Goal: Use online tool/utility: Utilize a website feature to perform a specific function

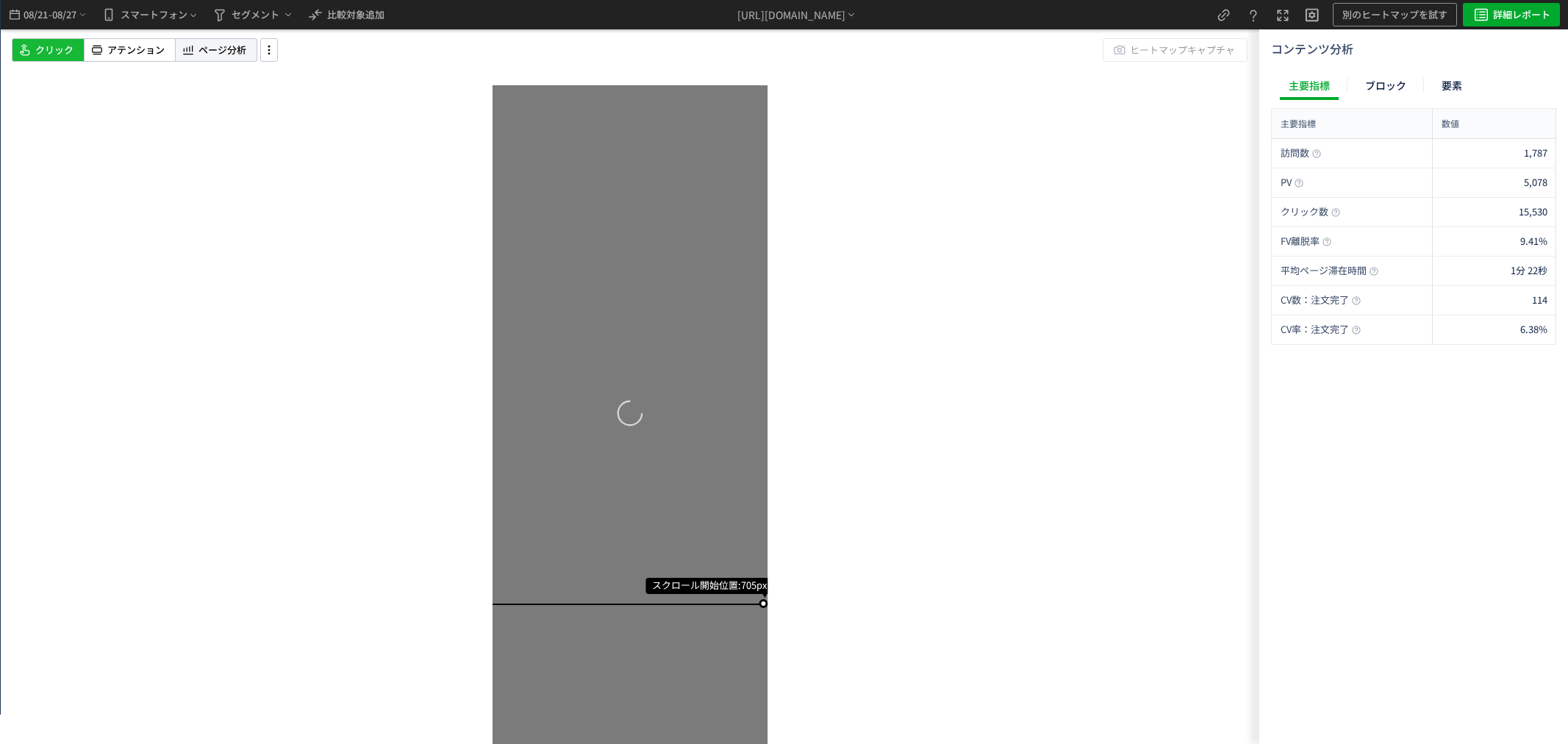
click at [218, 51] on span "ページ分析" at bounding box center [222, 50] width 47 height 14
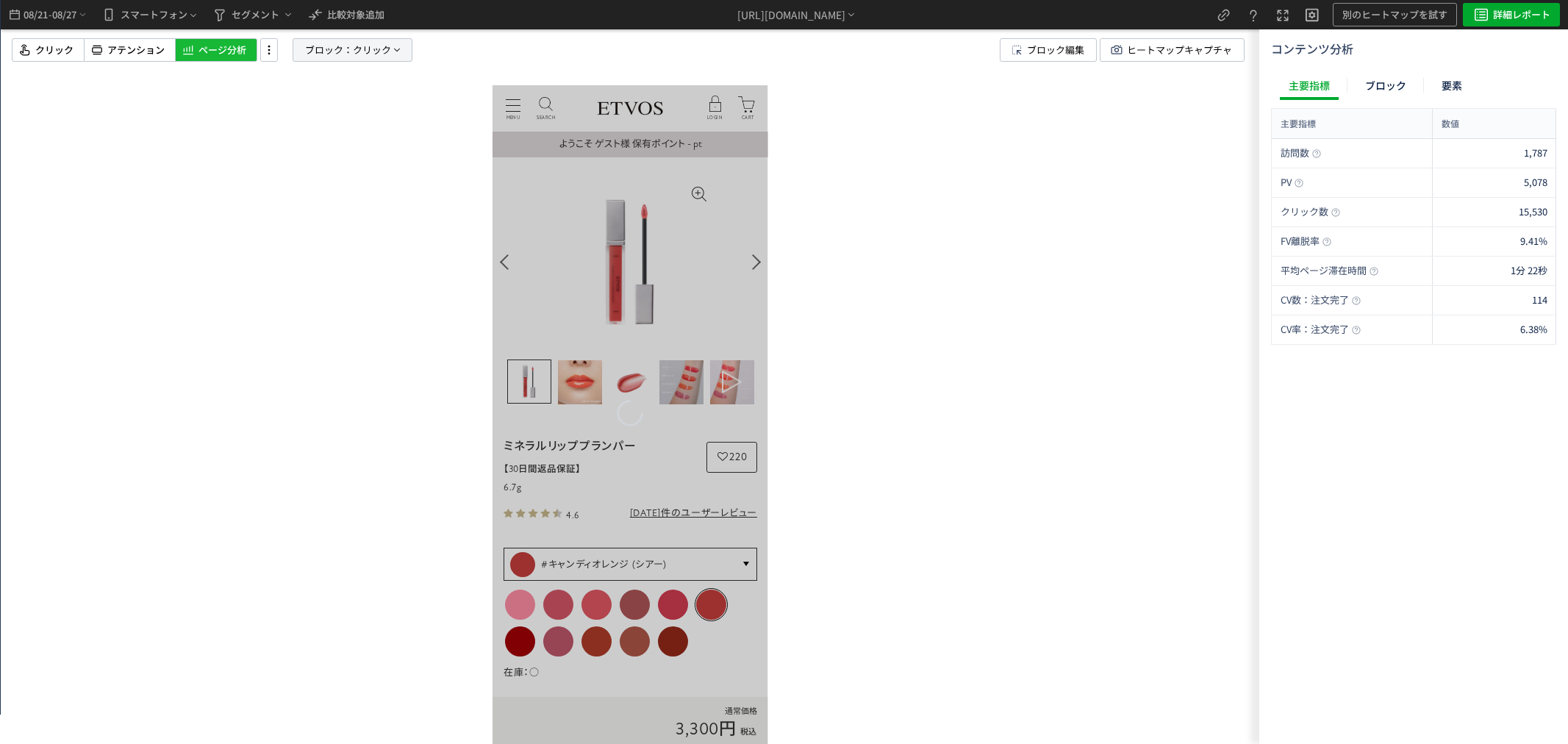
click at [344, 59] on span "ブロック：" at bounding box center [329, 49] width 47 height 22
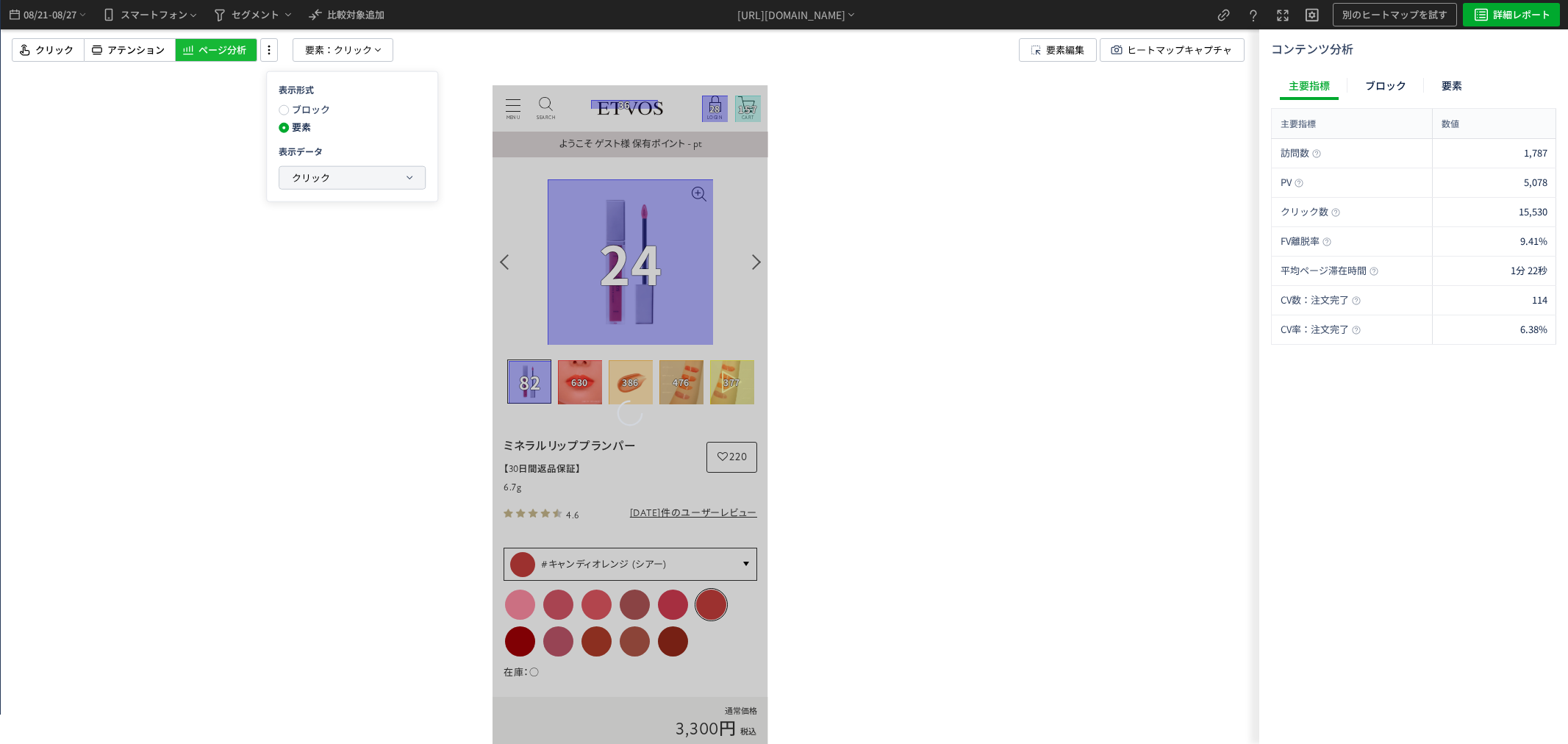
click at [327, 171] on span "クリック" at bounding box center [310, 178] width 39 height 14
click at [383, 255] on p "クリック" at bounding box center [348, 245] width 113 height 25
click at [447, 283] on li "クリック率" at bounding box center [470, 281] width 79 height 27
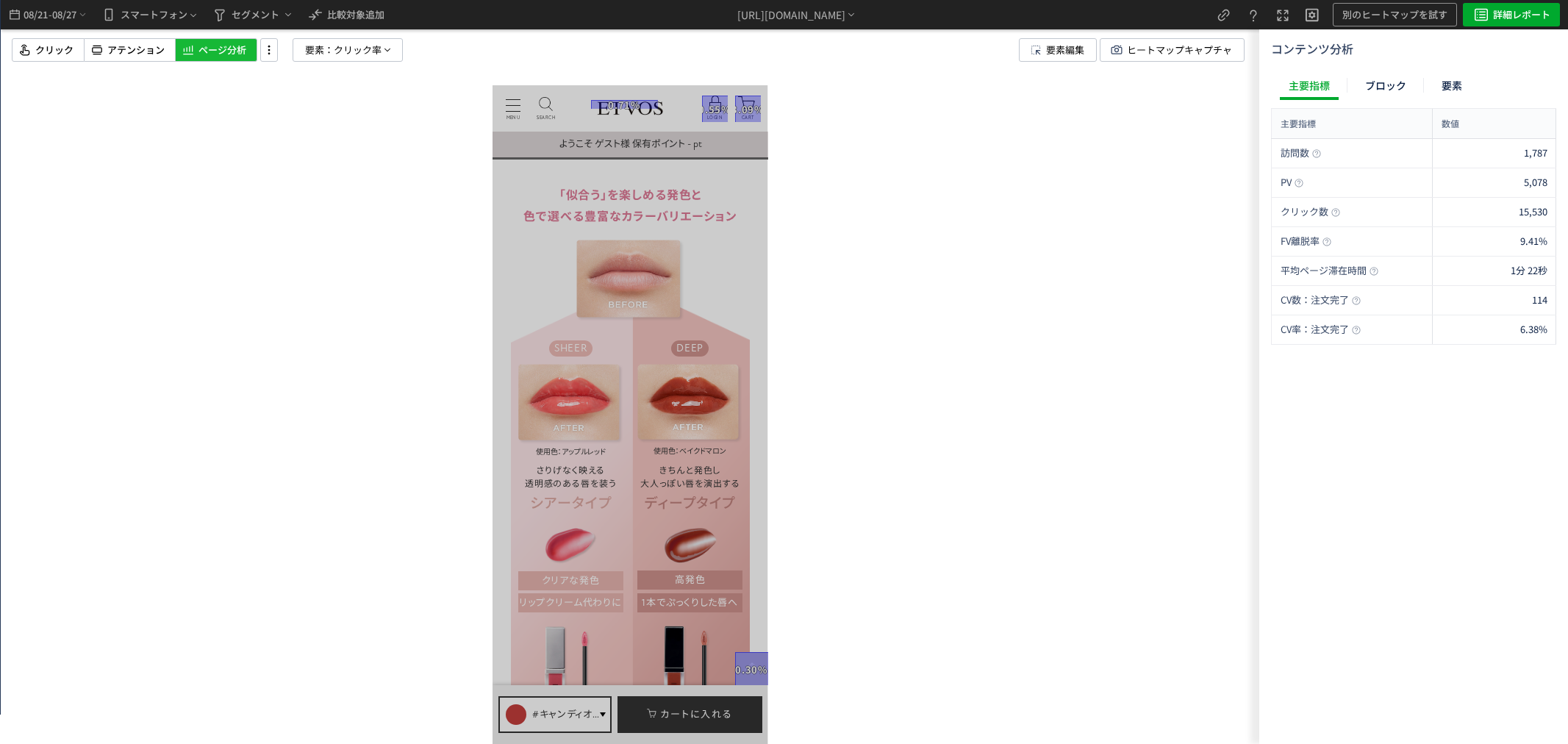
scroll to position [3676, 0]
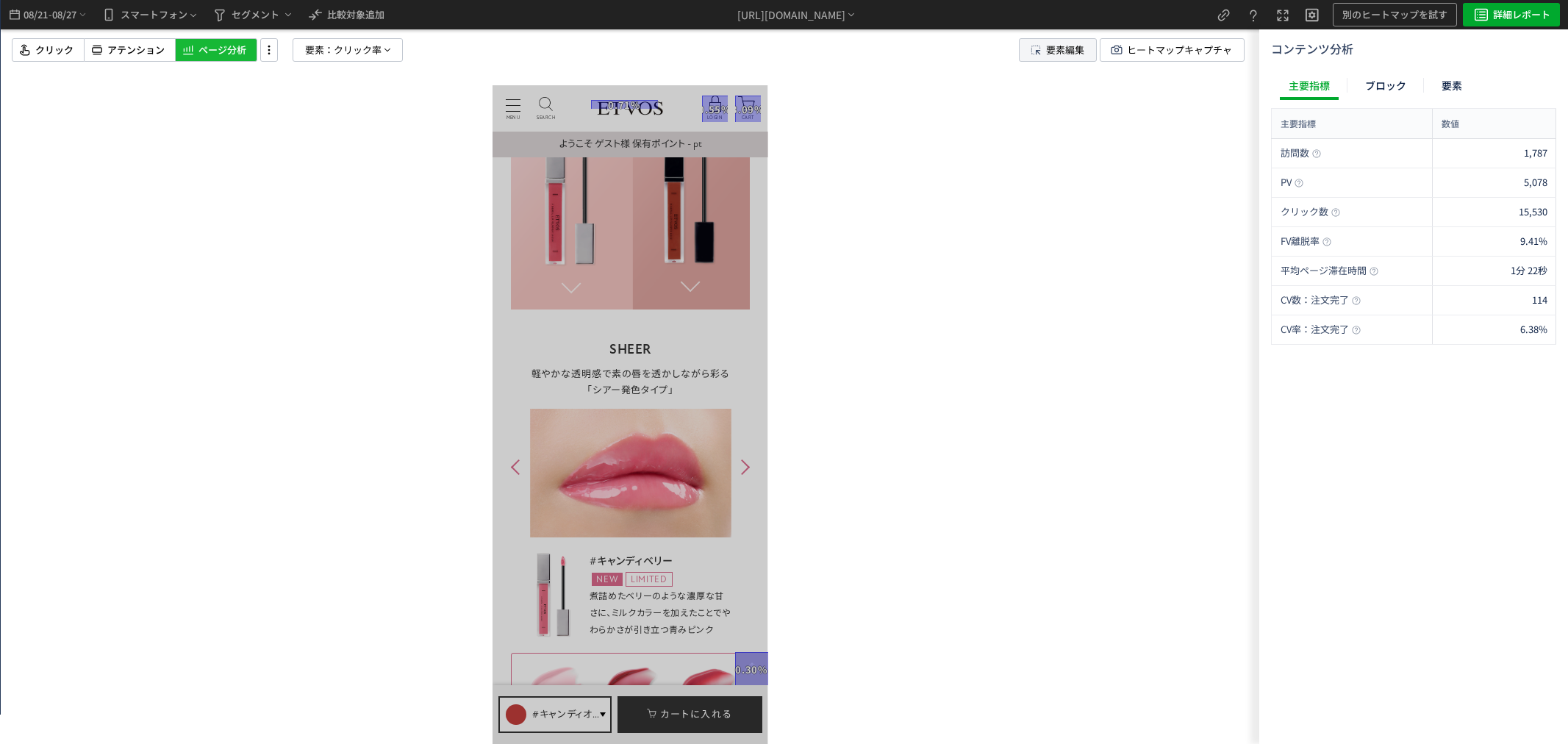
click at [1052, 44] on span "要素編集" at bounding box center [1065, 49] width 39 height 22
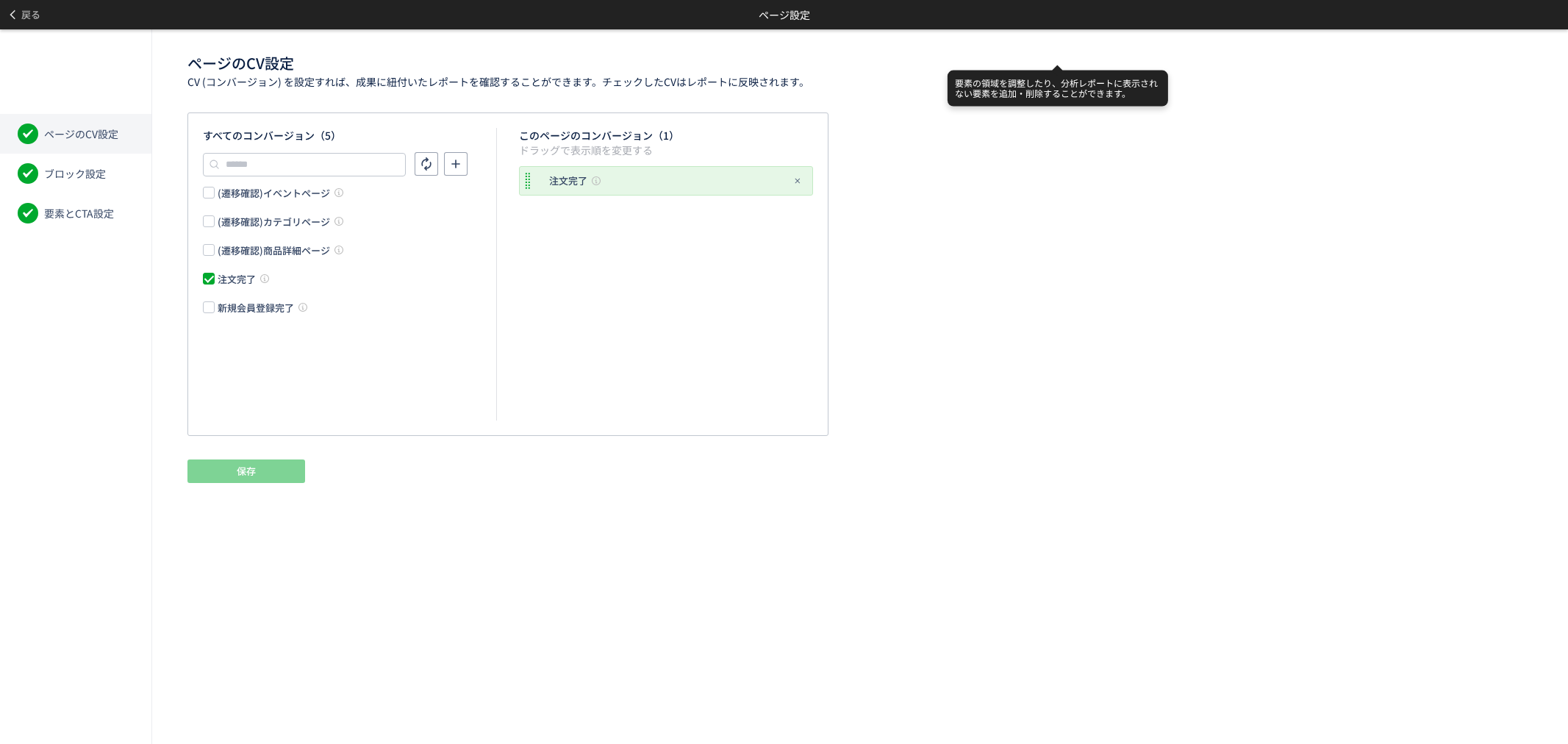
scroll to position [0, 0]
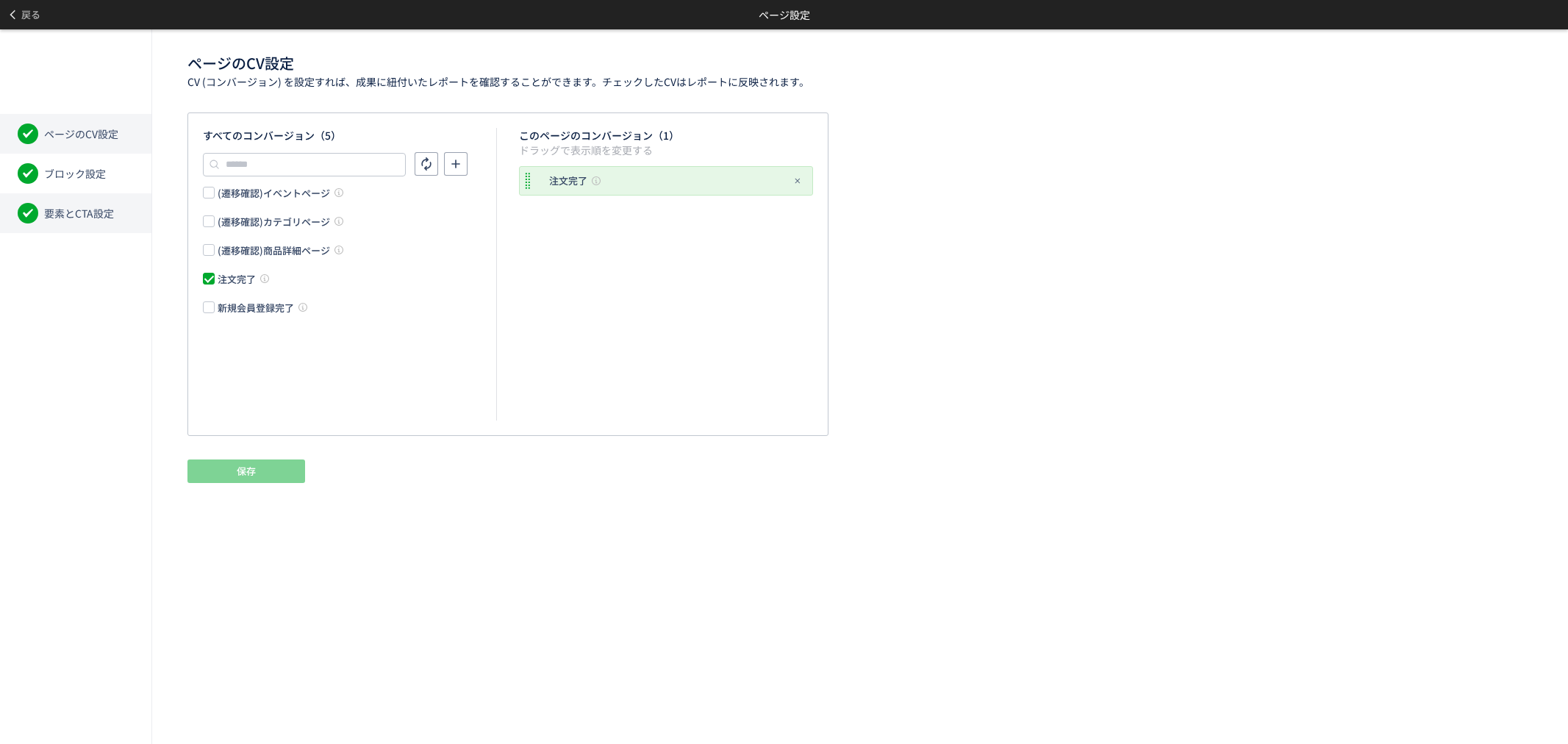
click at [62, 216] on span "要素とCTA設定" at bounding box center [79, 212] width 70 height 15
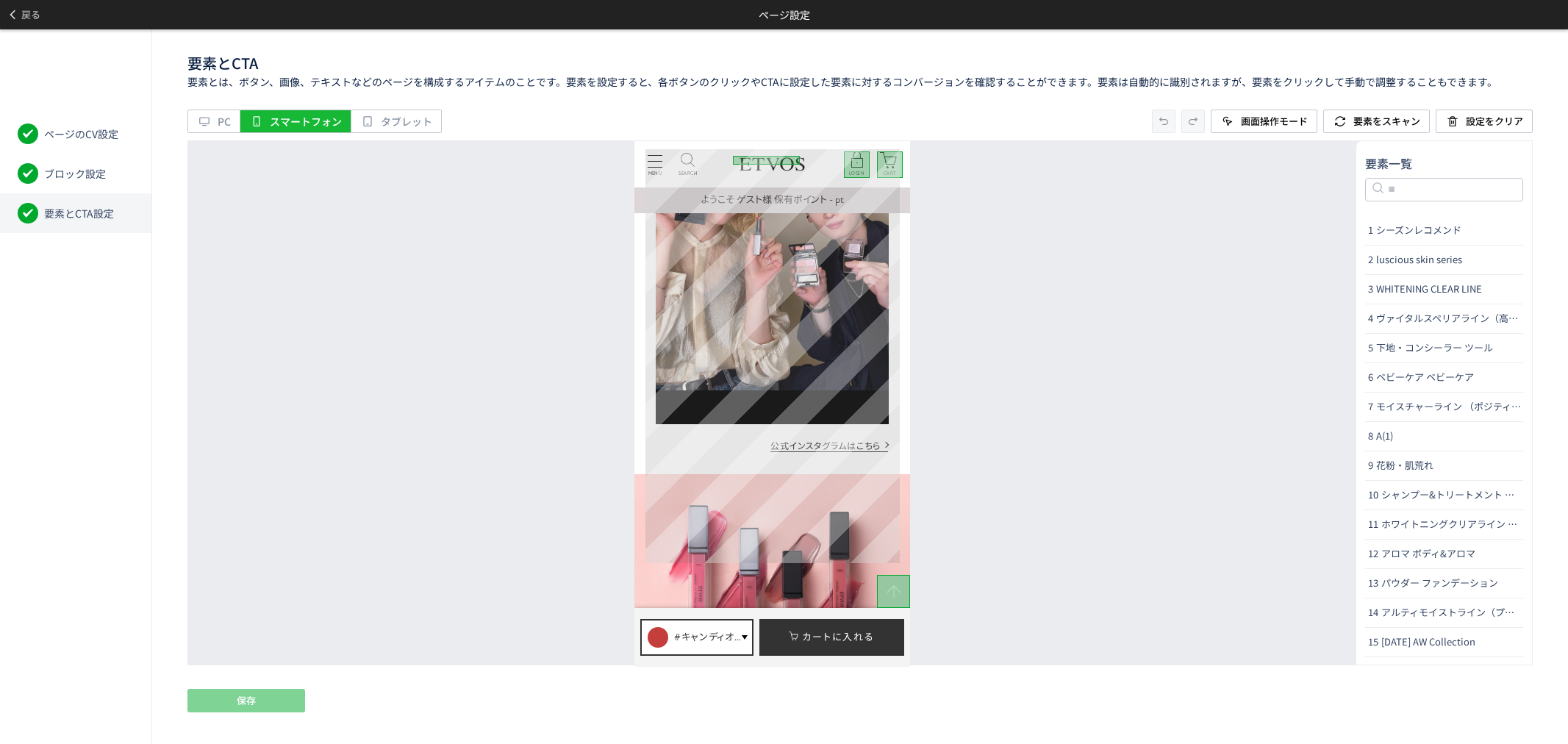
scroll to position [2041, 0]
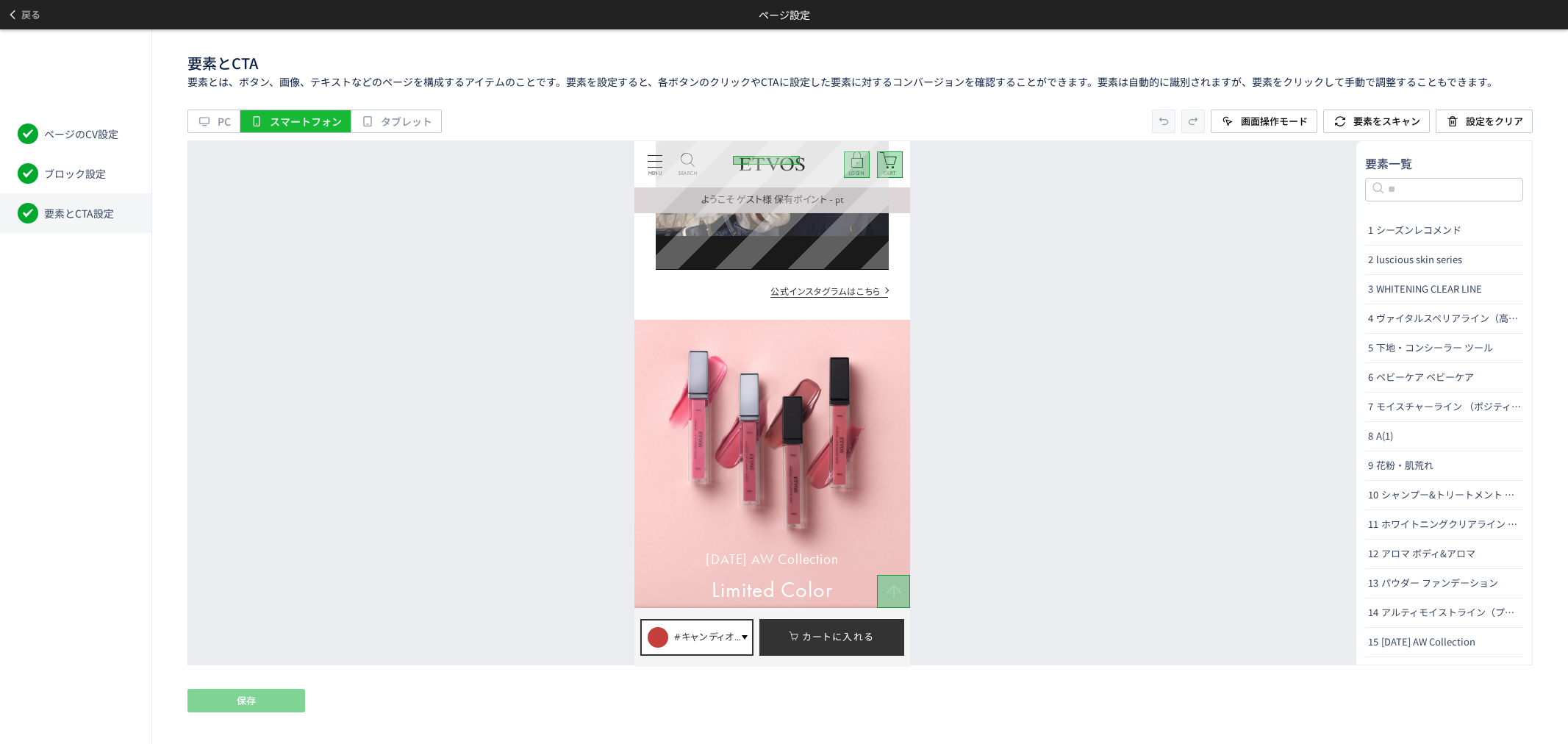
click at [879, 266] on div "Video Player" at bounding box center [772, 61] width 232 height 414
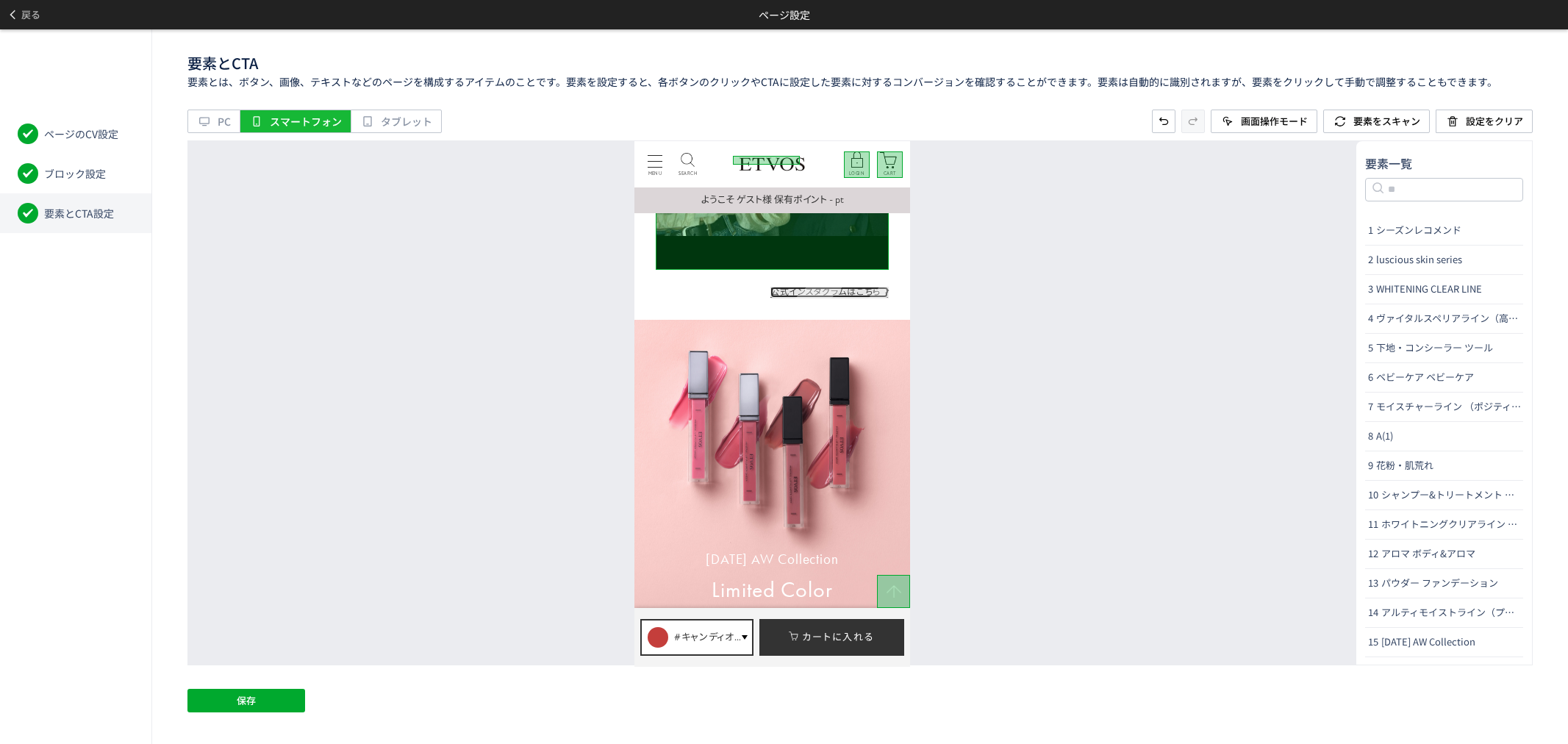
click at [864, 289] on link "公式インスタグラムはこちら" at bounding box center [829, 290] width 118 height 11
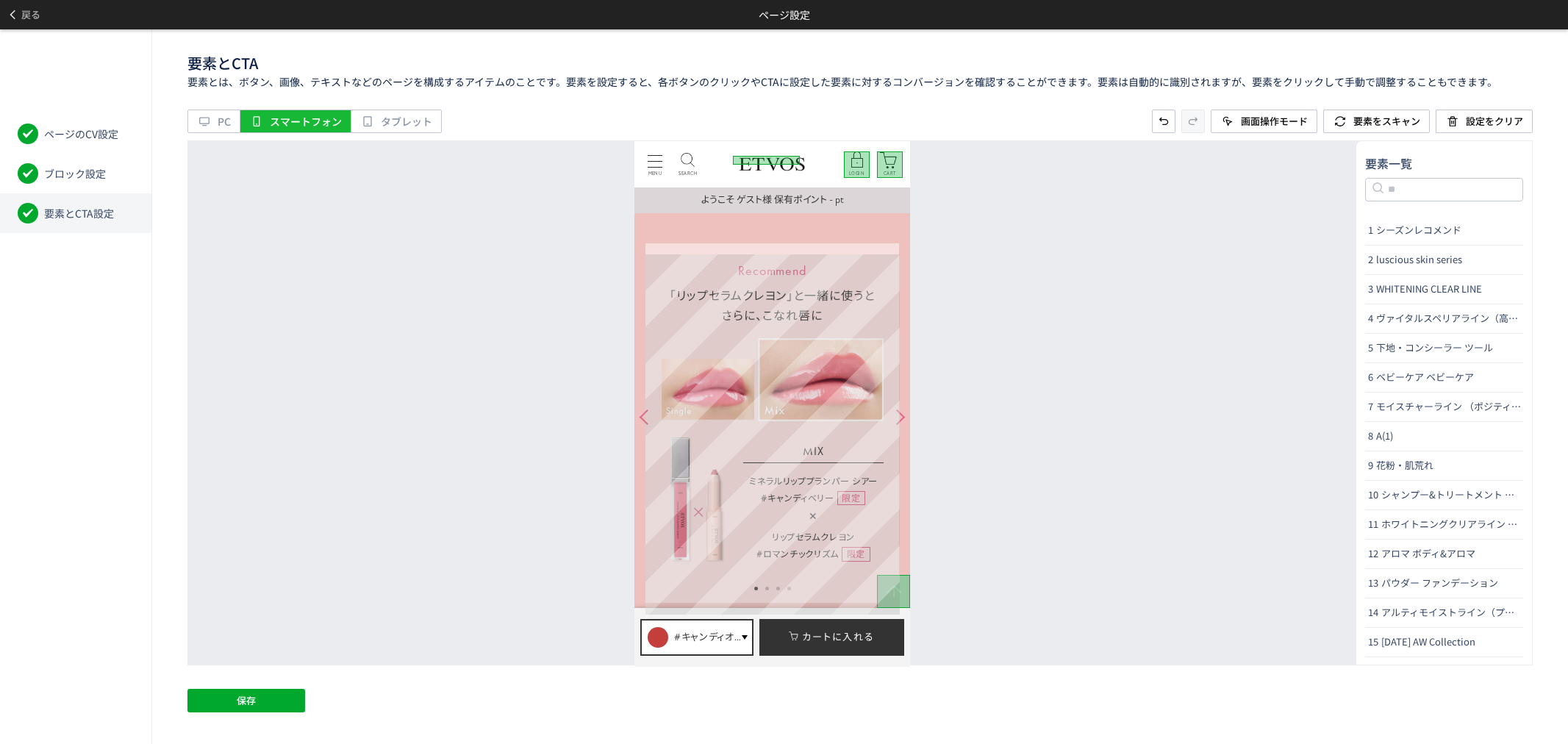
scroll to position [2613, 0]
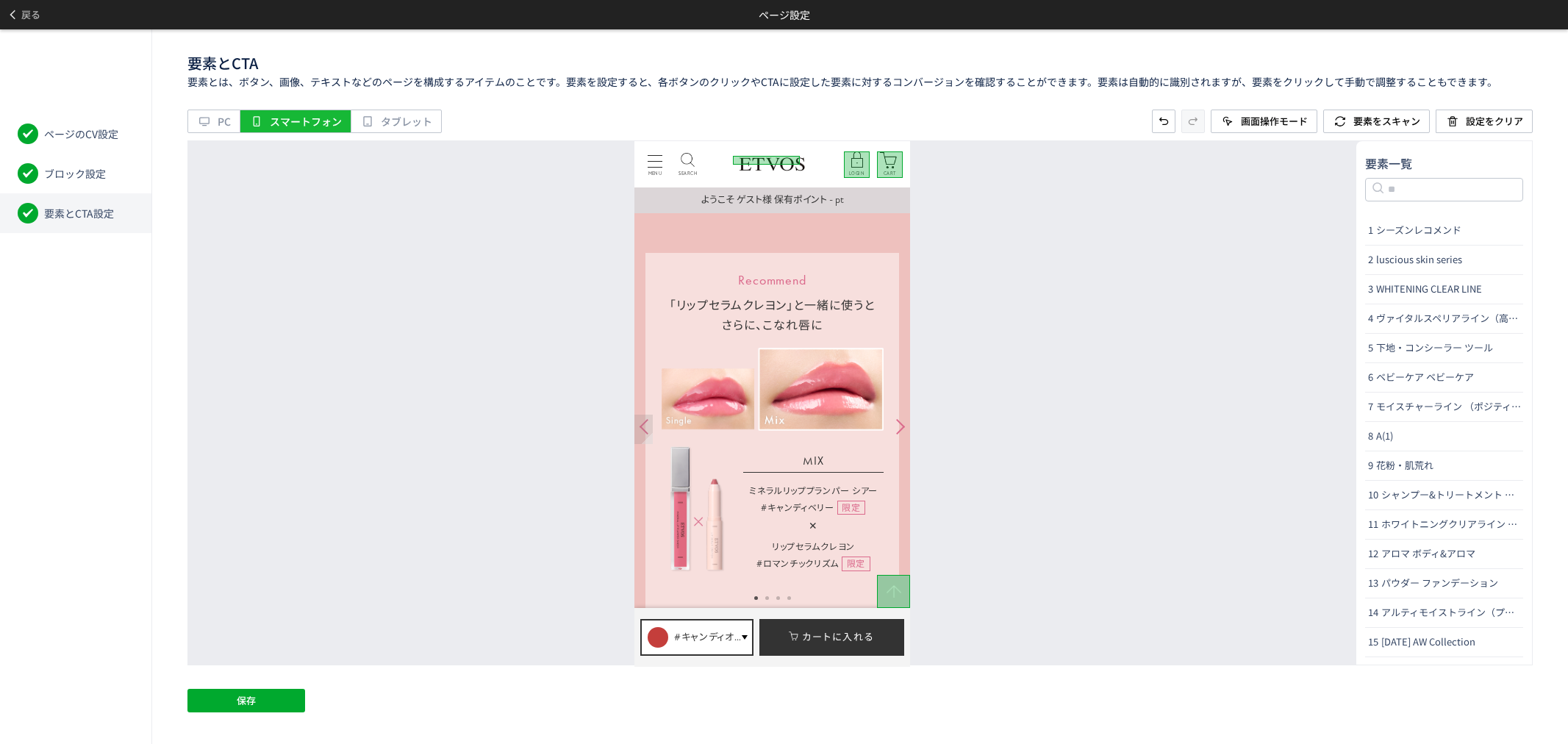
click at [646, 419] on div at bounding box center [643, 427] width 19 height 30
click at [897, 434] on div at bounding box center [900, 427] width 19 height 30
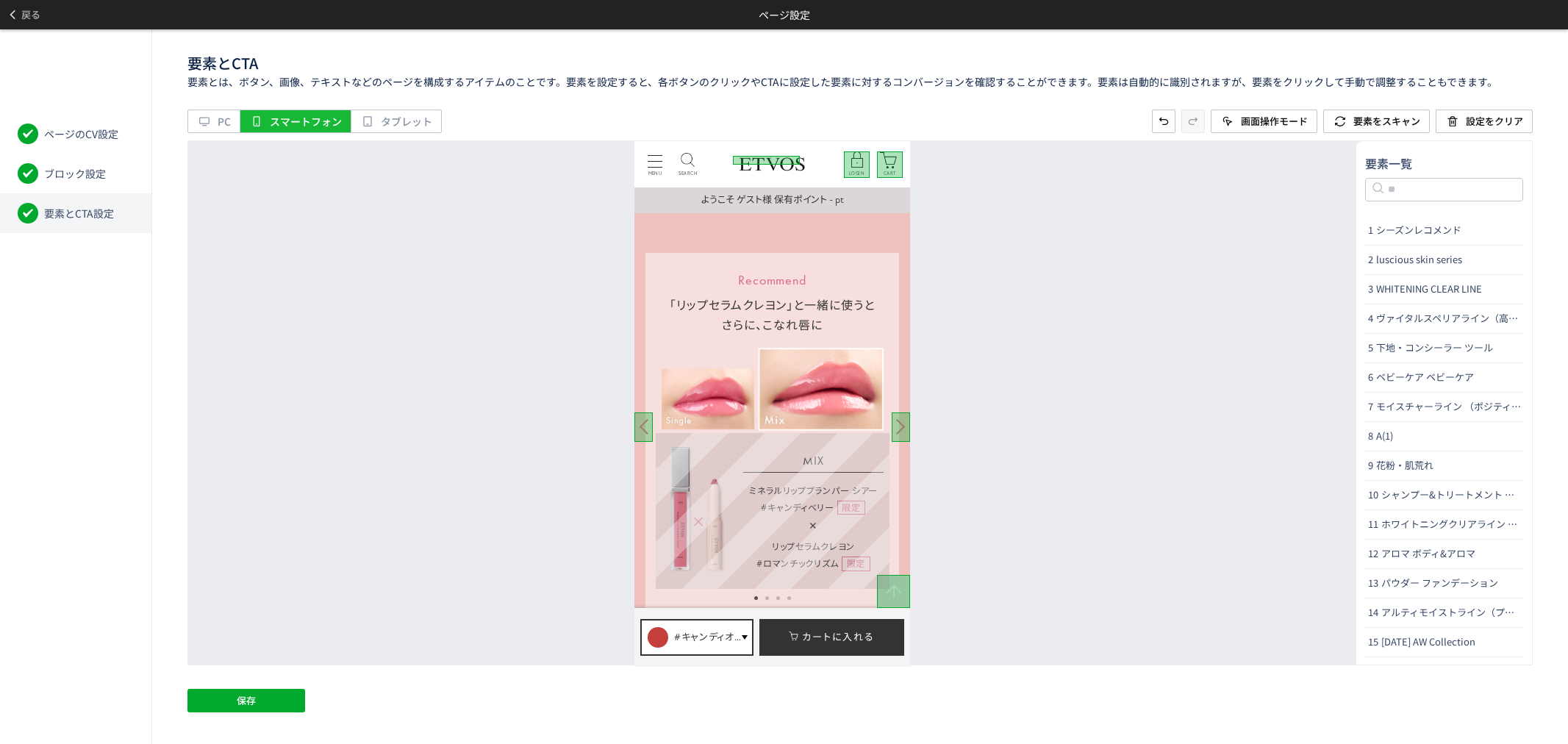
scroll to position [2858, 0]
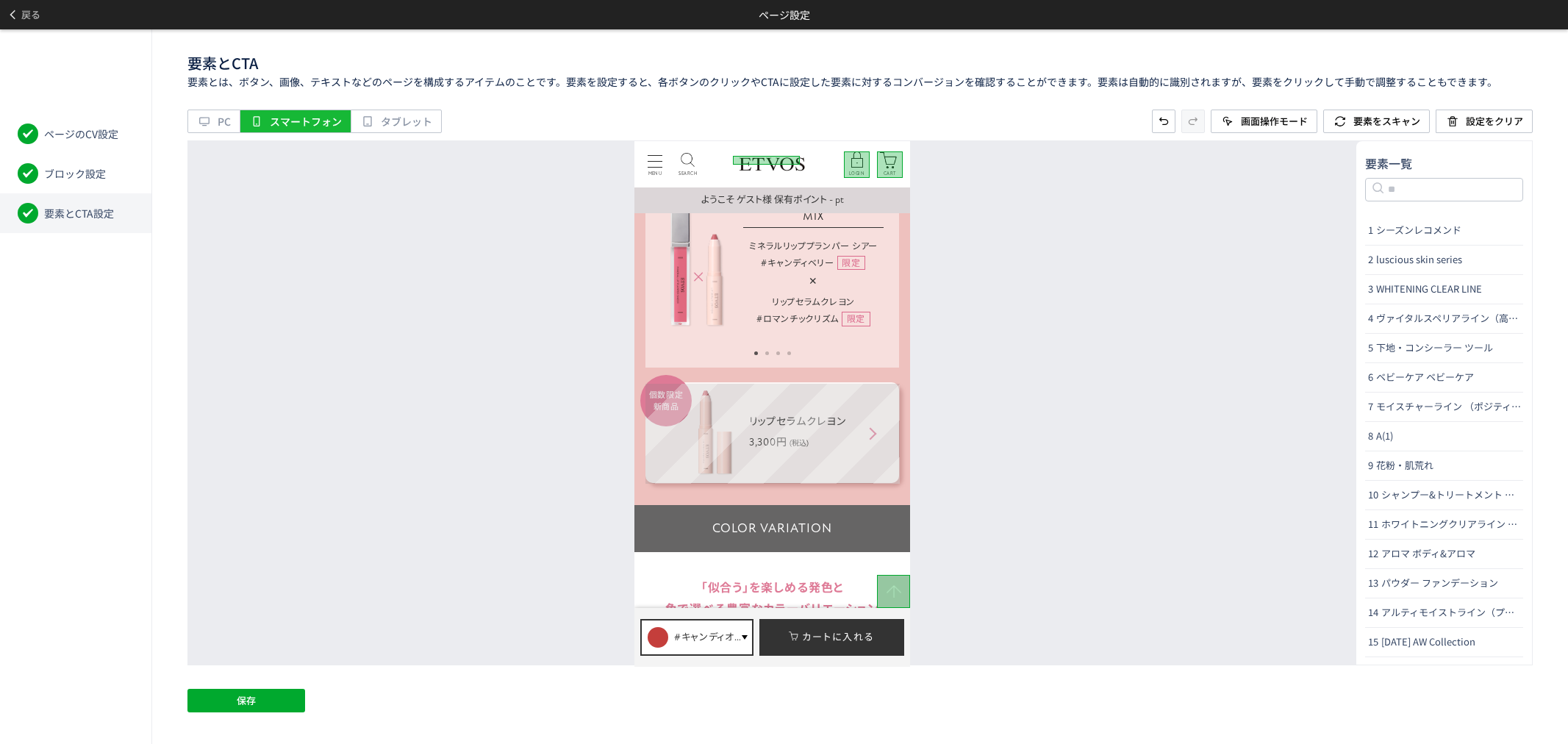
click at [892, 481] on div "個数限定 新商品 リップセラムクレヨン 3,300円 (税込)" at bounding box center [772, 431] width 254 height 100
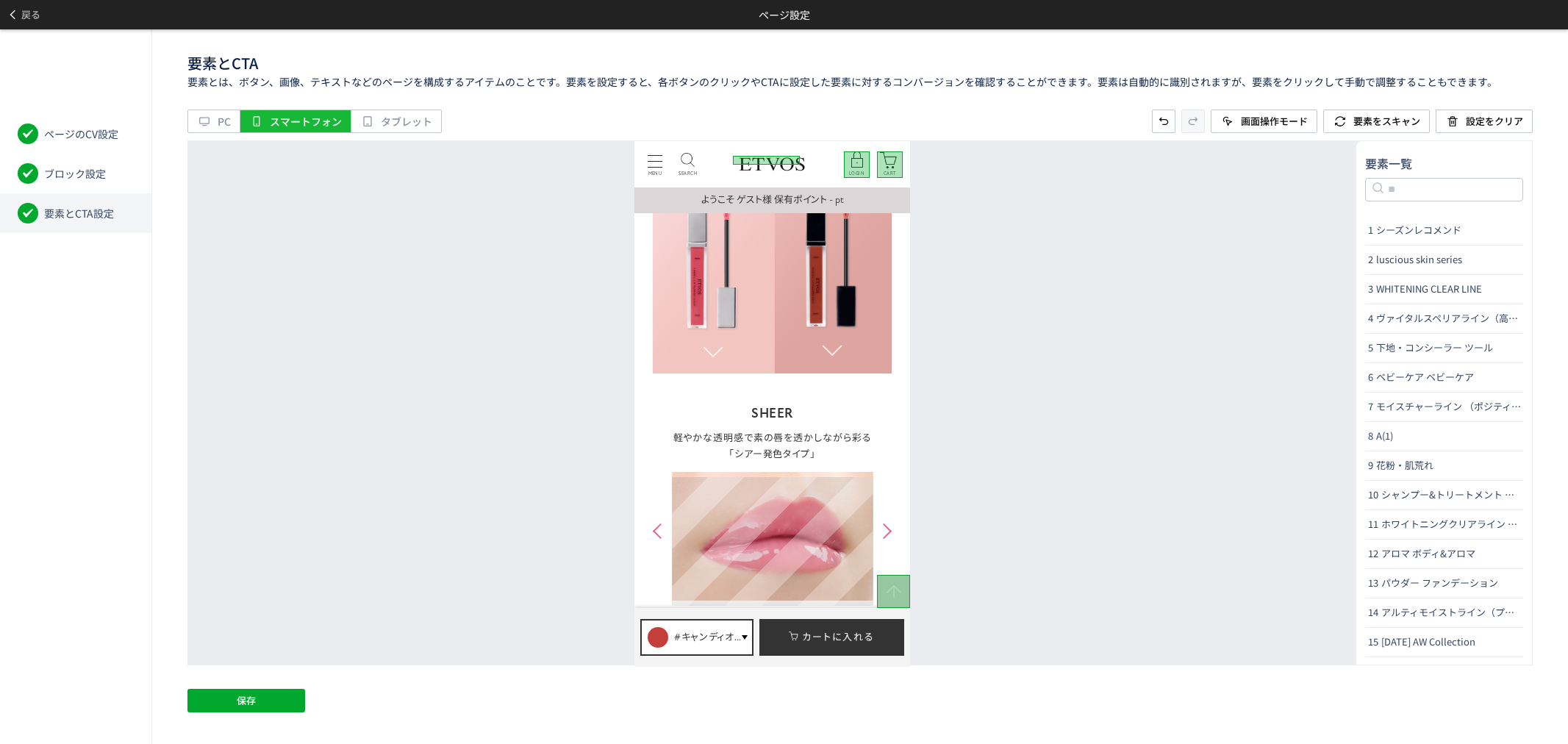
scroll to position [3676, 0]
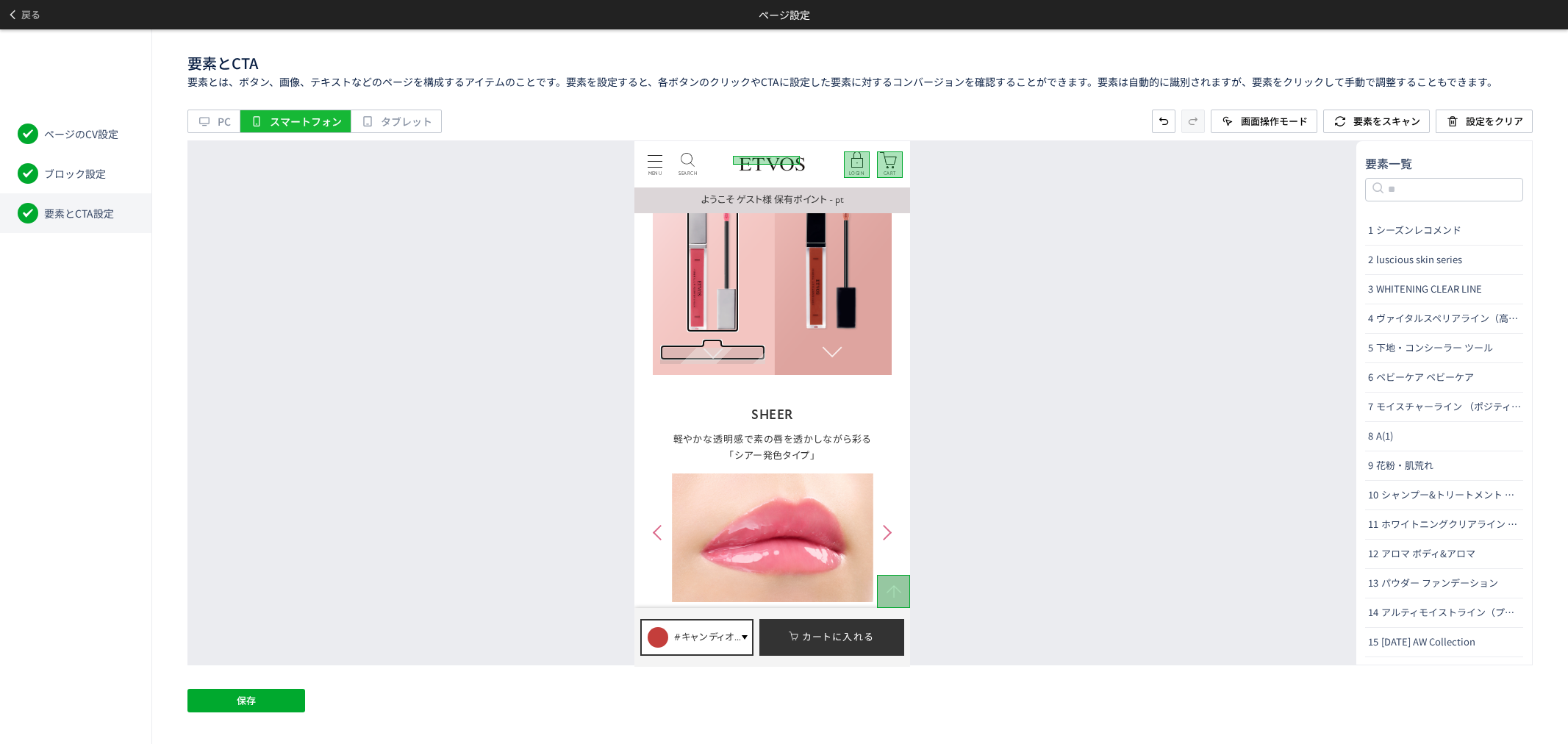
click at [723, 356] on div at bounding box center [712, 352] width 105 height 16
click at [843, 358] on div at bounding box center [832, 351] width 105 height 16
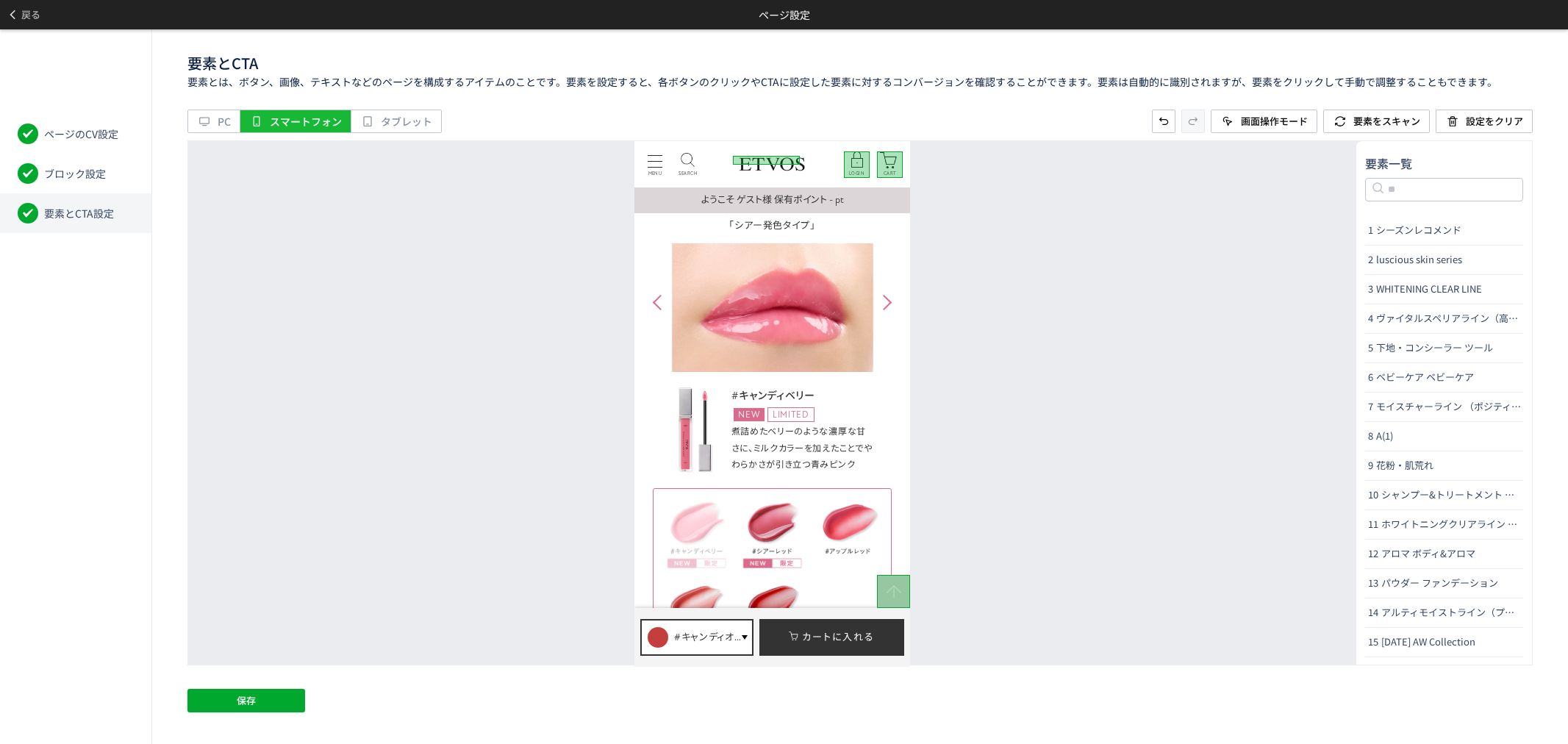
scroll to position [4002, 0]
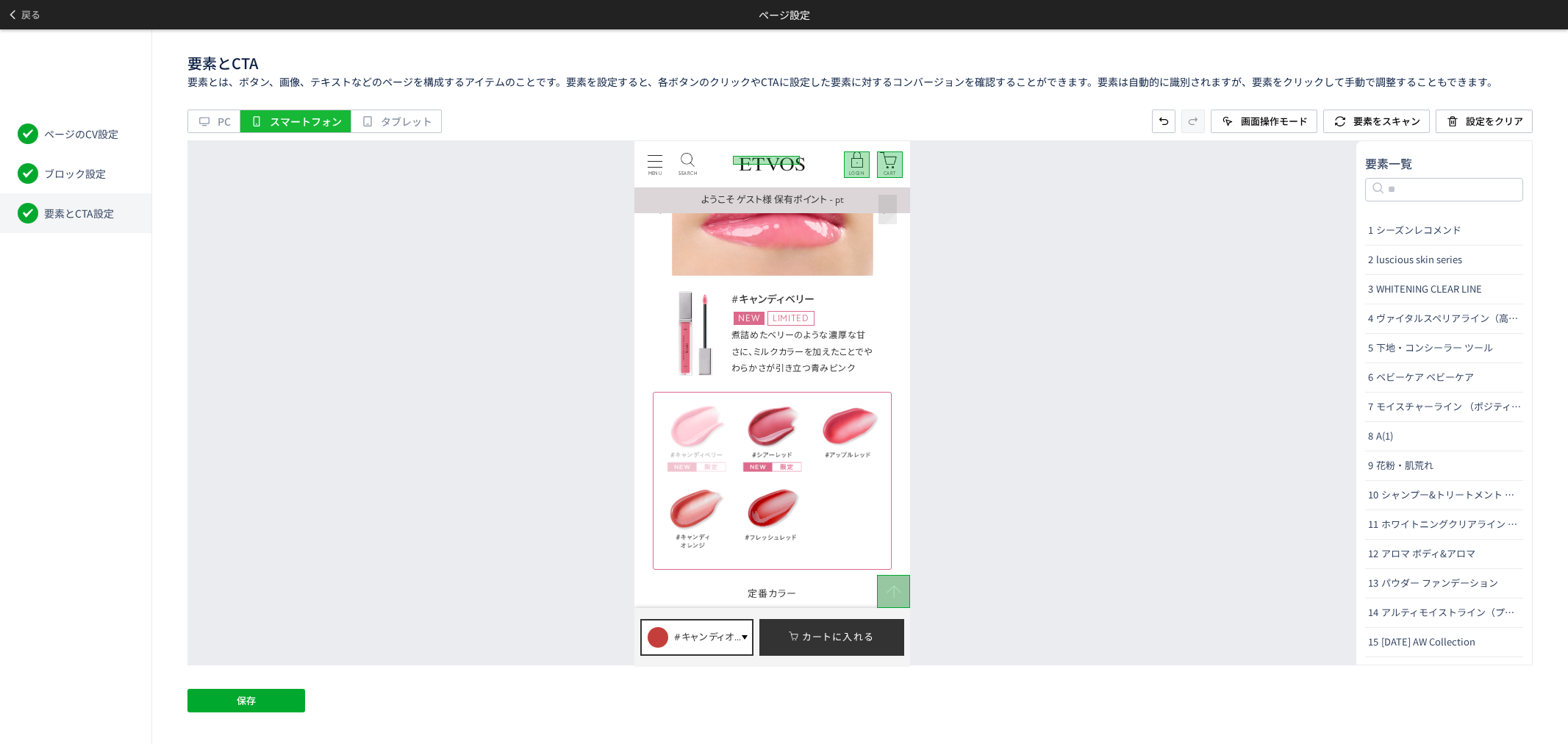
click at [884, 219] on div at bounding box center [887, 206] width 19 height 30
click at [654, 217] on div at bounding box center [657, 206] width 19 height 30
click at [682, 436] on div "名前の変更 CTAに設定" at bounding box center [699, 447] width 73 height 81
click at [691, 512] on div "名前の変更 CTAに設定" at bounding box center [699, 528] width 73 height 81
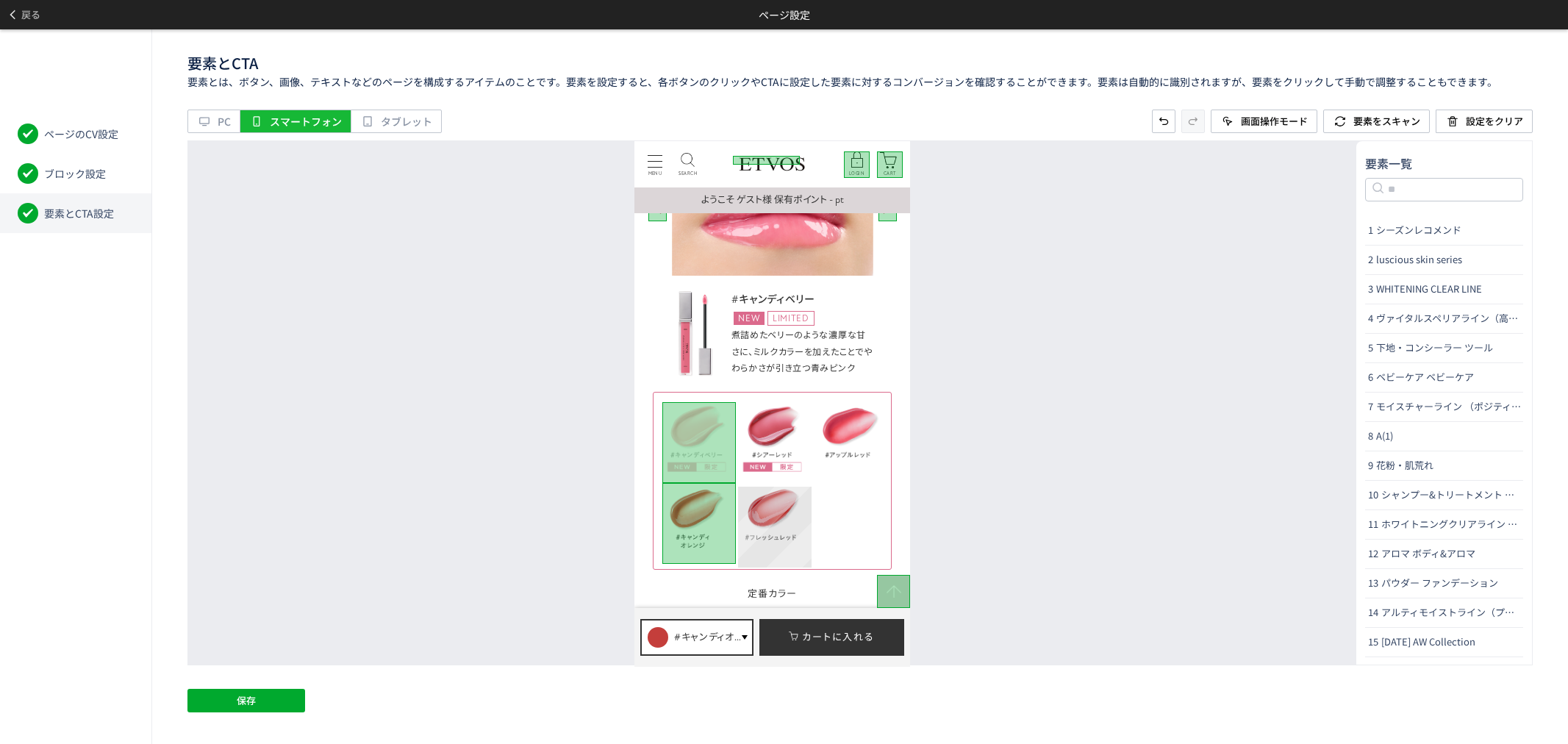
click at [784, 510] on div "名前の変更 CTAに設定" at bounding box center [775, 528] width 73 height 81
click at [791, 439] on div "名前の変更 CTAに設定" at bounding box center [775, 447] width 73 height 81
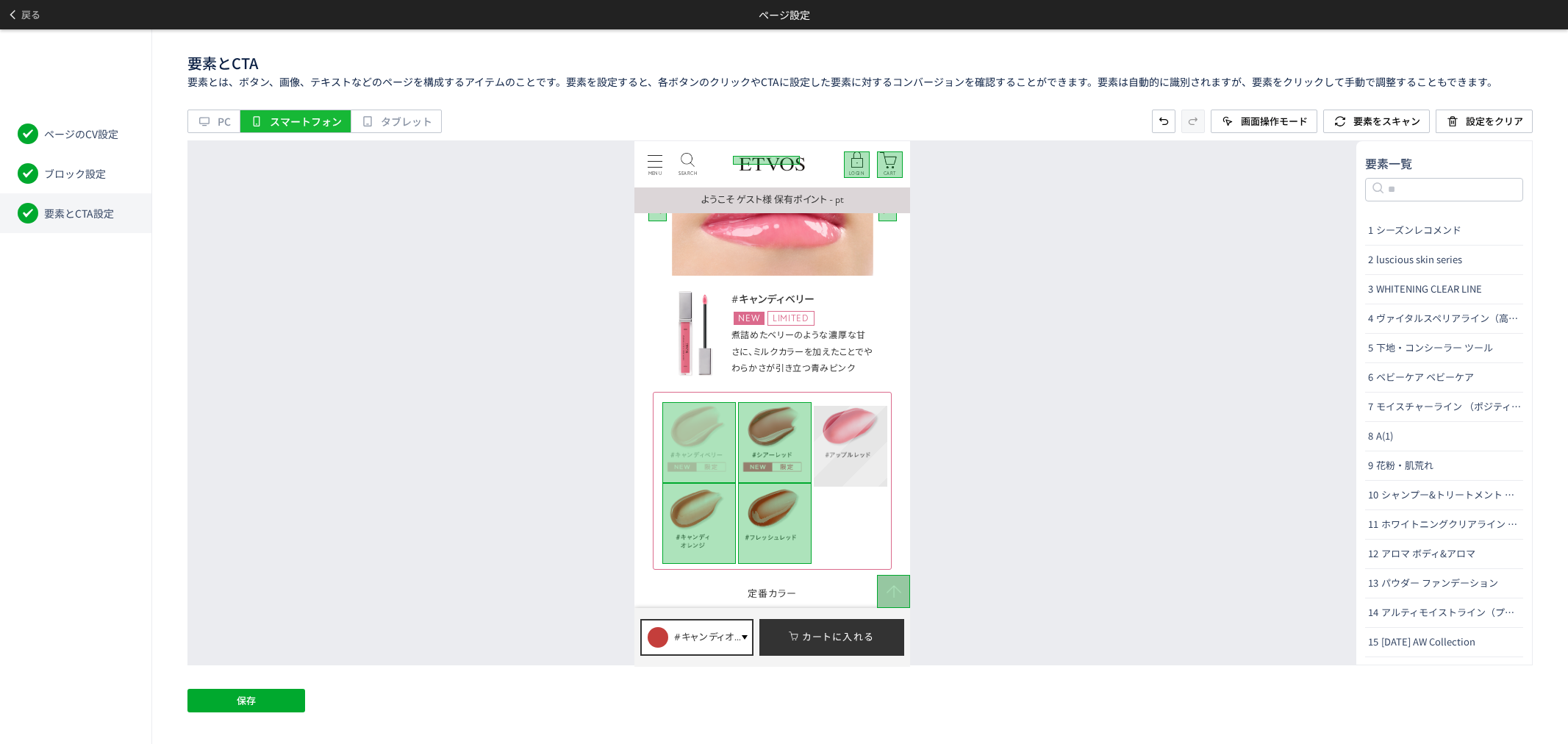
click at [860, 420] on div "名前の変更 CTAに設定" at bounding box center [851, 447] width 73 height 81
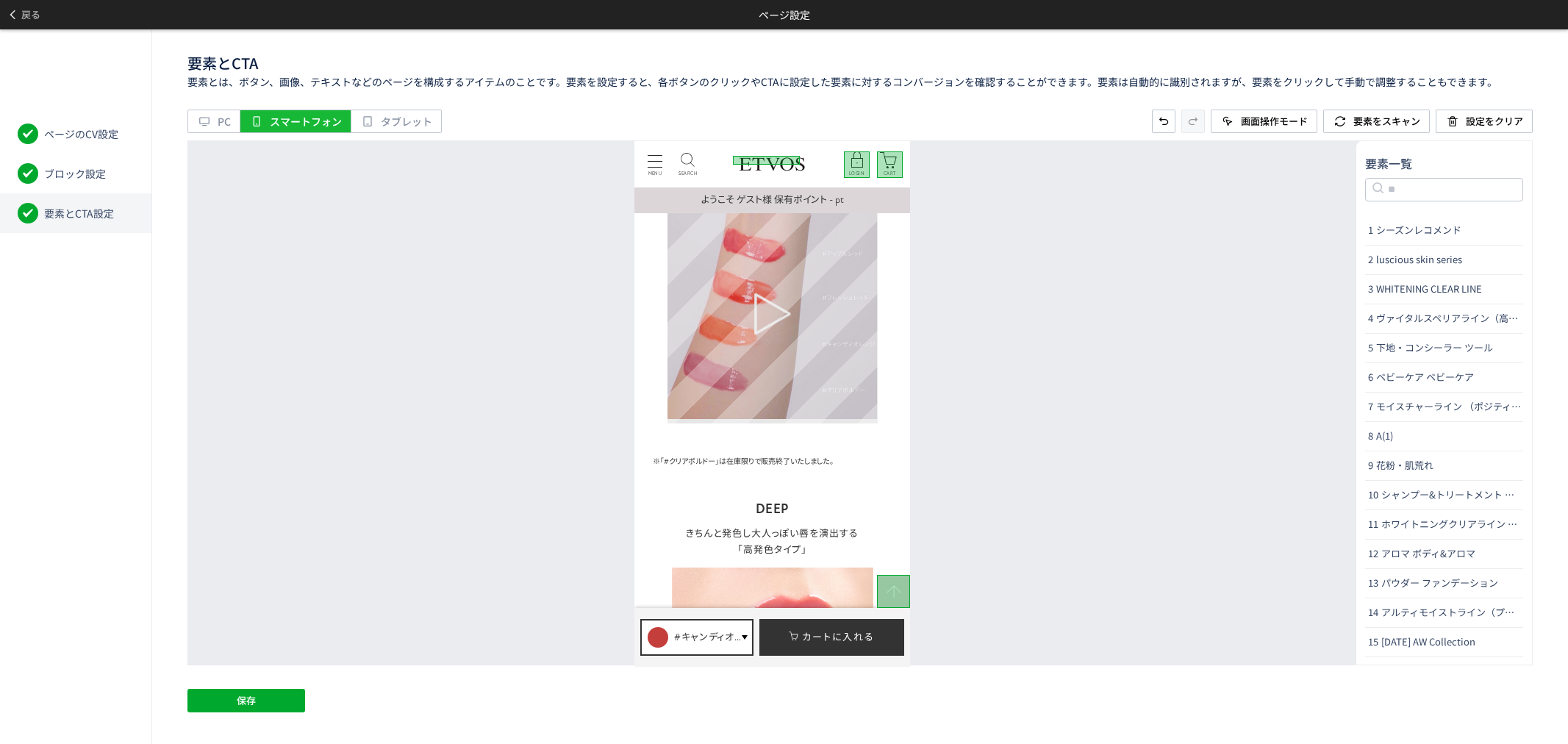
click at [838, 416] on div at bounding box center [773, 313] width 209 height 209
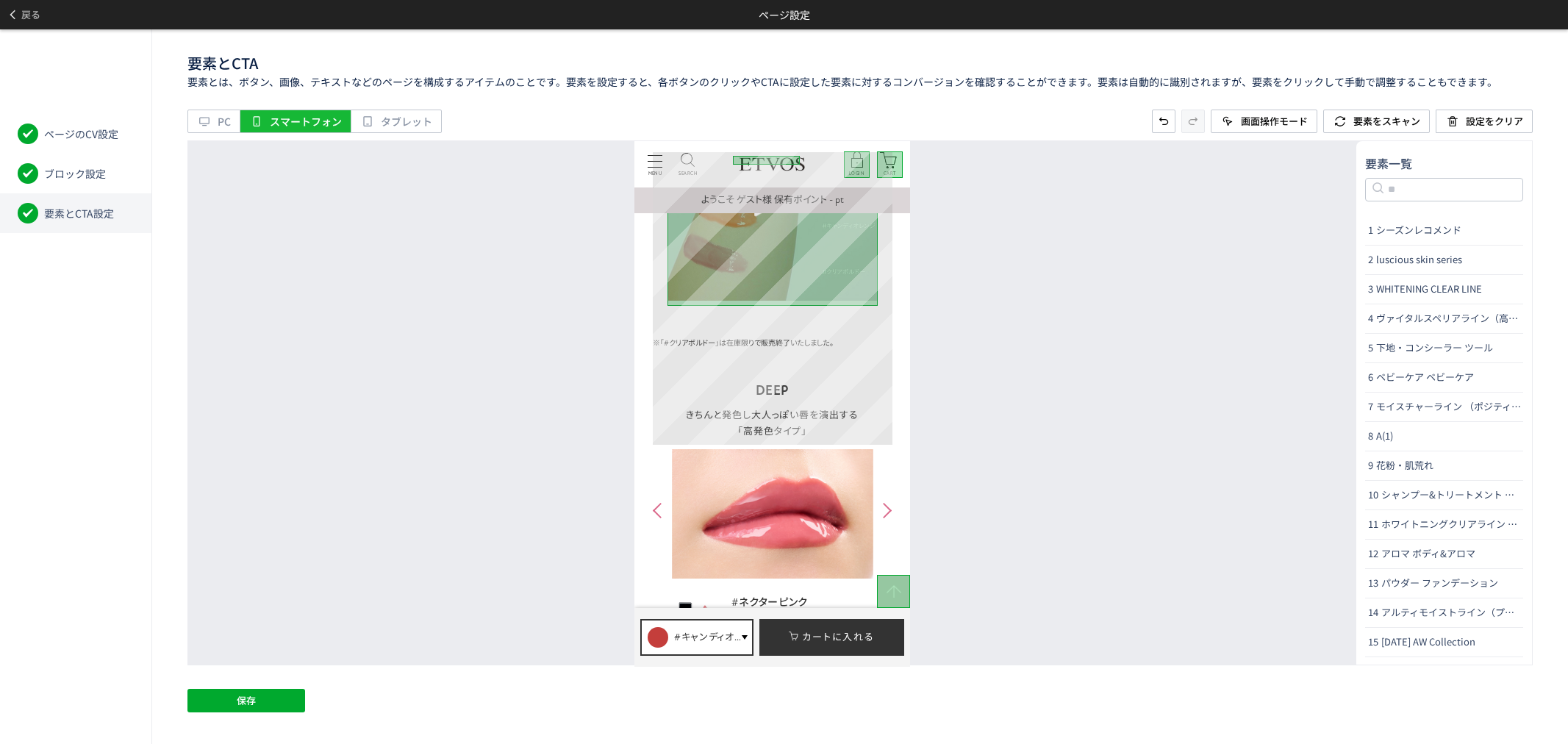
scroll to position [4737, 0]
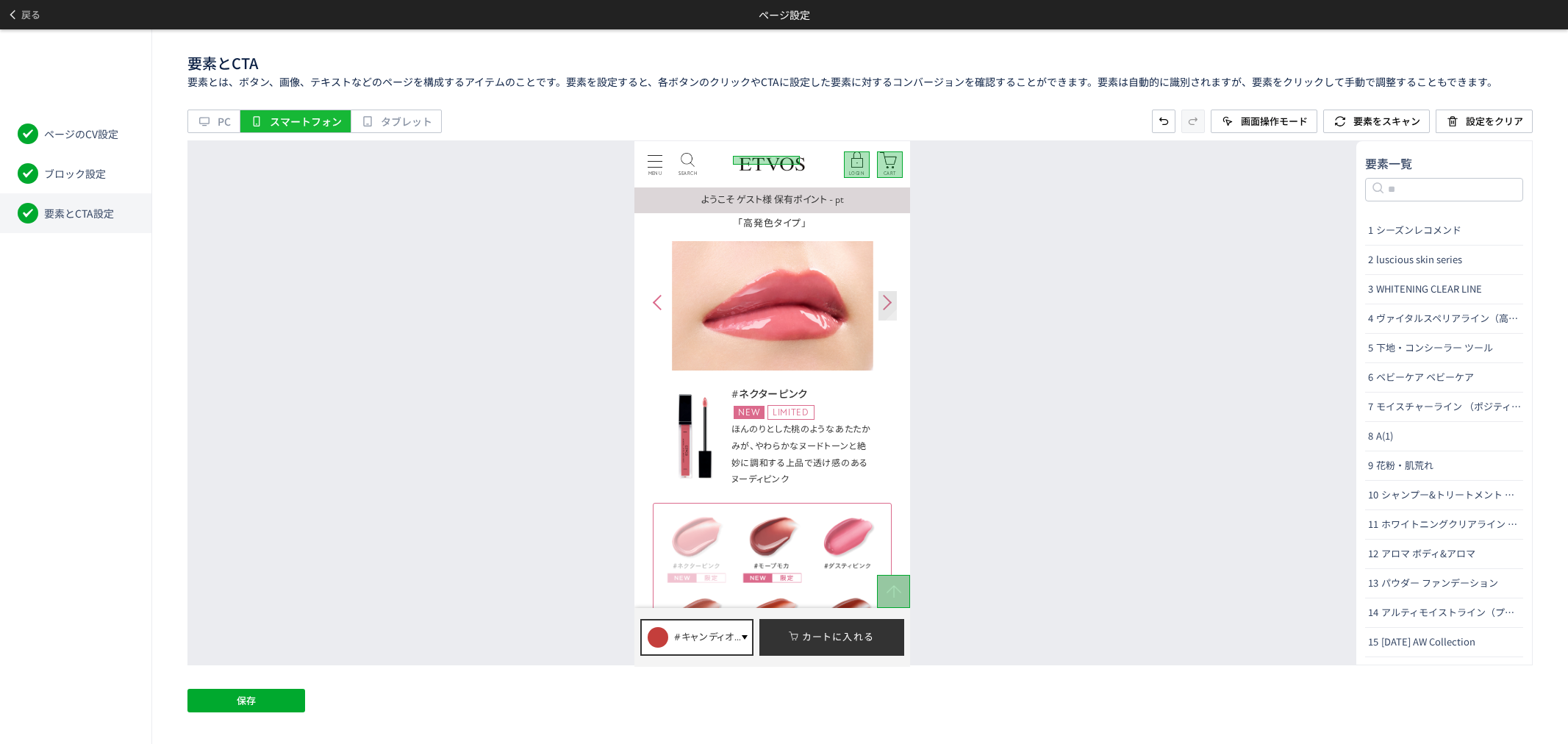
click at [886, 306] on div at bounding box center [887, 302] width 19 height 30
click at [660, 306] on div at bounding box center [657, 302] width 19 height 30
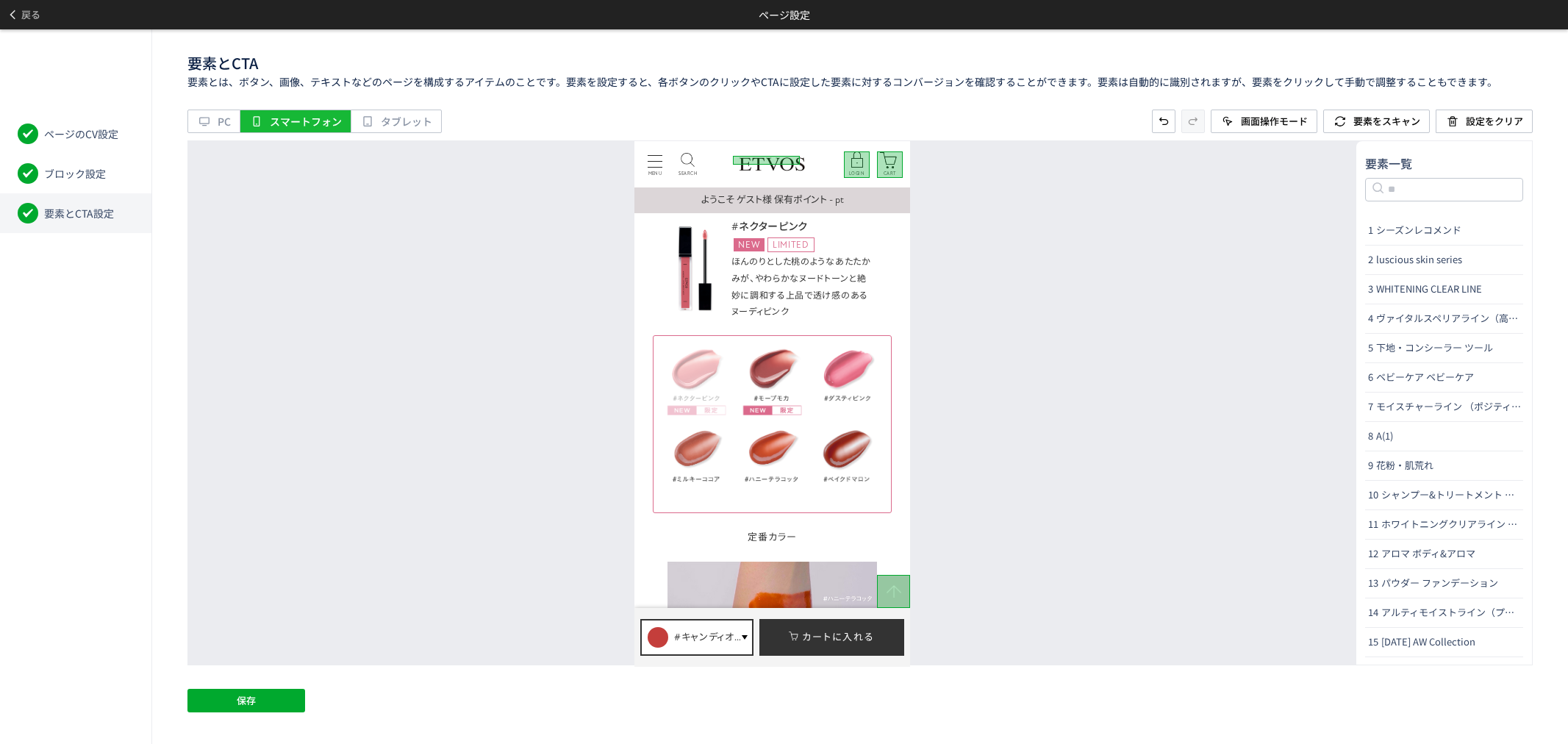
scroll to position [4982, 0]
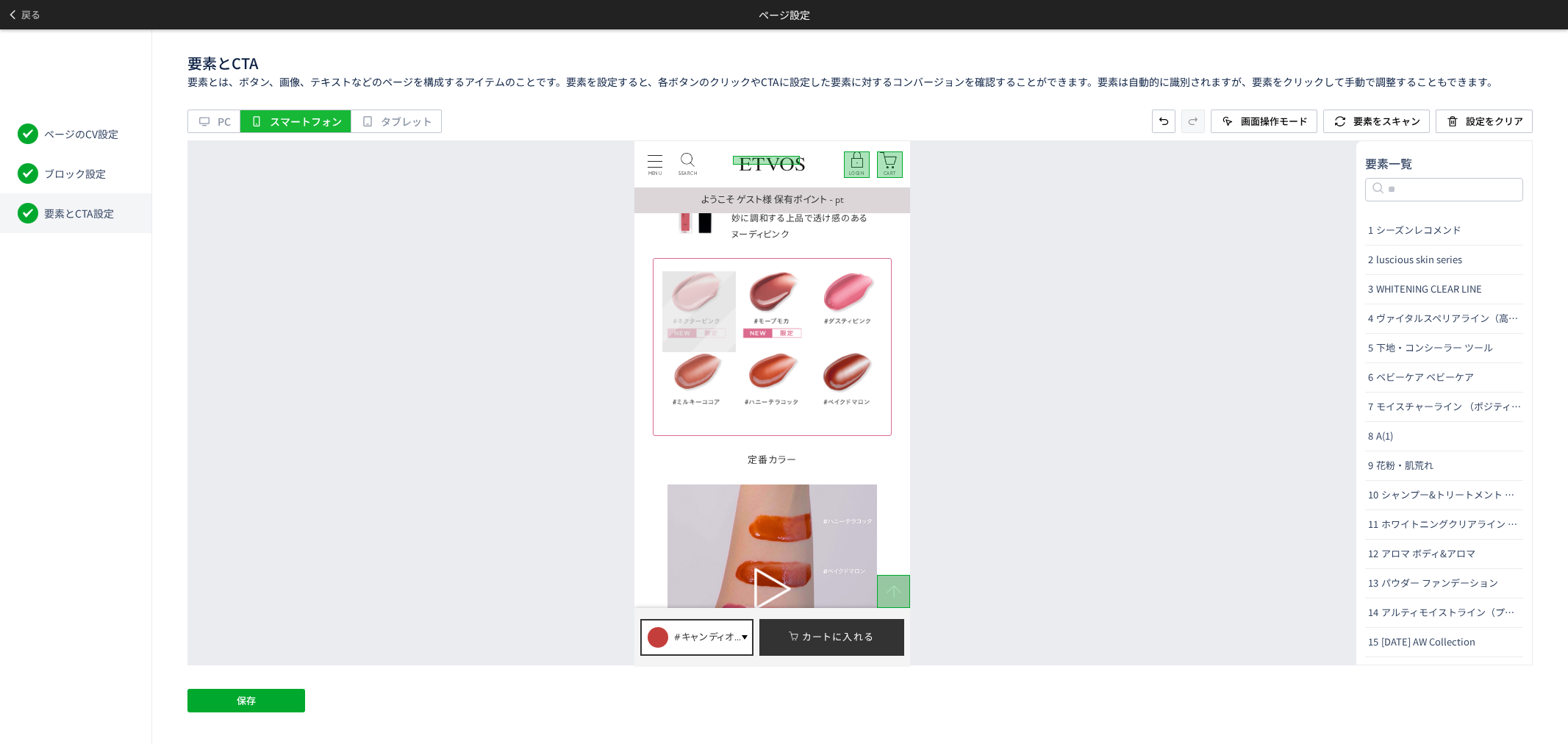
click at [682, 306] on div "名前の変更 CTAに設定" at bounding box center [699, 312] width 73 height 81
click at [674, 372] on div "名前の変更 CTAに設定" at bounding box center [699, 392] width 73 height 81
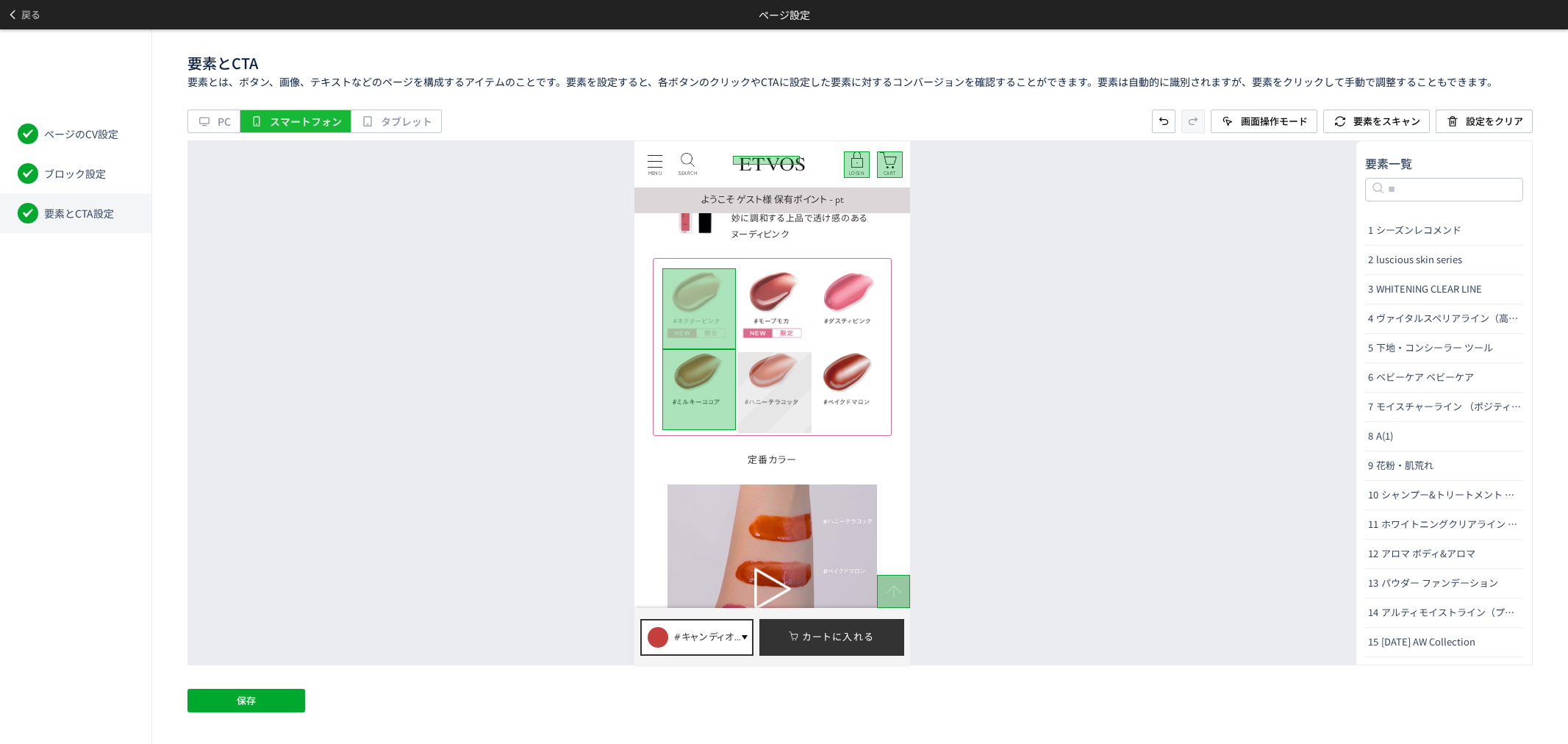
click at [742, 382] on div "名前の変更 CTAに設定" at bounding box center [775, 392] width 73 height 81
click at [780, 317] on p "5(3)" at bounding box center [724, 325] width 176 height 18
type input "****"
click at [788, 394] on div at bounding box center [775, 389] width 73 height 81
click at [801, 346] on icon at bounding box center [796, 344] width 12 height 12
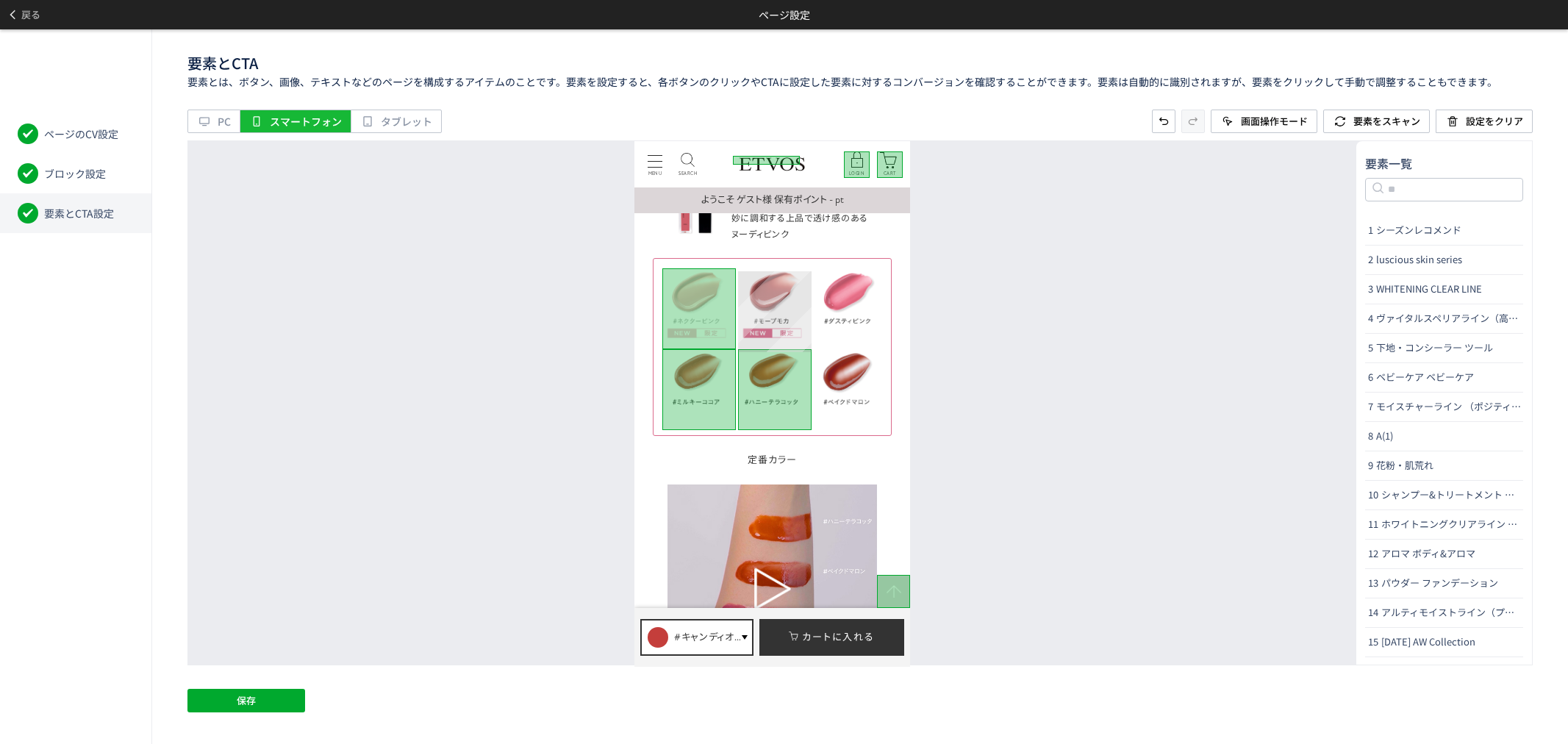
click at [786, 296] on div "名前の変更 CTAに設定" at bounding box center [775, 312] width 73 height 81
click at [840, 298] on div "名前の変更 CTAに設定" at bounding box center [851, 312] width 73 height 81
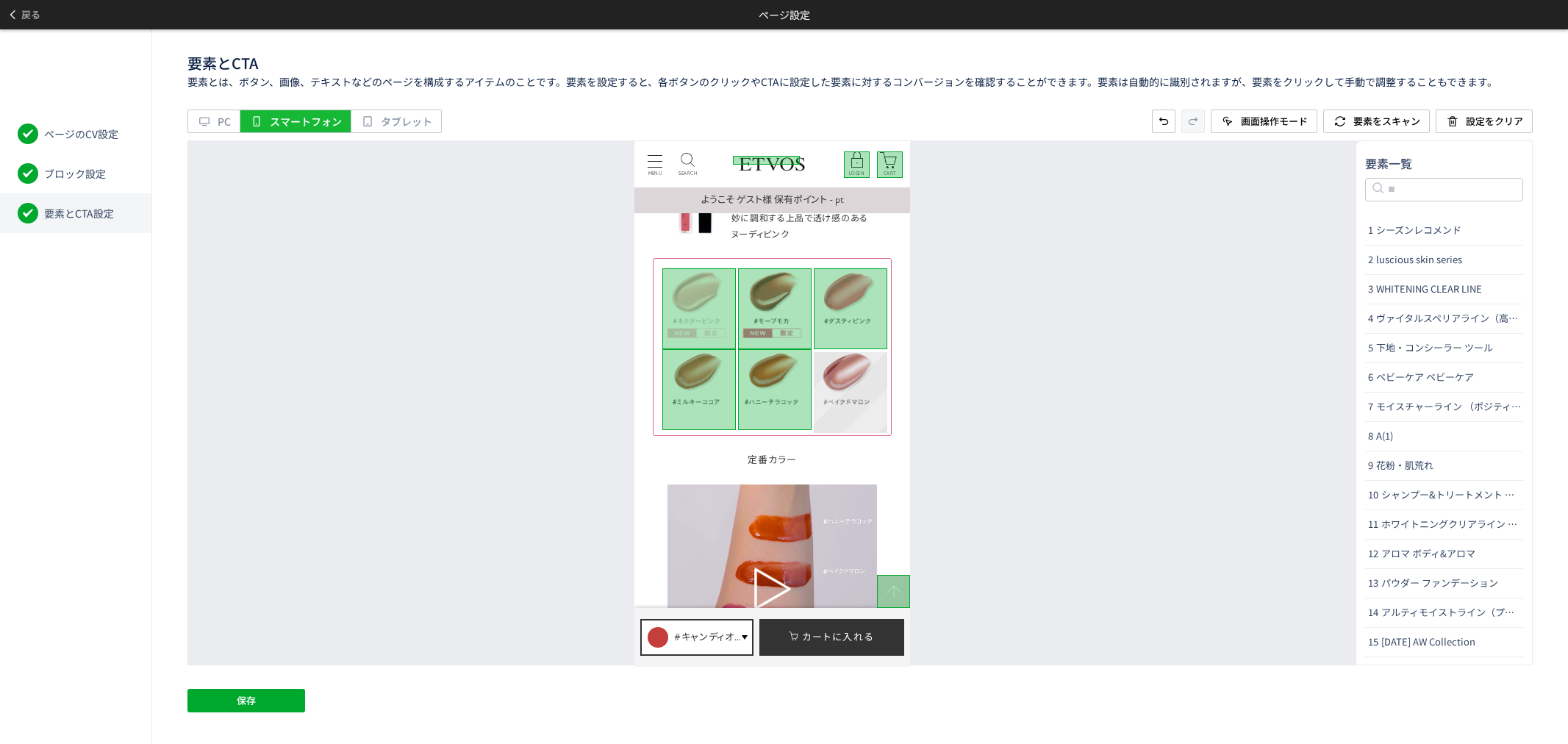
drag, startPoint x: 842, startPoint y: 388, endPoint x: 137, endPoint y: 293, distance: 711.4
click at [842, 388] on div "名前の変更 CTAに設定" at bounding box center [851, 392] width 73 height 81
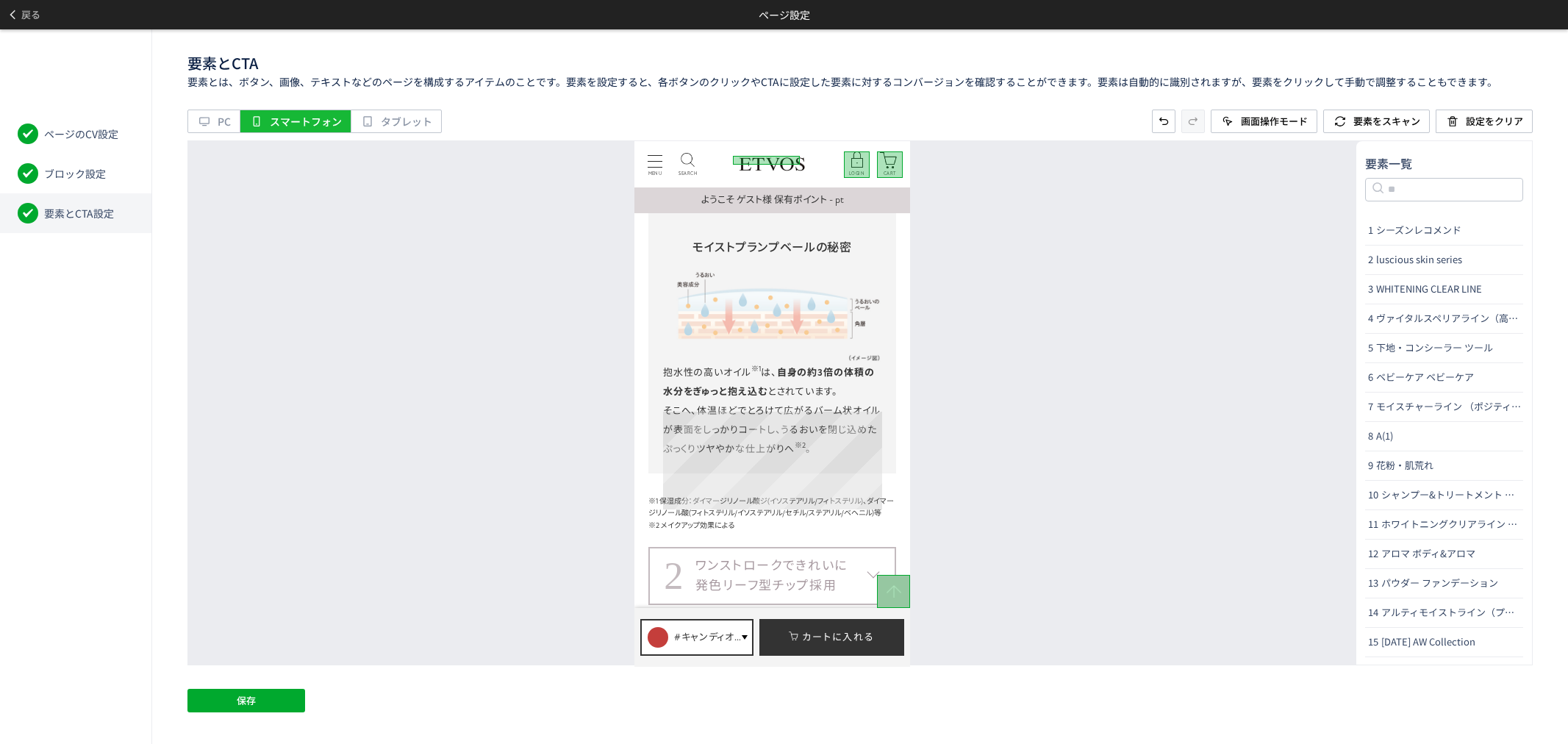
scroll to position [5309, 0]
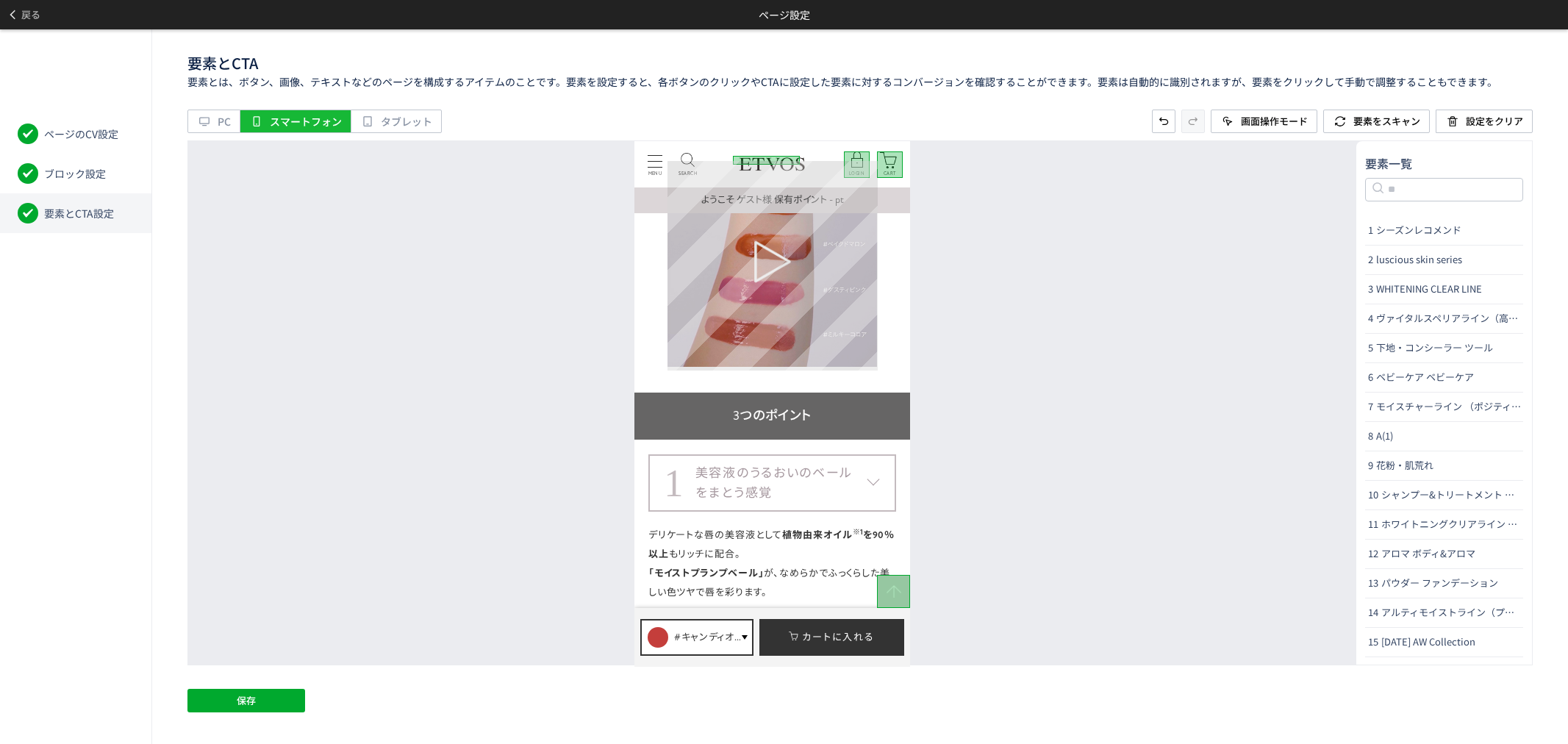
click at [871, 358] on div at bounding box center [773, 261] width 209 height 209
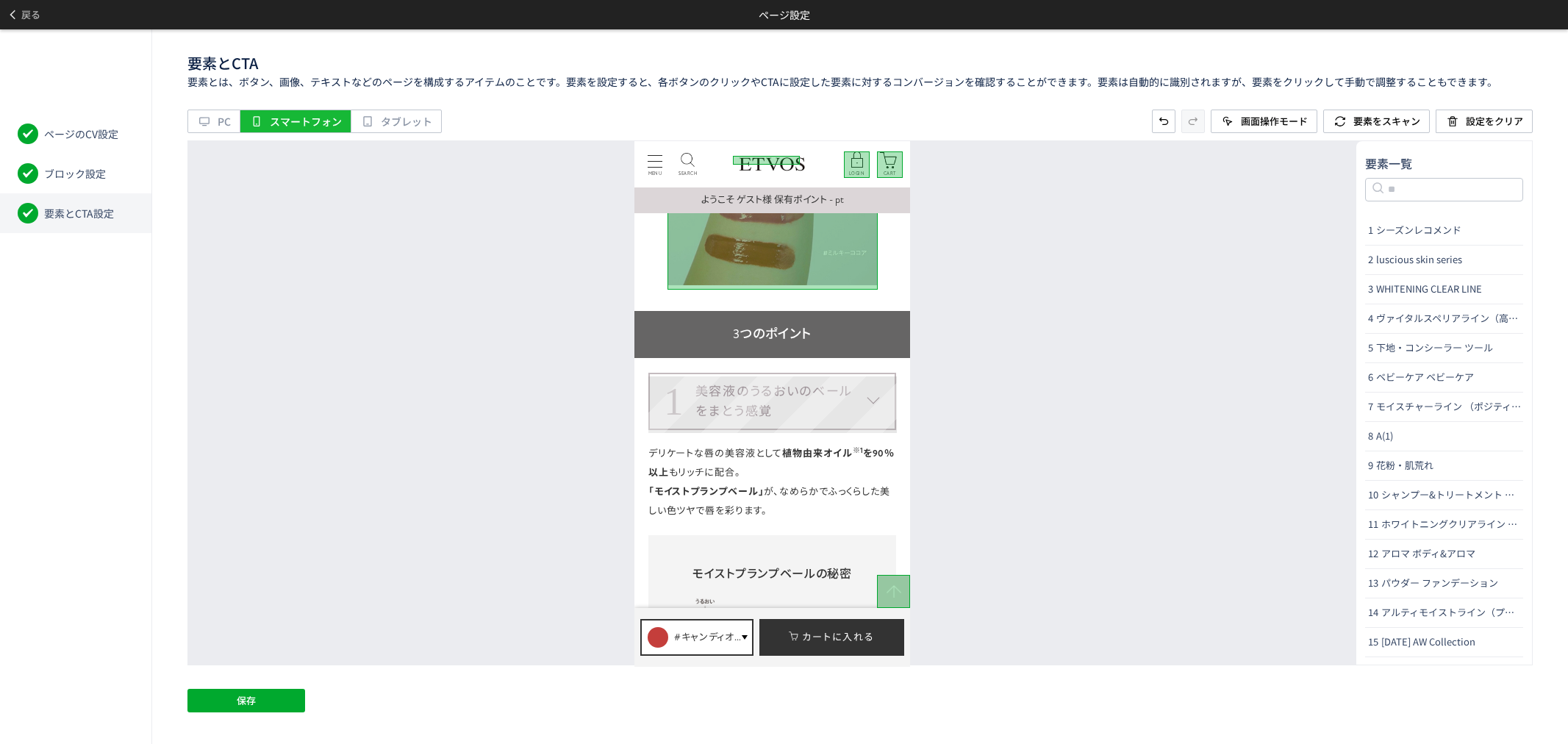
click at [885, 414] on dt "1 美容液のうるおいのベール をまとう感覚" at bounding box center [772, 400] width 248 height 57
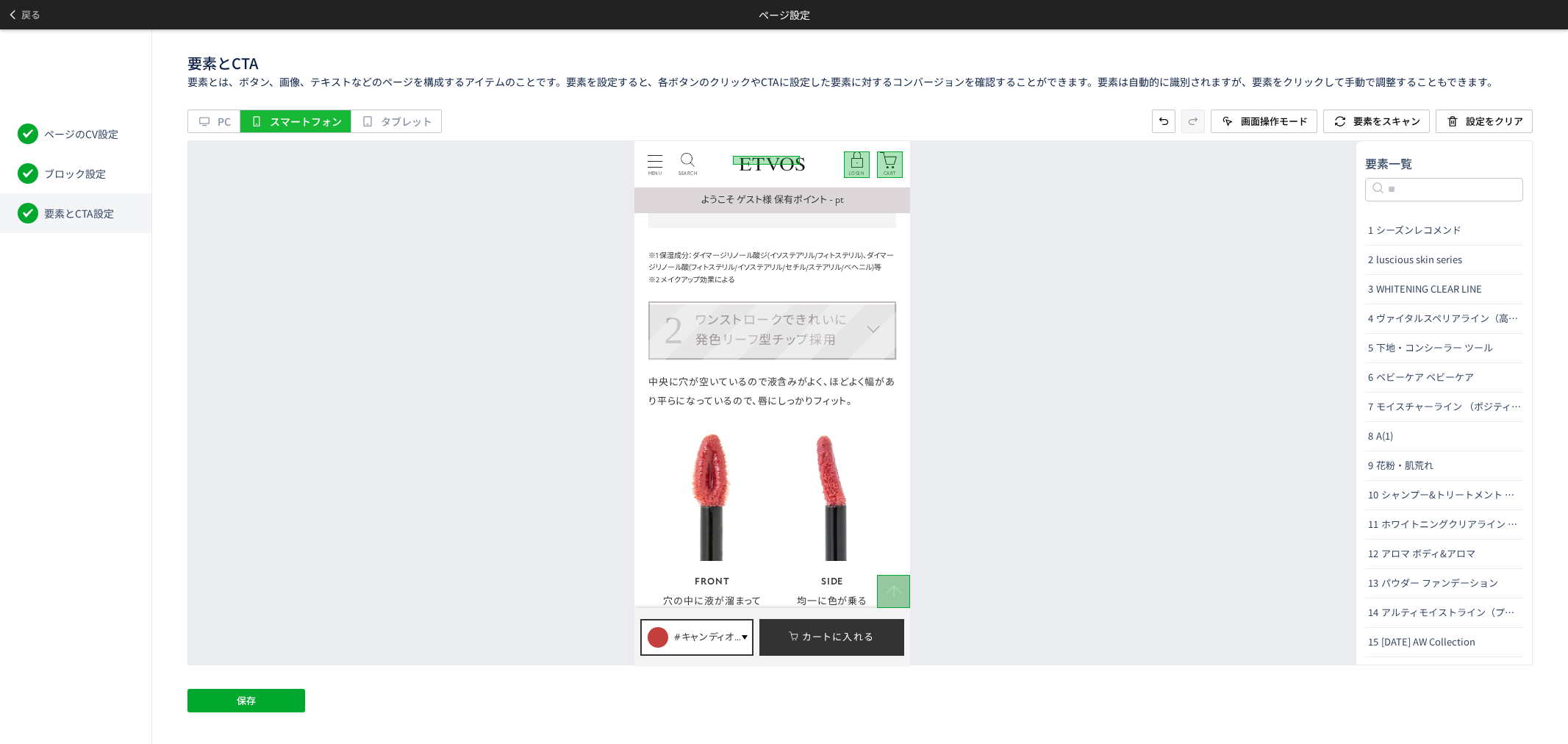
click at [878, 352] on dt "2 ワンストロークできれいに 発色リーフ型チップ採用" at bounding box center [772, 329] width 248 height 57
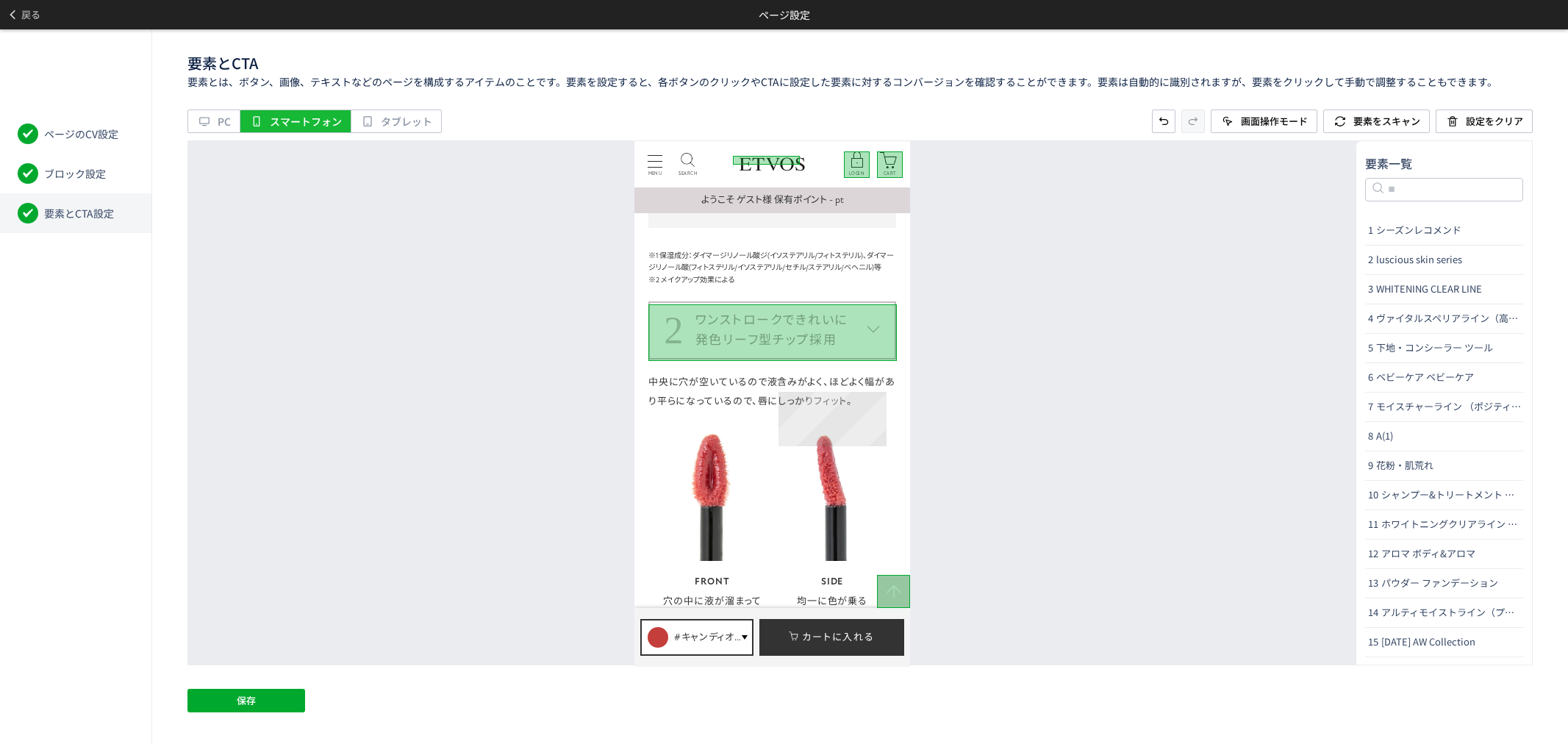
scroll to position [6452, 0]
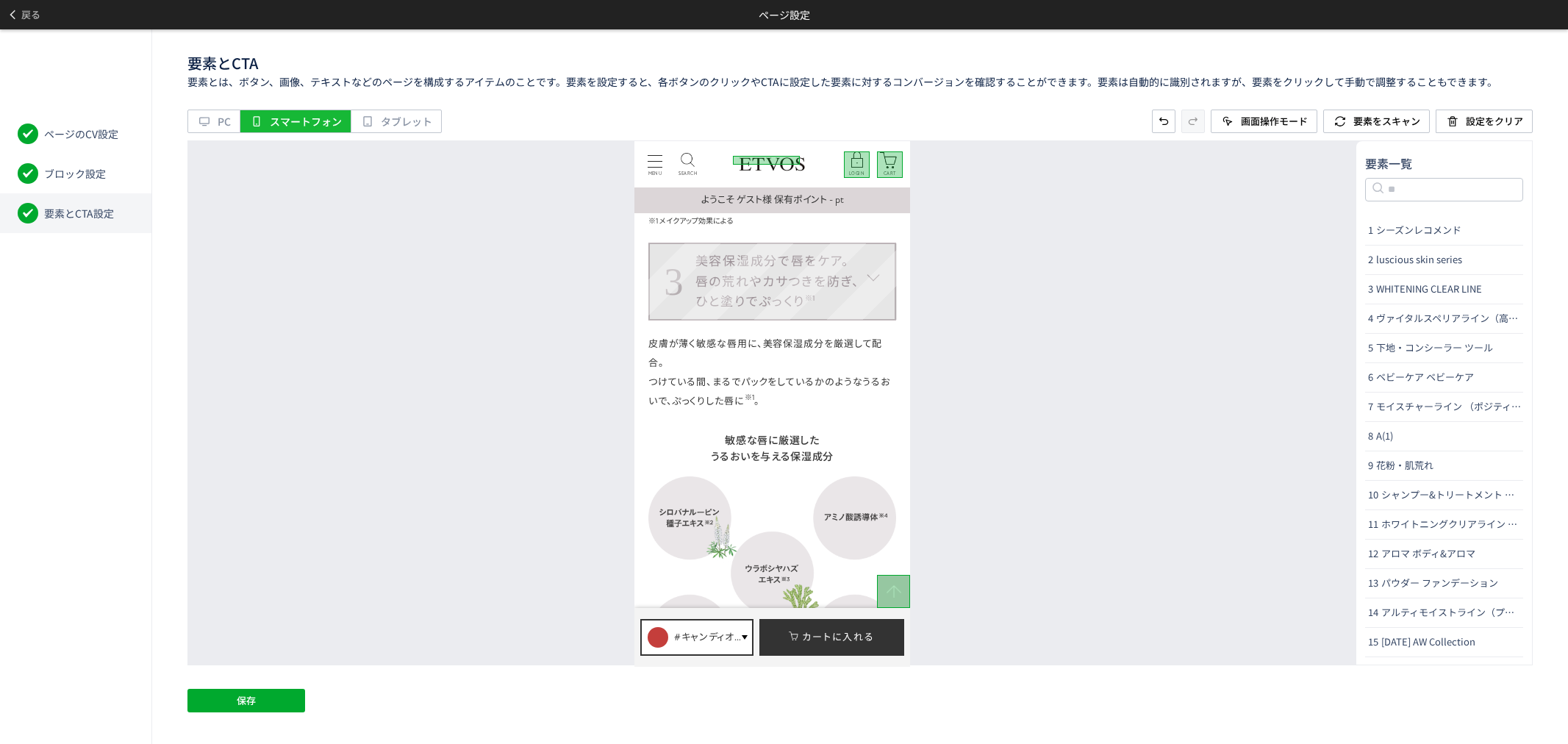
click at [892, 301] on dt "3 美容保湿成分で唇をケア。 唇の荒れやカサつきを防ぎ、 ひと塗りでぷっくり ※1" at bounding box center [772, 281] width 248 height 78
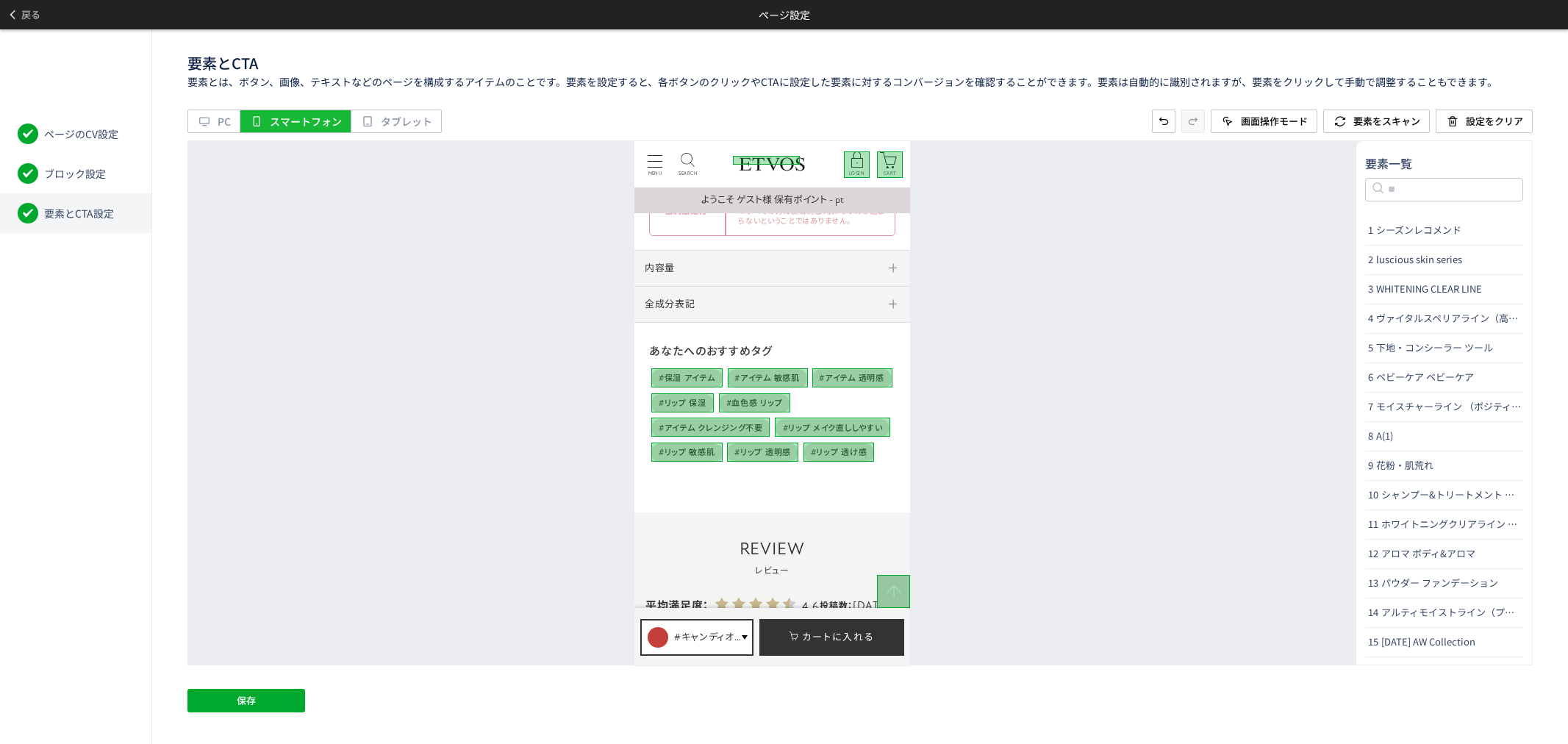
scroll to position [7841, 0]
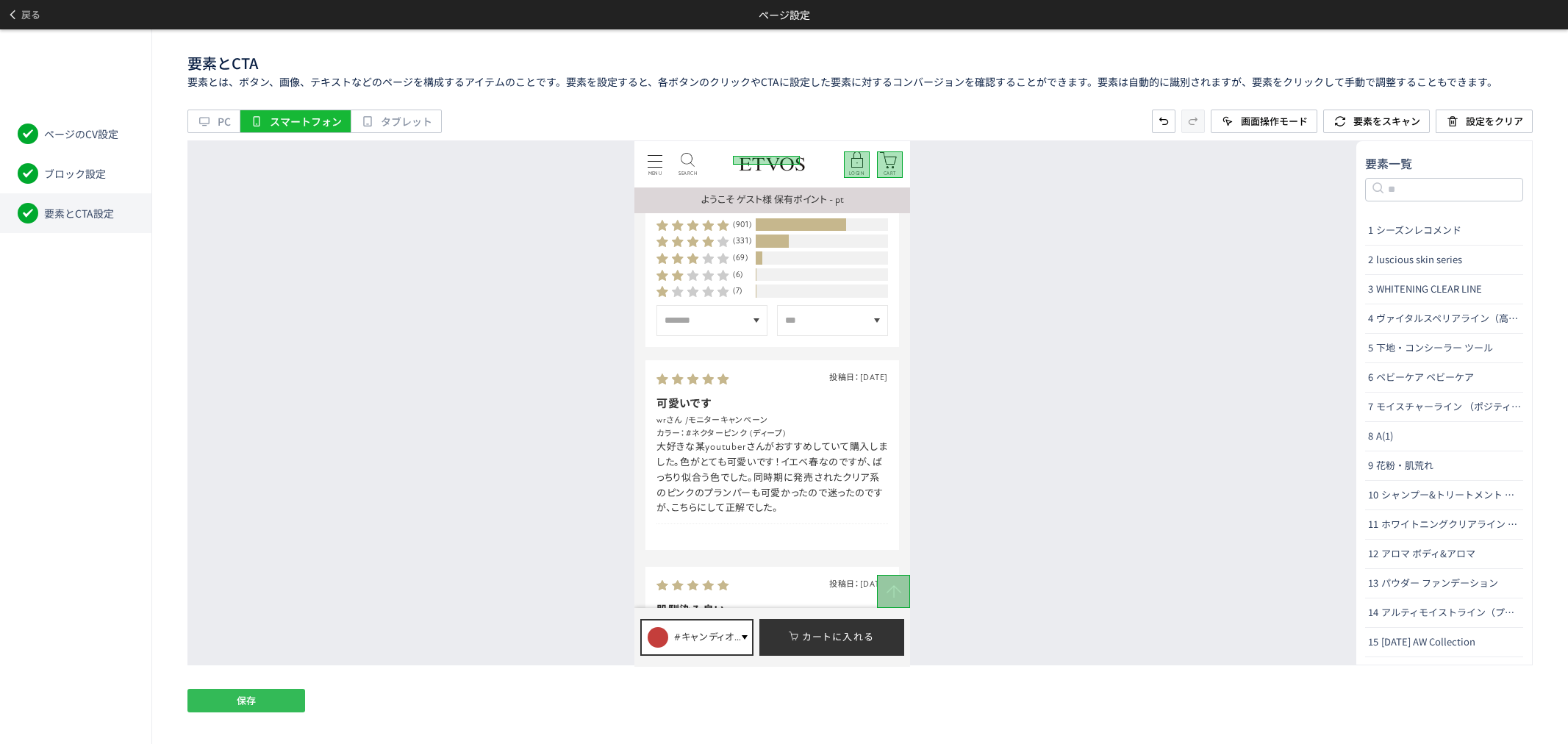
click at [250, 704] on span "保存" at bounding box center [246, 701] width 19 height 24
click at [15, 16] on icon at bounding box center [13, 15] width 12 height 12
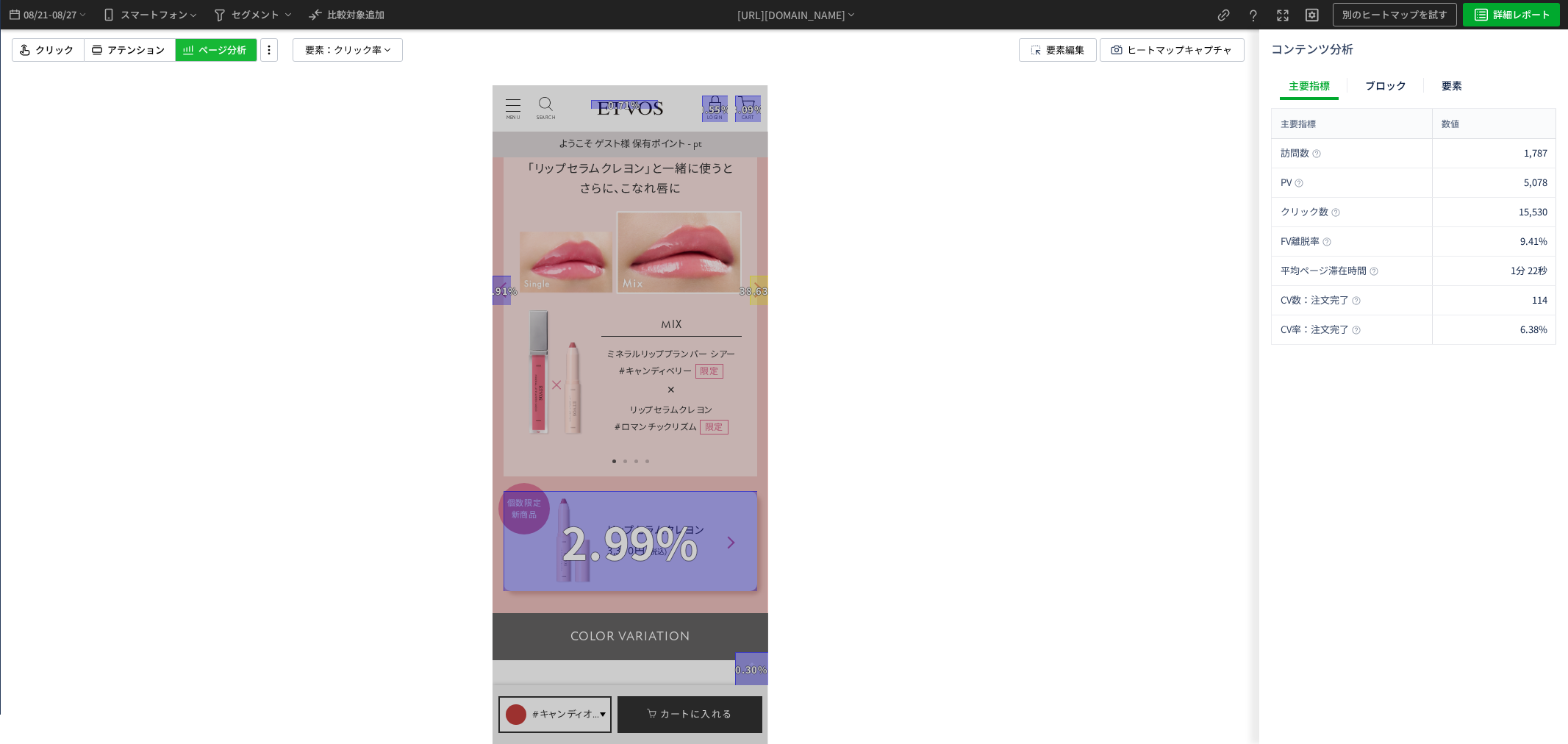
scroll to position [2531, 0]
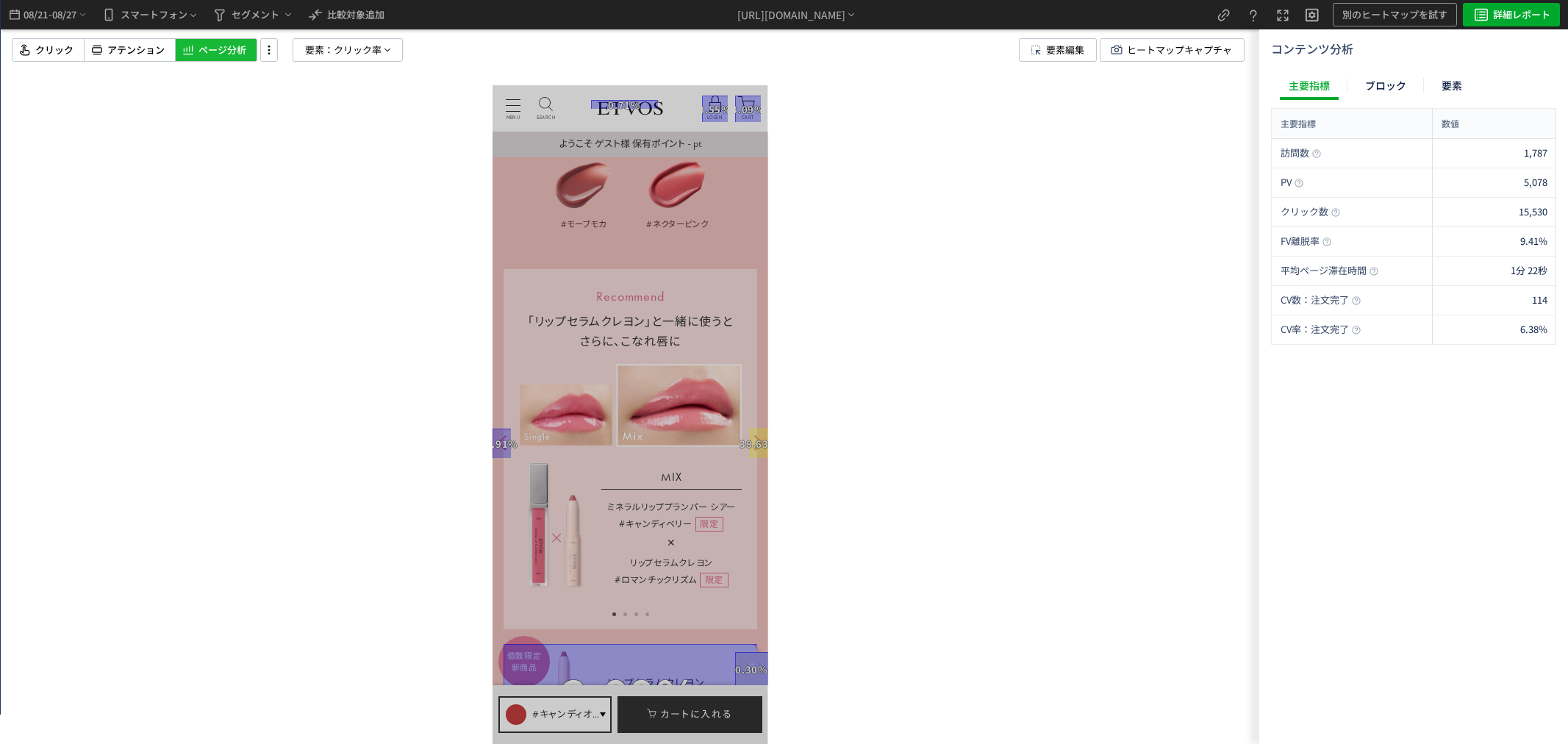
drag, startPoint x: 685, startPoint y: 497, endPoint x: 612, endPoint y: 508, distance: 73.8
click at [612, 508] on div "MIX ミネラルリッププランパー シアー #キャンディベリー 限定 × リップセラムクレヨン #ロマンチックリズム 限定" at bounding box center [671, 525] width 140 height 126
drag, startPoint x: 639, startPoint y: 510, endPoint x: 753, endPoint y: 509, distance: 114.0
click at [753, 509] on div "Recommend 「リップセラムクレヨン」と一緒に使うと さらに、こなれ唇に MIX ミネラルリッププランパー シアー #キャンディベリー 限定 × リップ…" at bounding box center [629, 449] width 254 height 361
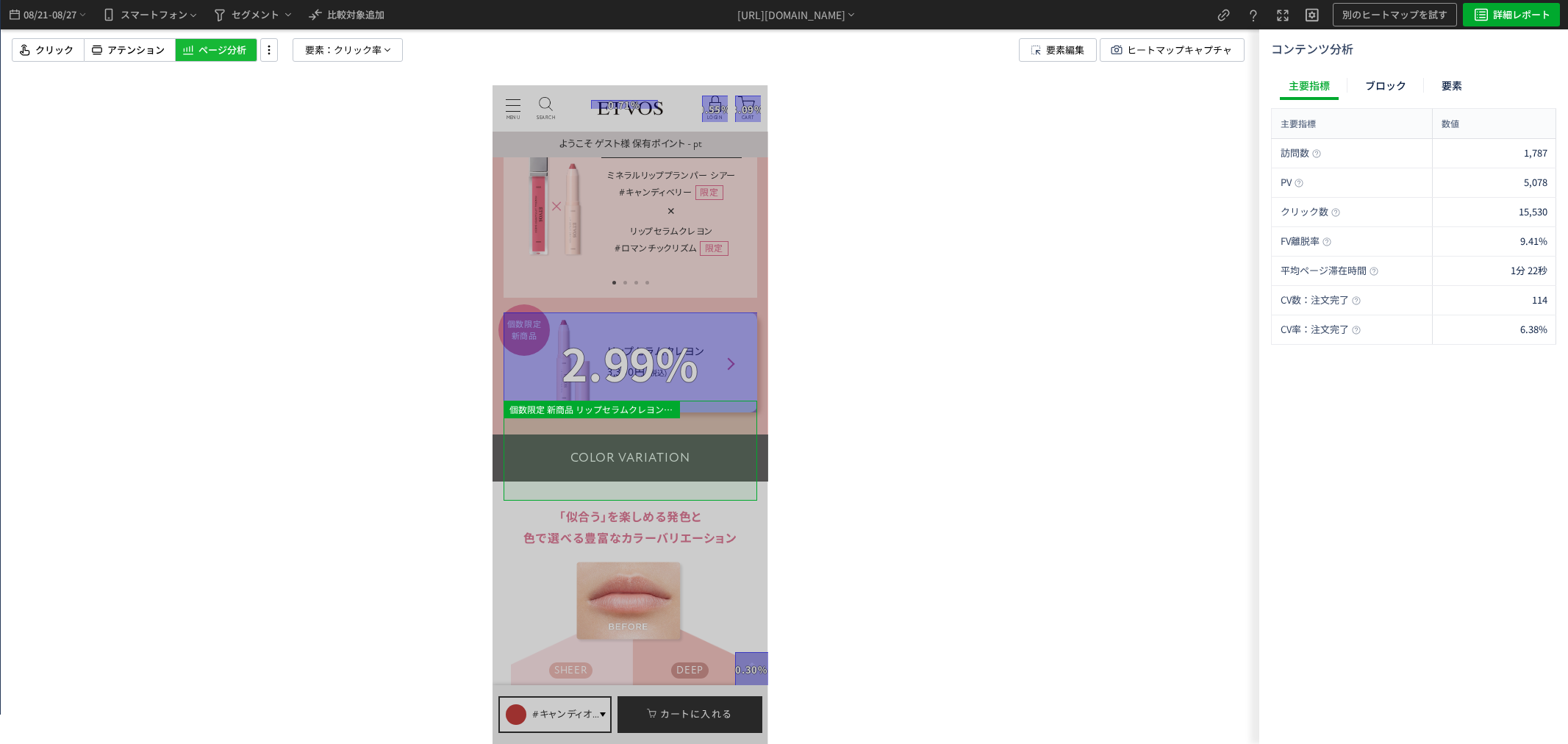
scroll to position [2776, 0]
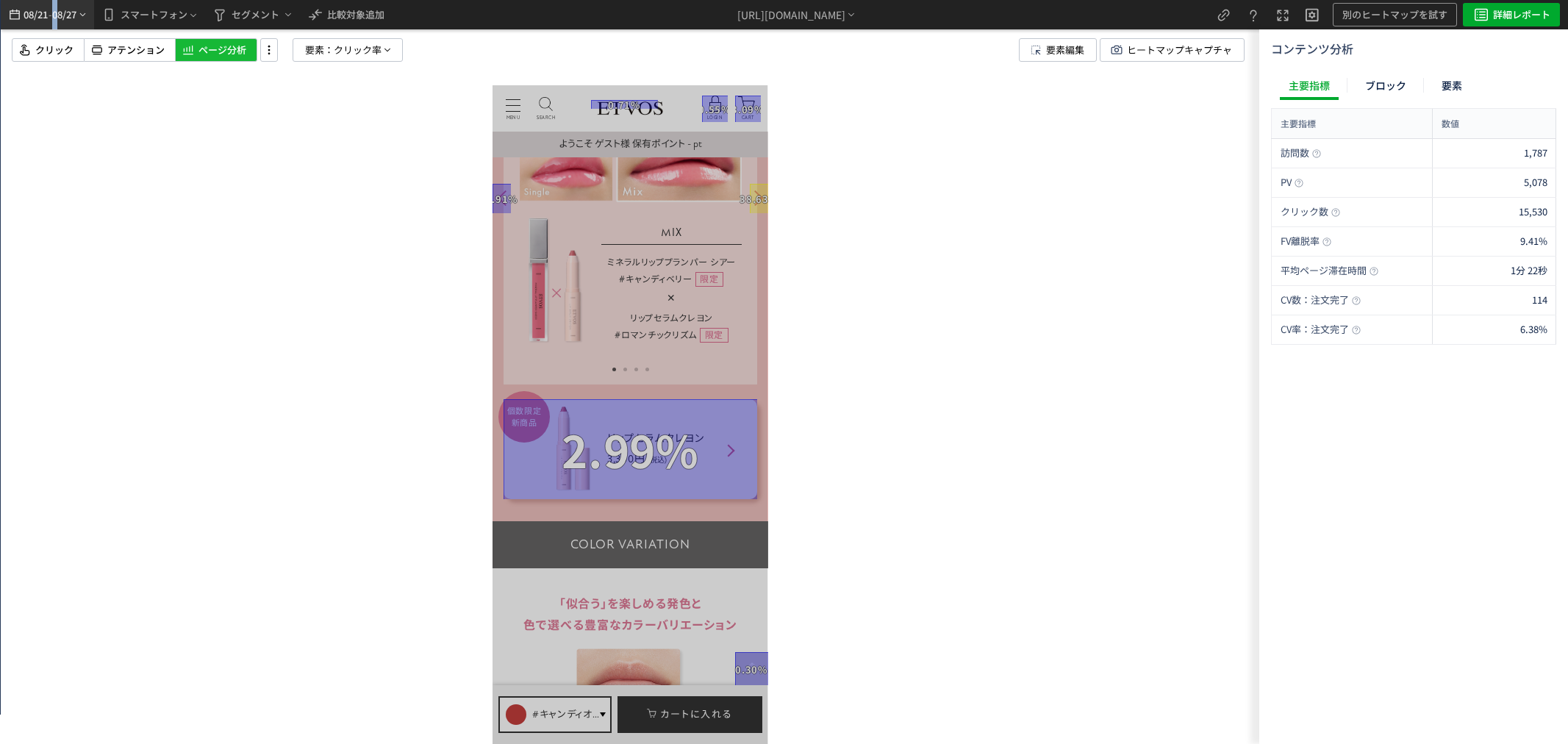
click at [54, 10] on span "08/27" at bounding box center [64, 15] width 25 height 30
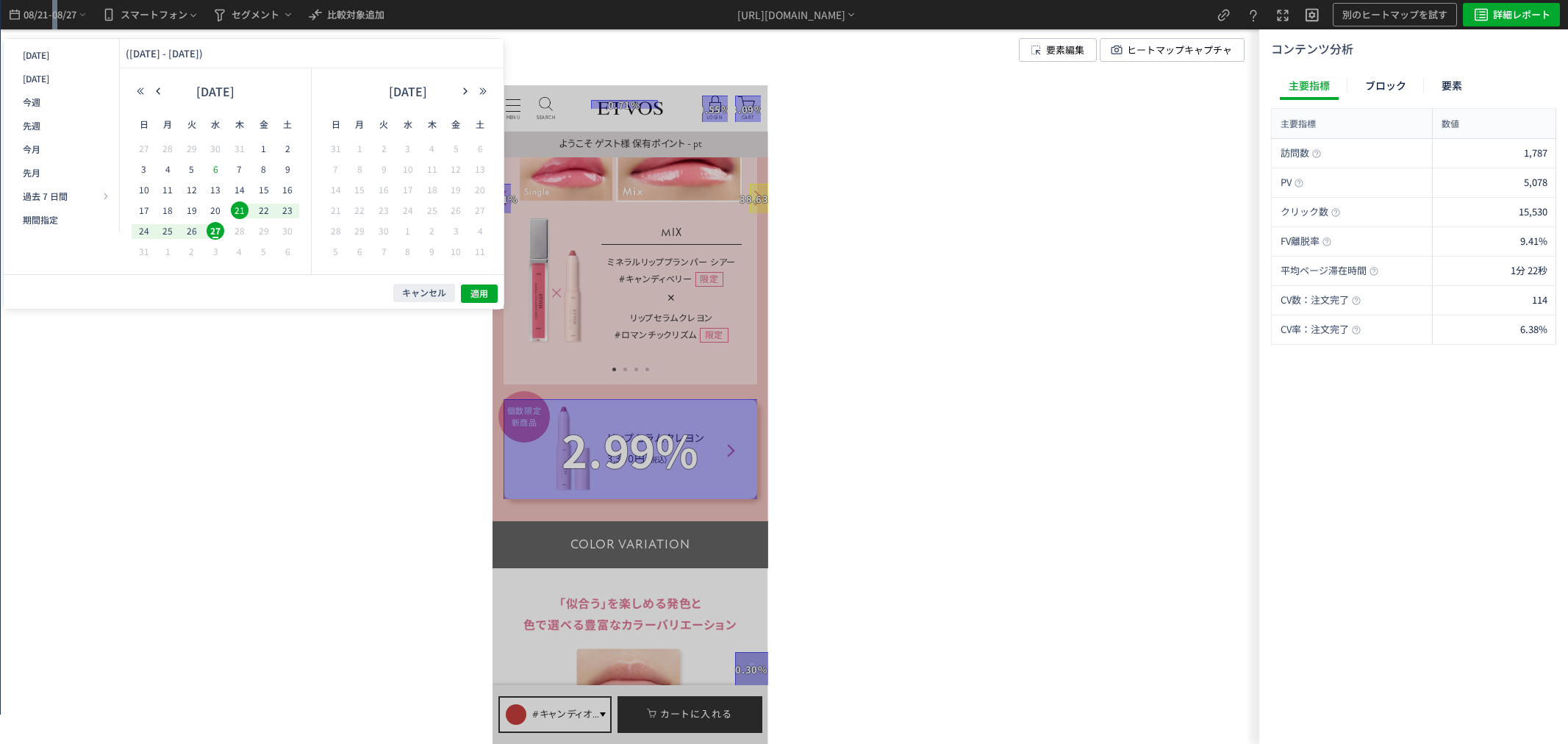
click at [0, 0] on span "6" at bounding box center [0, 0] width 0 height 0
click at [0, 0] on span "12" at bounding box center [0, 0] width 0 height 0
click at [0, 0] on span "適用" at bounding box center [0, 0] width 0 height 0
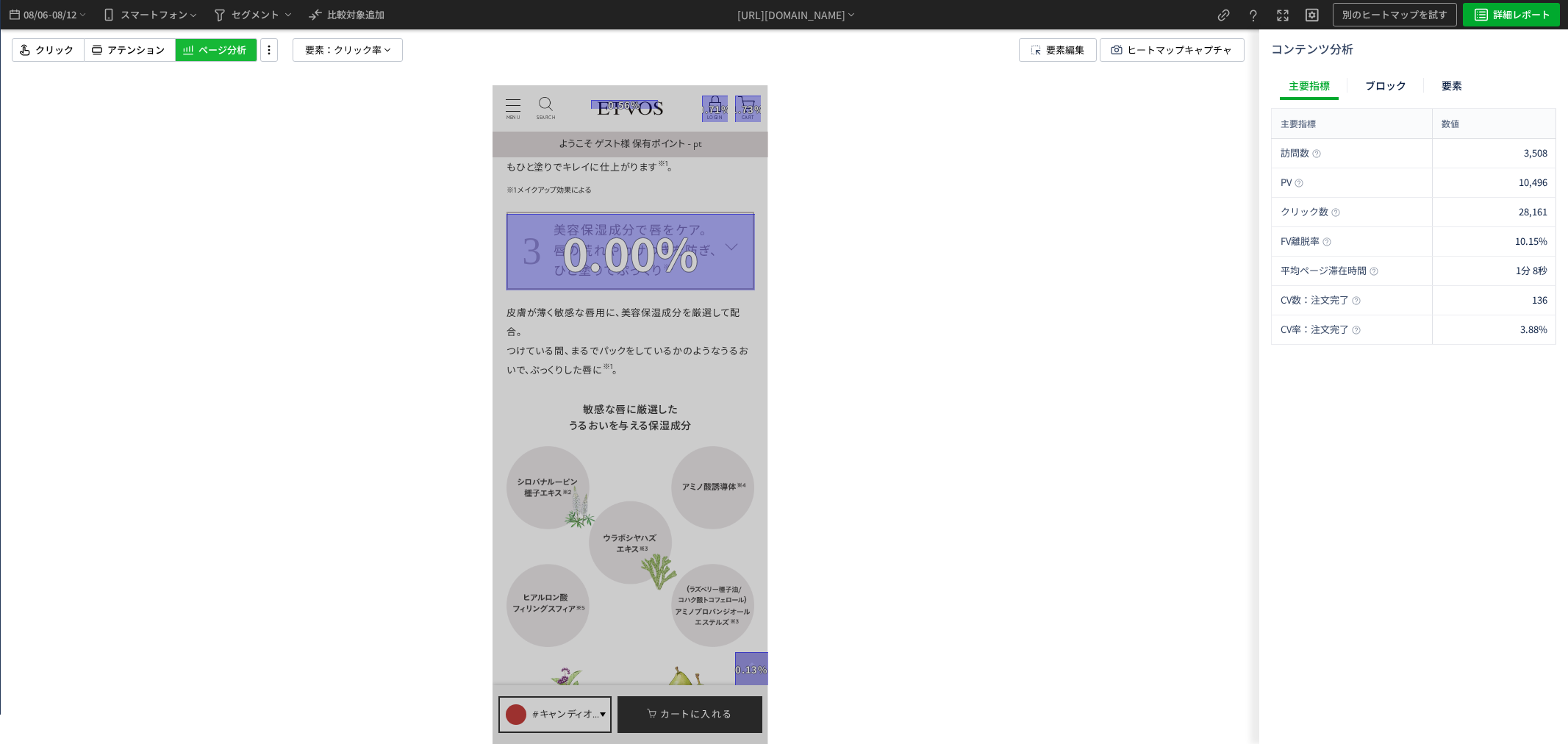
scroll to position [6452, 0]
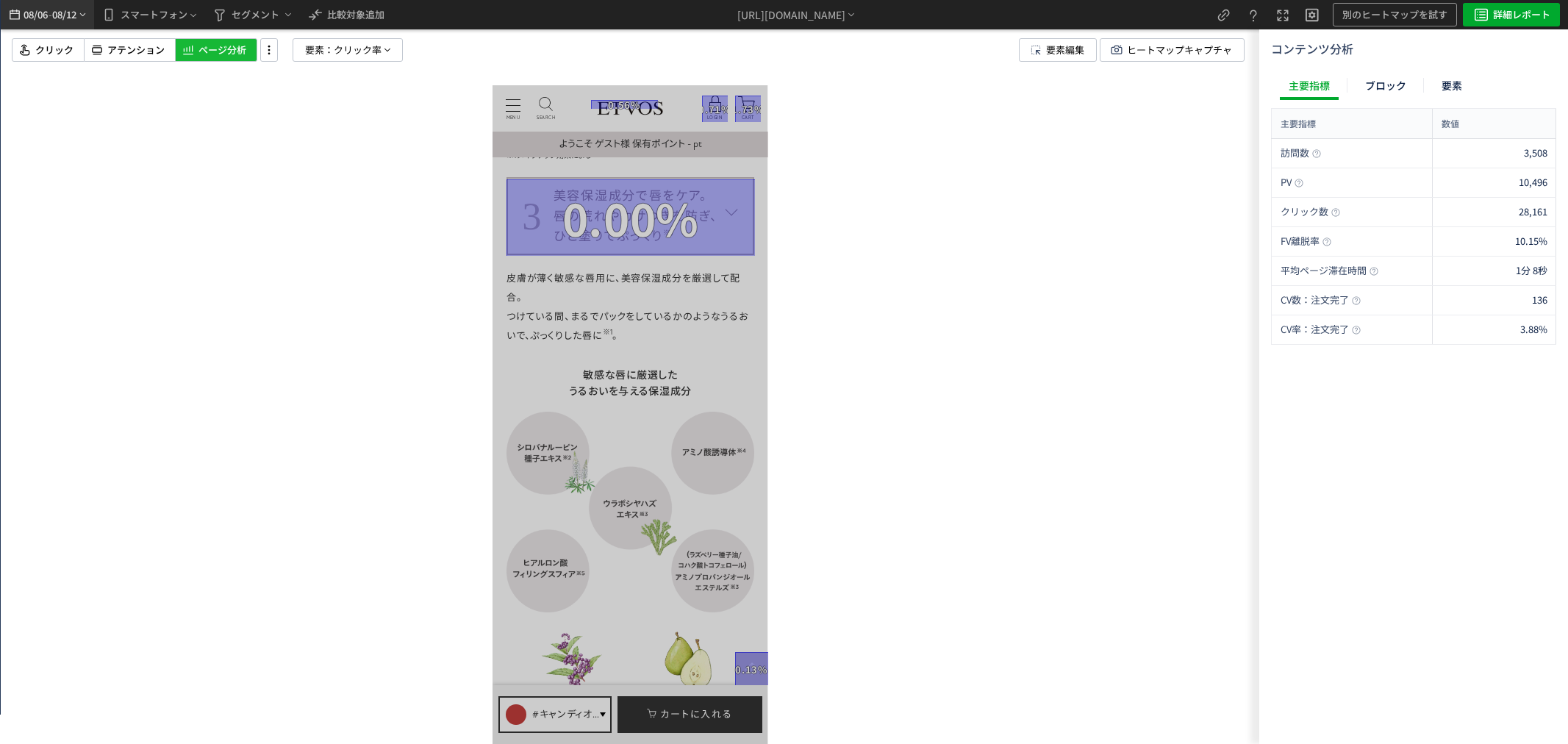
click at [70, 23] on span "08/12" at bounding box center [64, 15] width 25 height 30
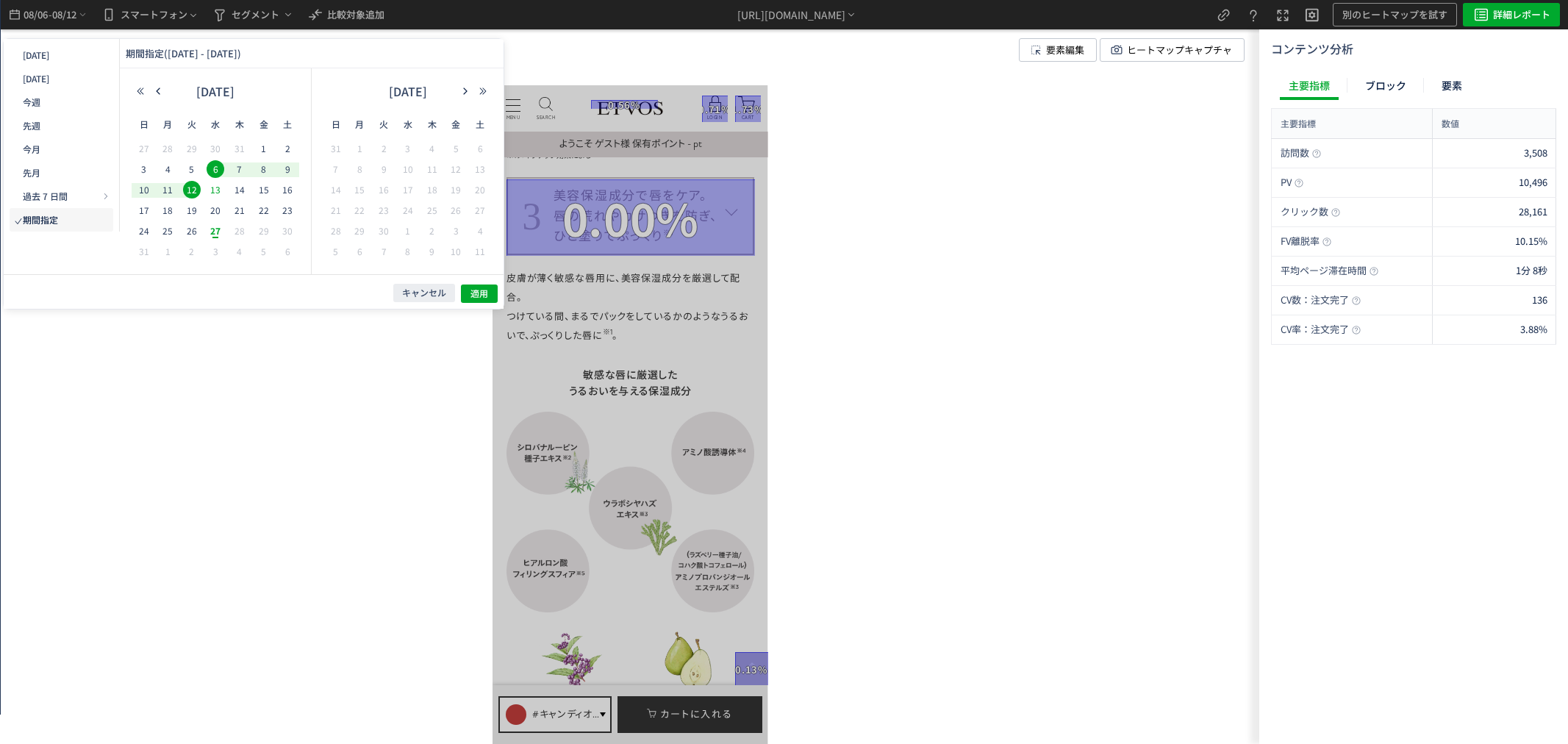
click at [0, 0] on span "13" at bounding box center [0, 0] width 0 height 0
click at [0, 0] on span "19" at bounding box center [0, 0] width 0 height 0
click at [0, 0] on span "適用" at bounding box center [0, 0] width 0 height 0
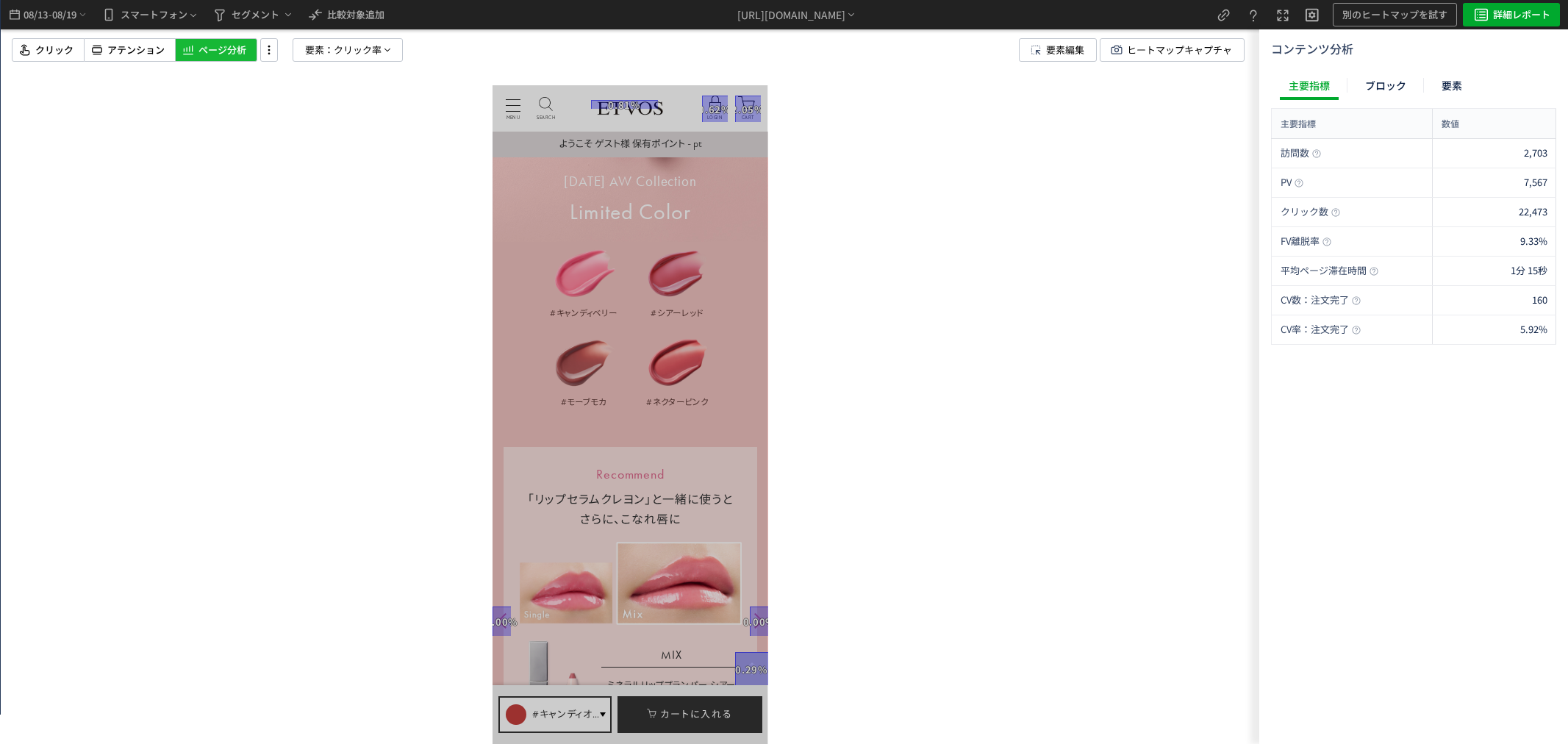
scroll to position [2123, 0]
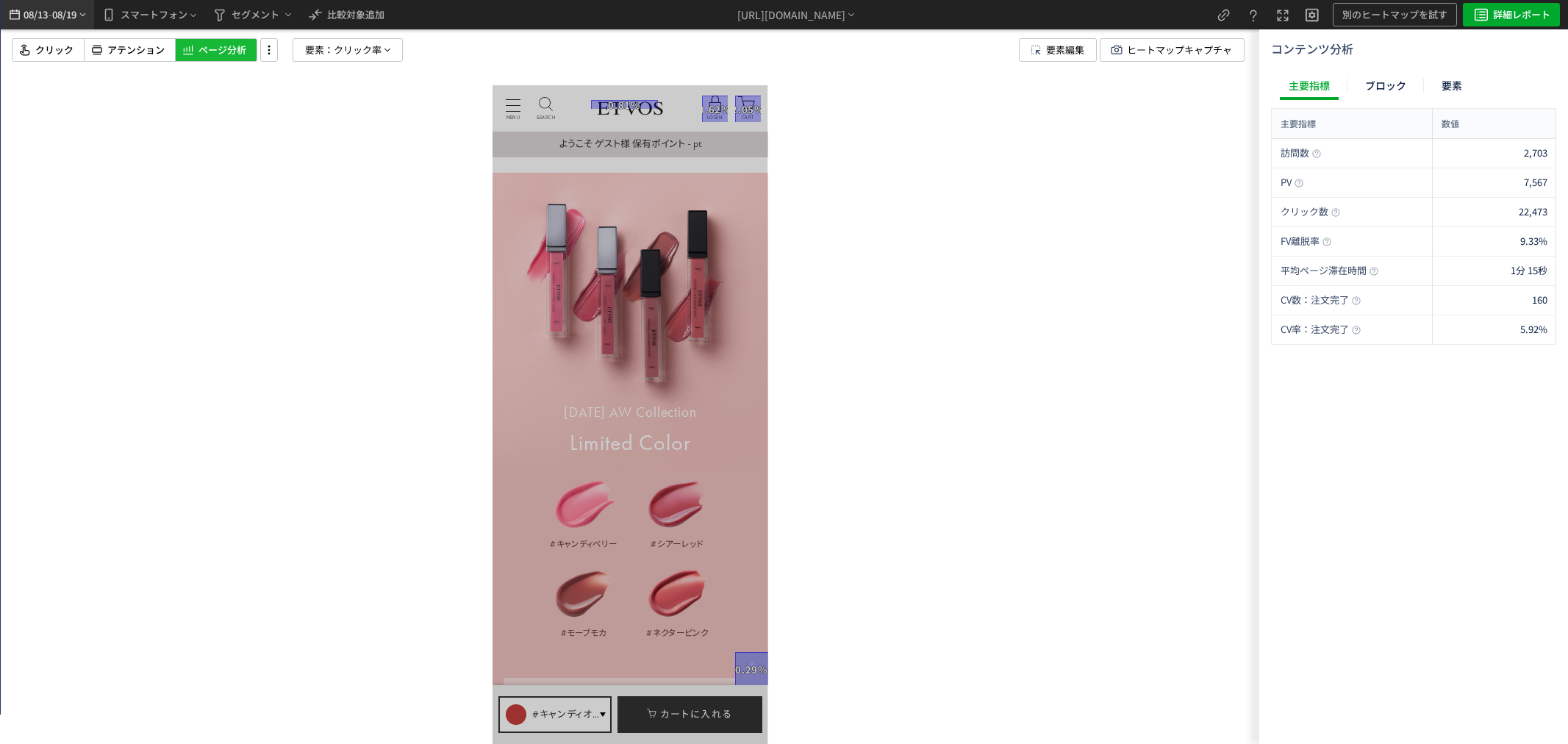
click at [41, 13] on span "08/13" at bounding box center [35, 15] width 25 height 30
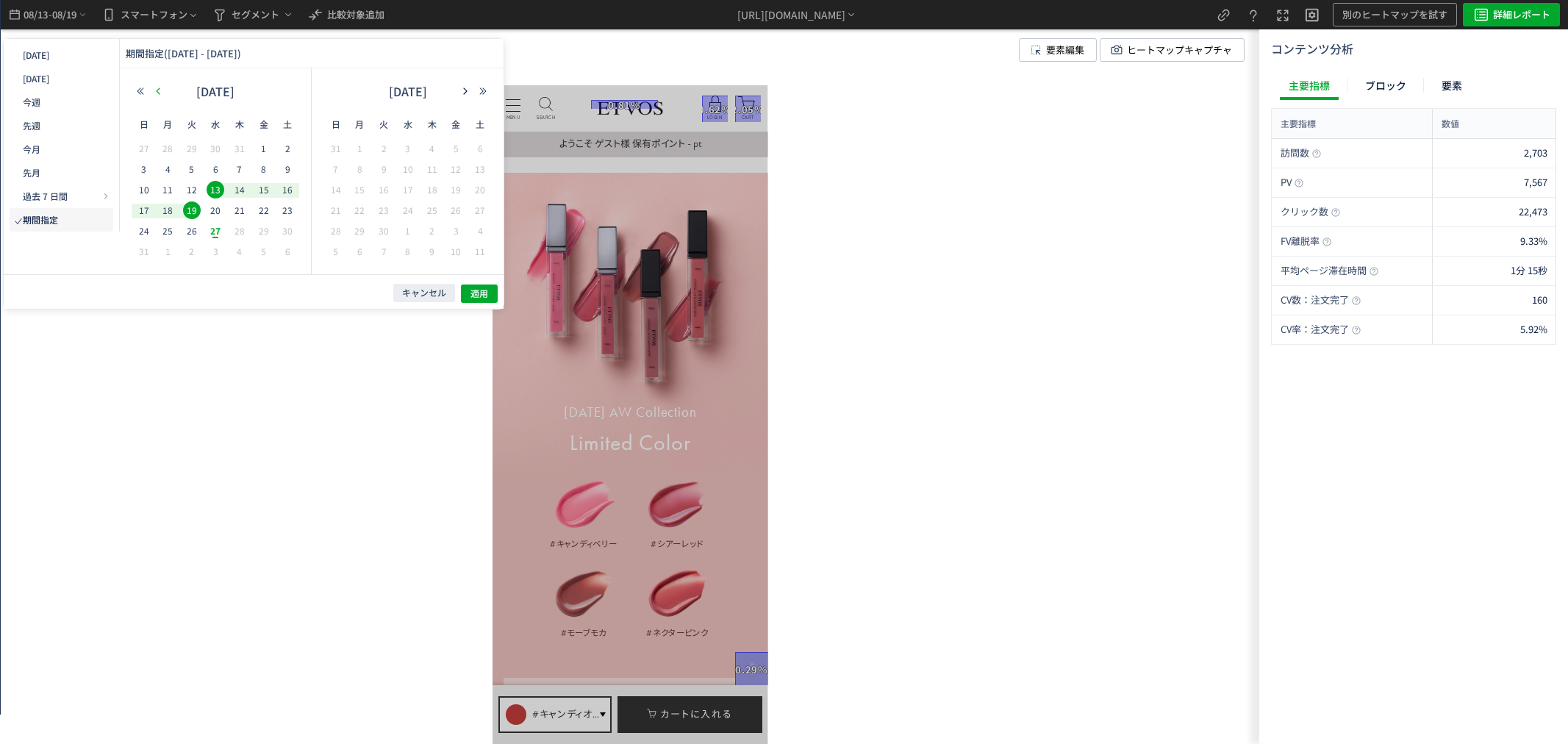
click at [0, 0] on button "button" at bounding box center [0, 0] width 0 height 0
click at [214, 209] on span "23" at bounding box center [215, 210] width 18 height 18
click at [0, 0] on span "適用" at bounding box center [0, 0] width 0 height 0
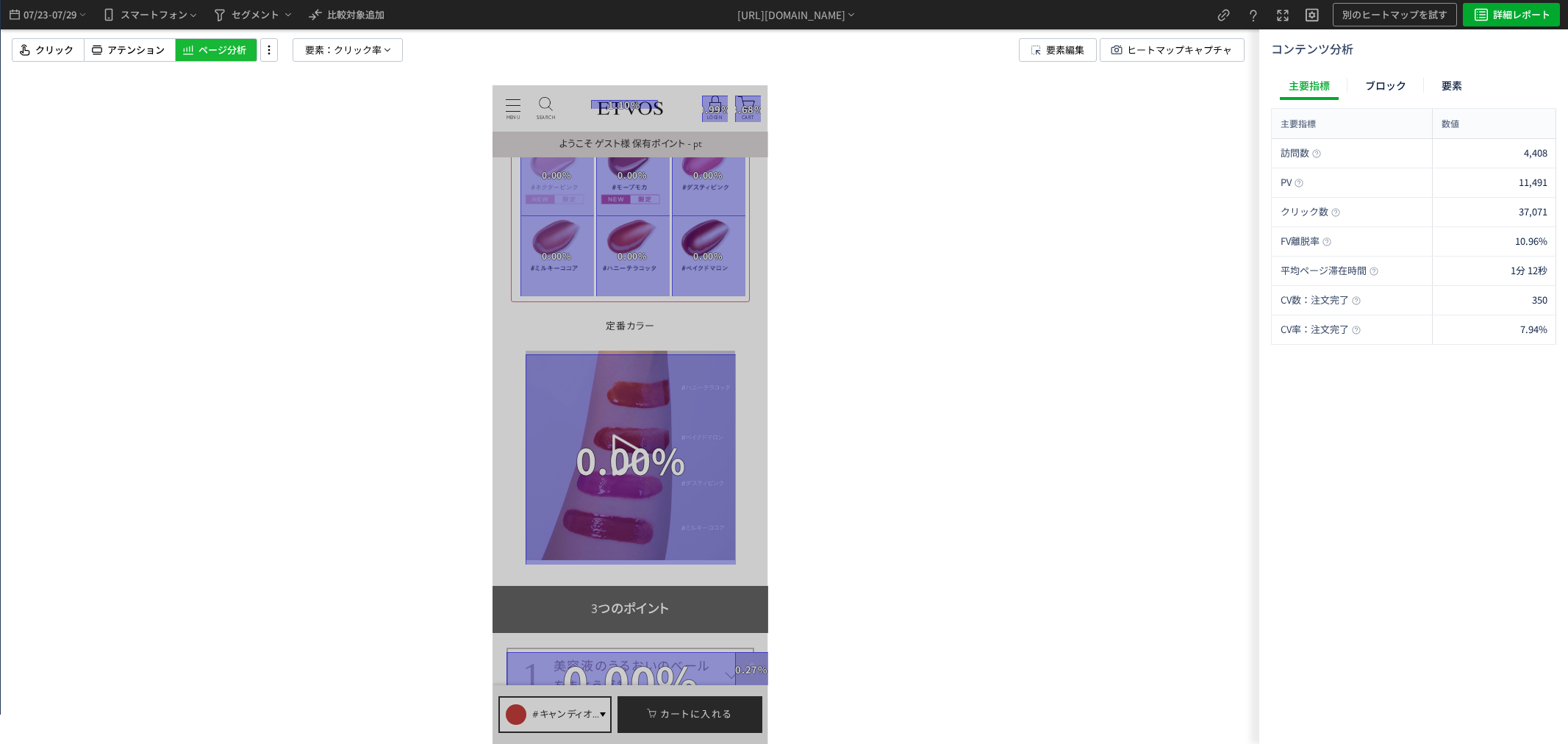
scroll to position [5146, 0]
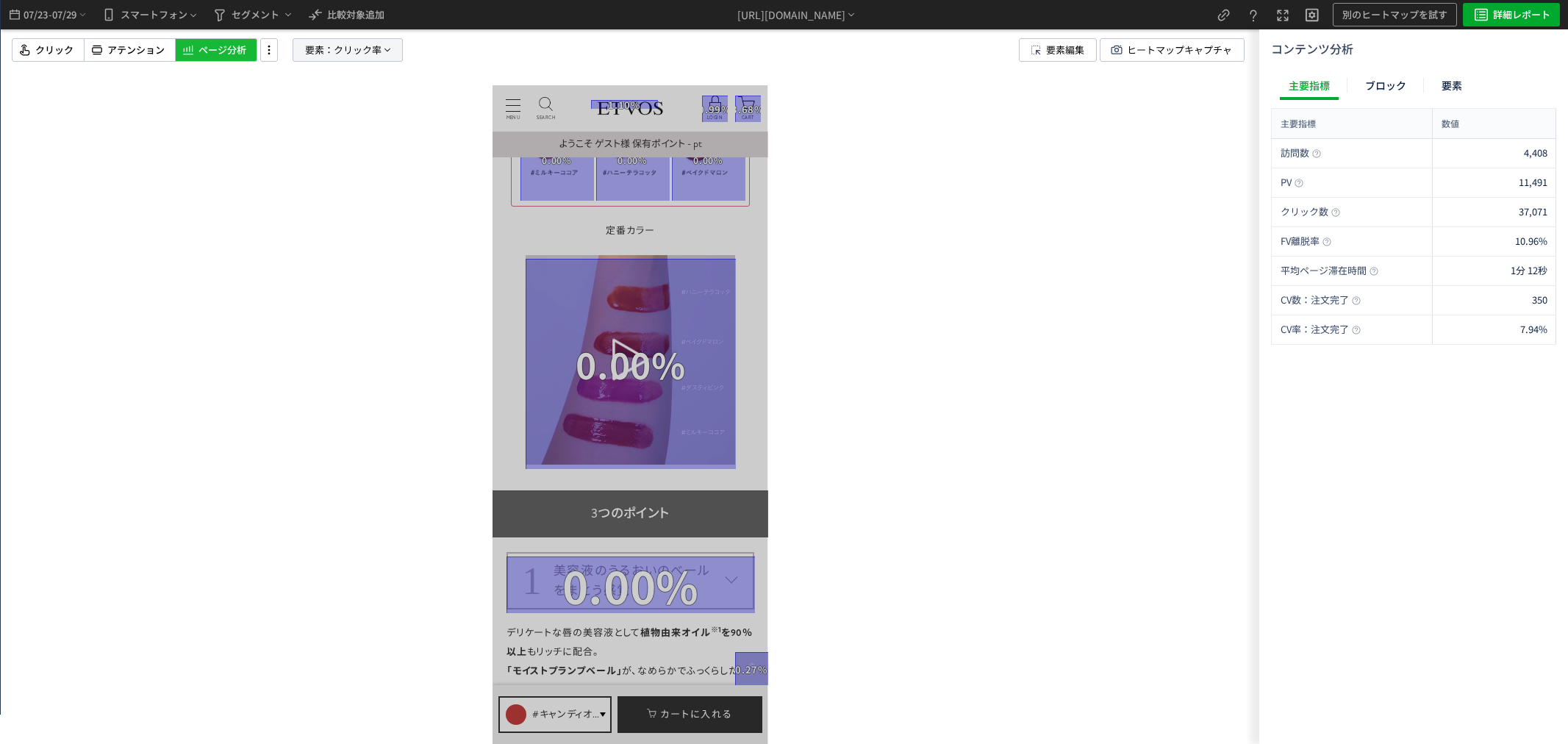
click at [306, 48] on span "要素：" at bounding box center [319, 49] width 29 height 22
click at [308, 174] on span "クリック率" at bounding box center [312, 178] width 47 height 14
click at [96, 116] on p "注文完了" at bounding box center [61, 75] width 68 height 81
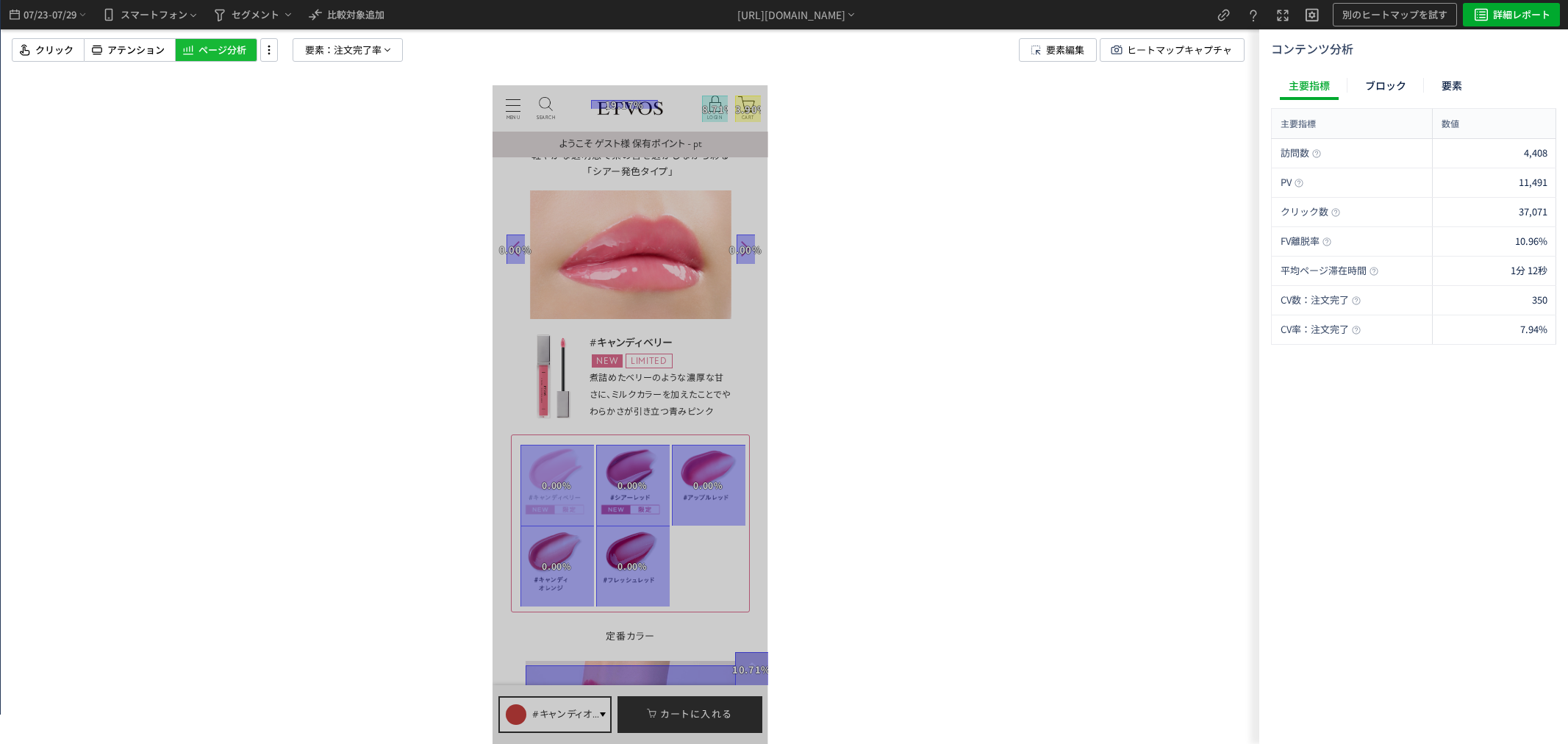
scroll to position [3758, 0]
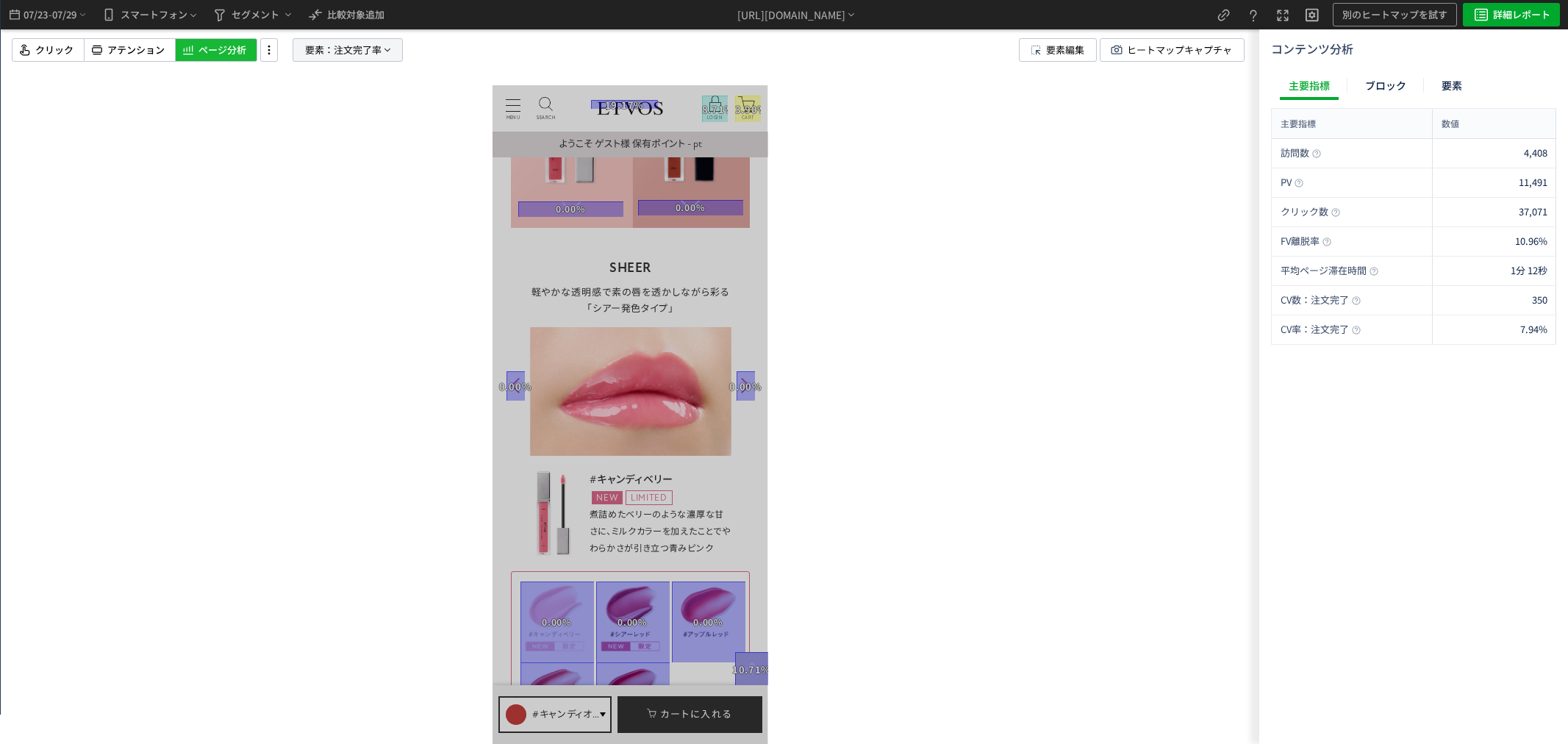
click at [342, 55] on span "注文完了率" at bounding box center [358, 49] width 47 height 22
click at [324, 182] on span "注文完了率" at bounding box center [312, 178] width 47 height 14
click at [341, 248] on p "クリック" at bounding box center [344, 245] width 113 height 25
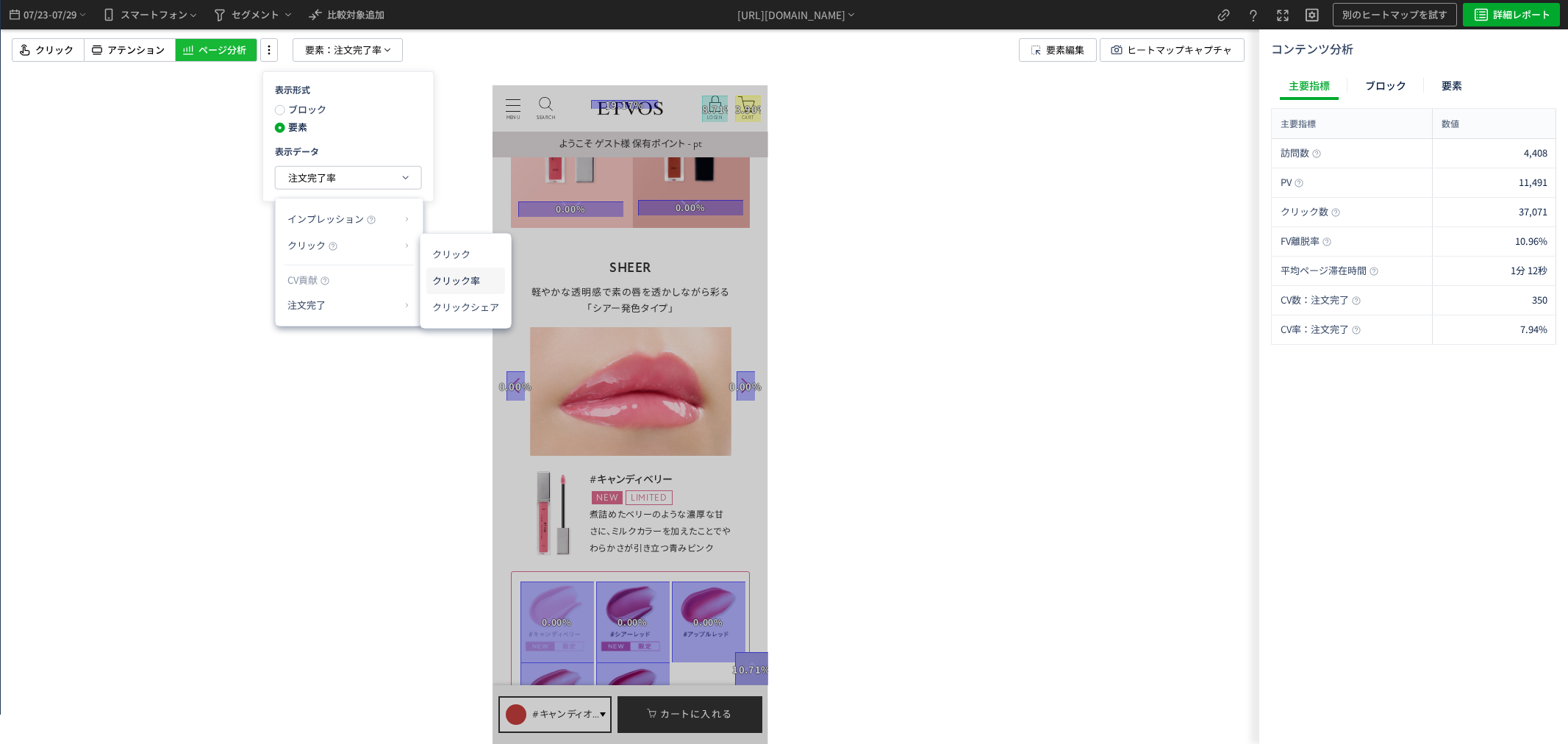
click at [470, 281] on li "クリック率" at bounding box center [466, 281] width 79 height 27
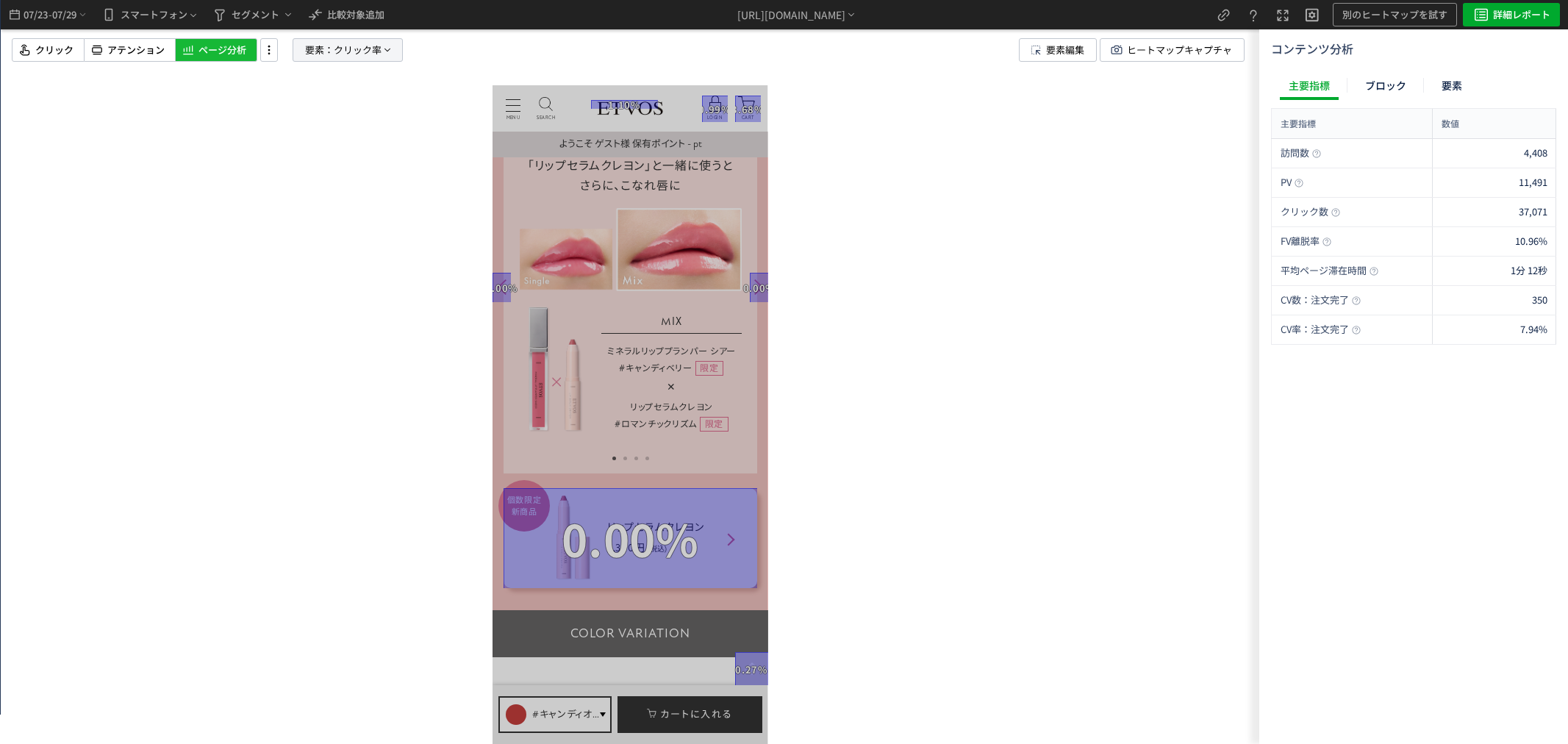
scroll to position [2613, 0]
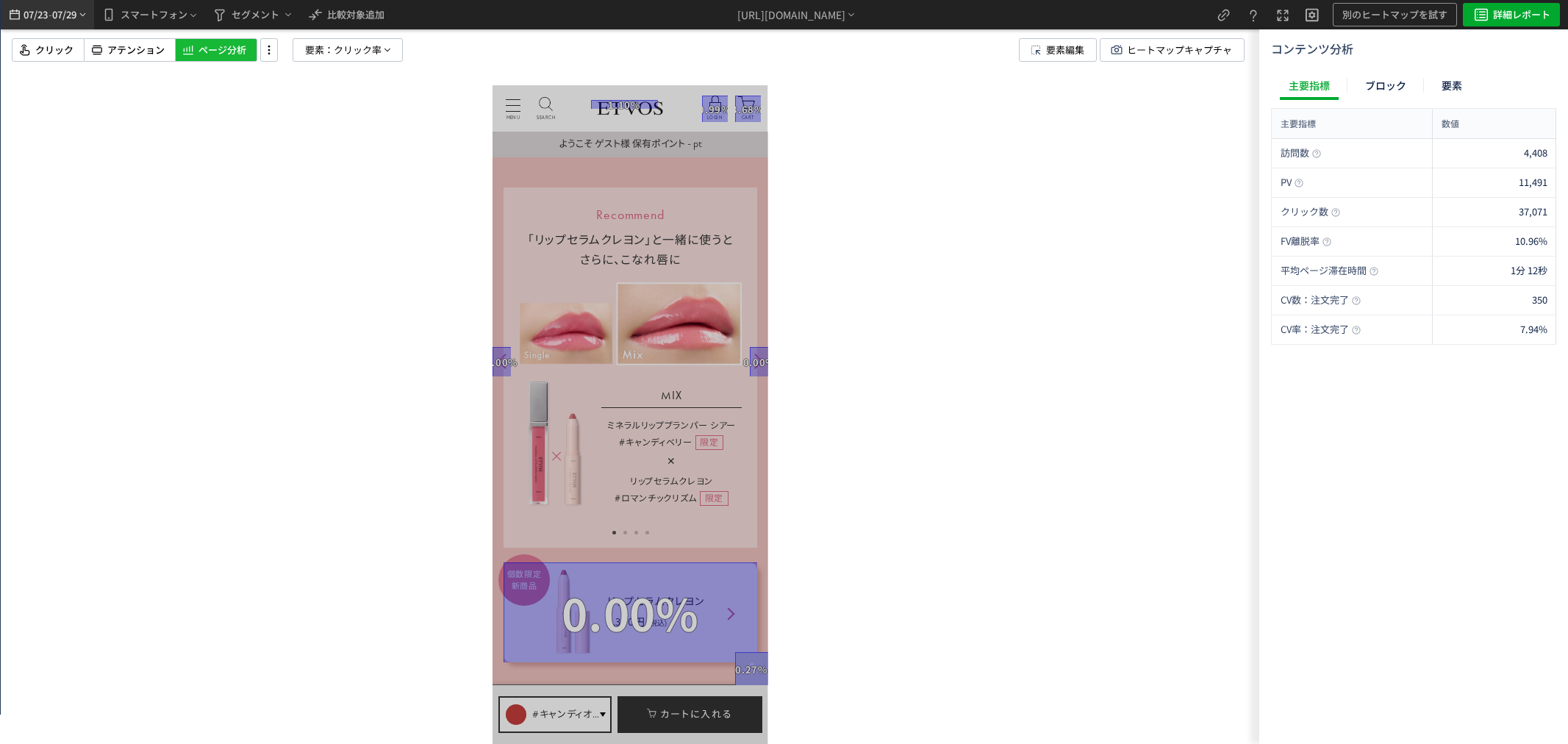
click at [34, 2] on span "07/23" at bounding box center [35, 15] width 25 height 30
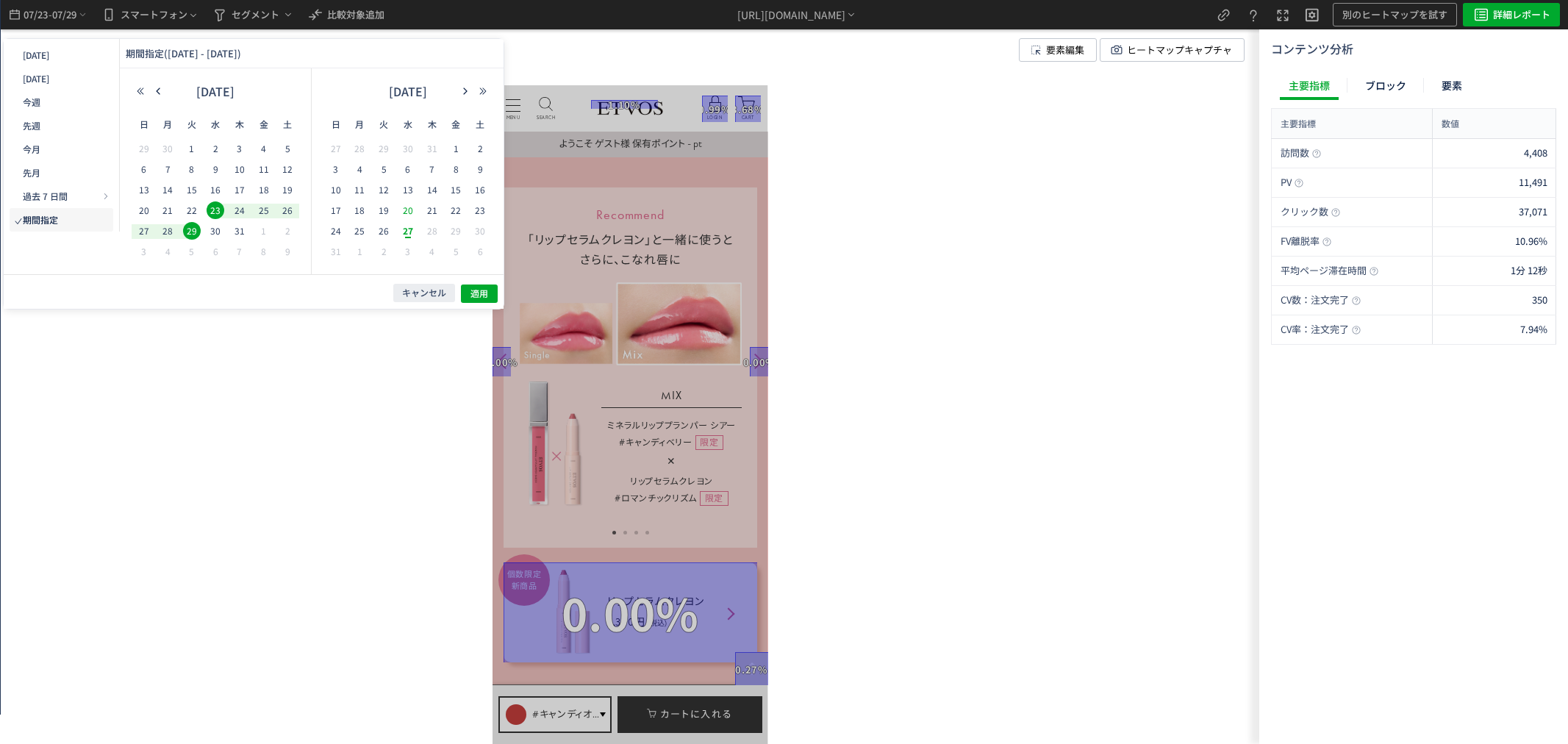
click at [0, 0] on span "20" at bounding box center [0, 0] width 0 height 0
click at [0, 0] on span "26" at bounding box center [0, 0] width 0 height 0
click at [0, 0] on span "適用" at bounding box center [0, 0] width 0 height 0
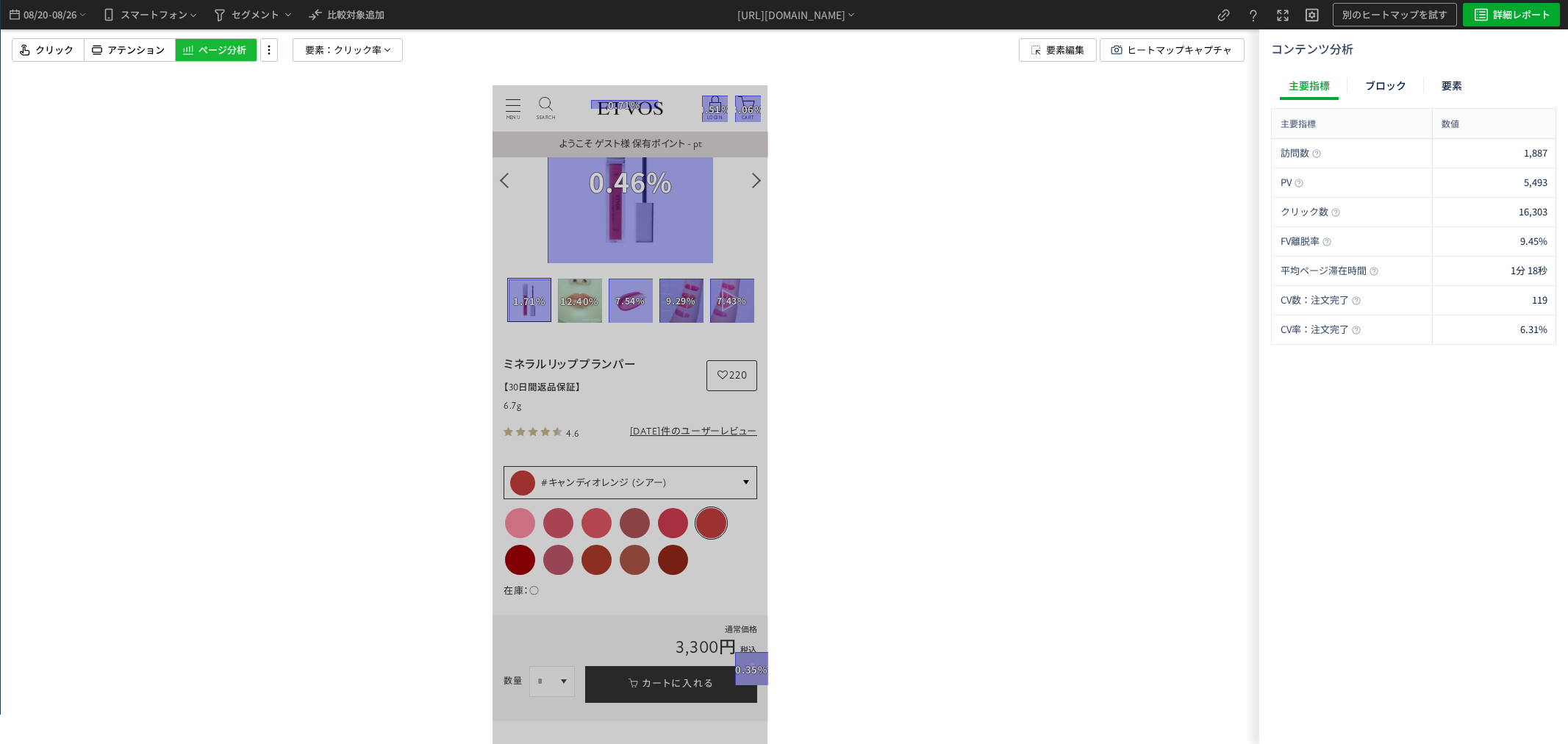
scroll to position [0, 0]
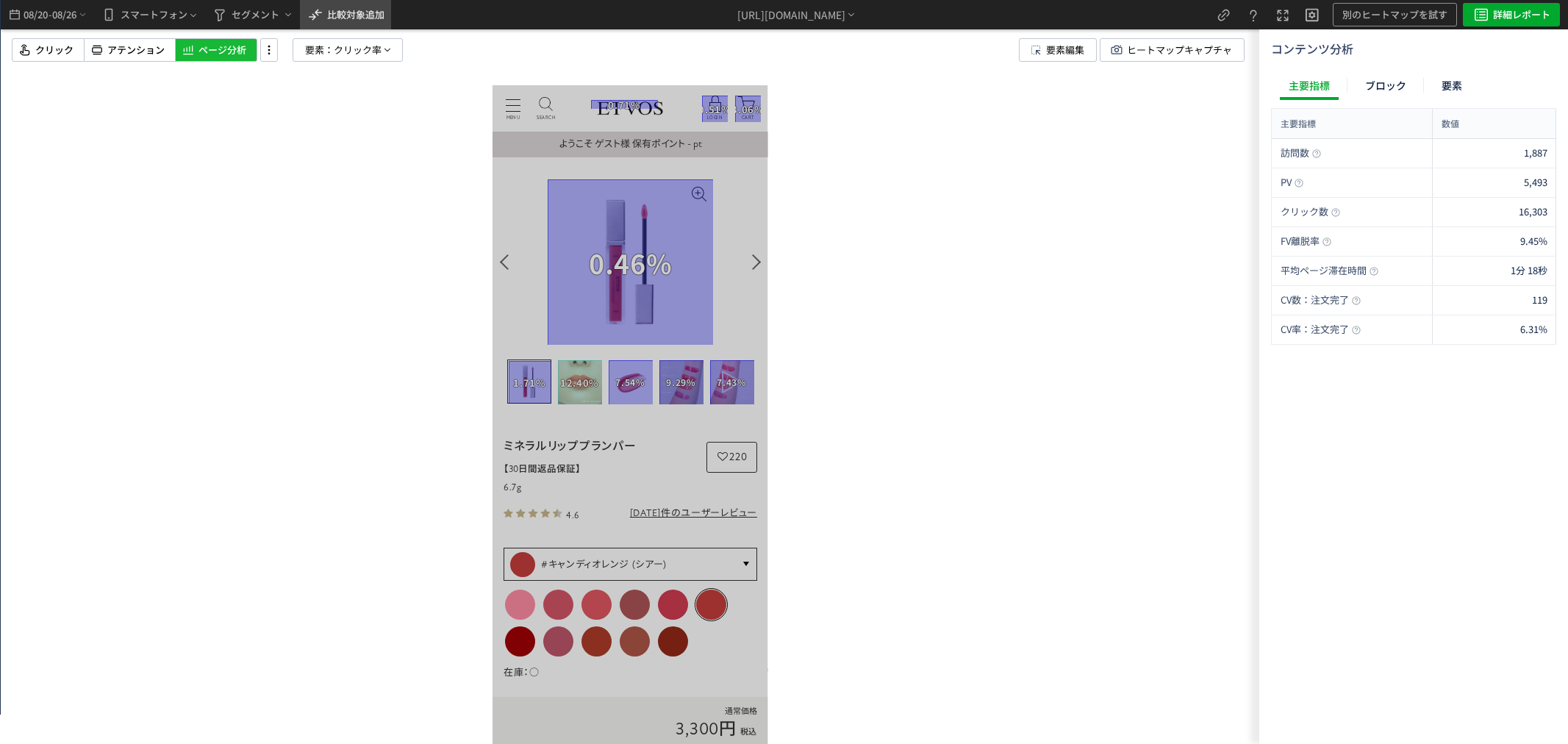
click at [364, 22] on span "比較対象追加" at bounding box center [356, 15] width 57 height 24
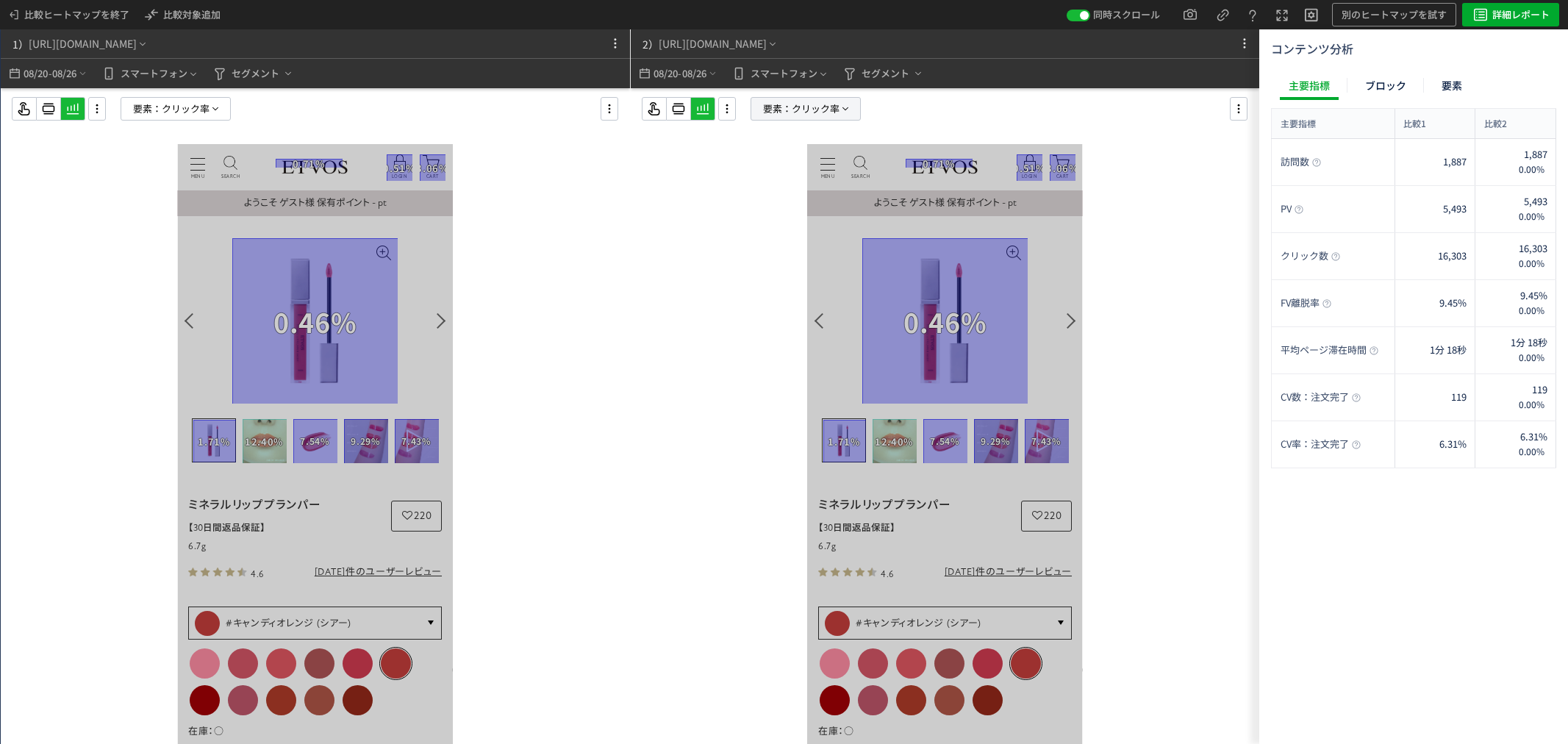
click at [760, 104] on p "要素： クリック率" at bounding box center [806, 109] width 111 height 24
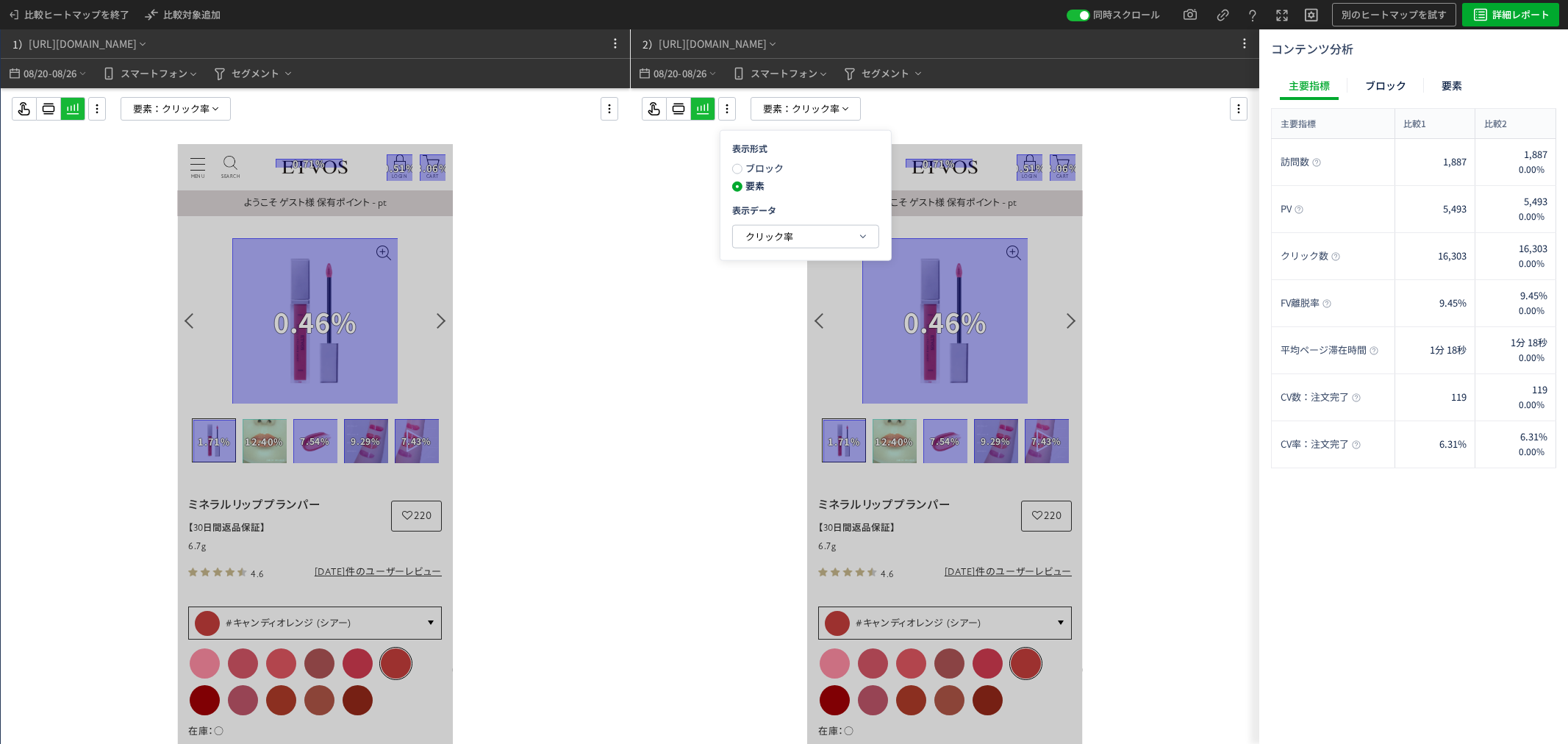
click at [932, 118] on div "要素： クリック率" at bounding box center [957, 109] width 630 height 24
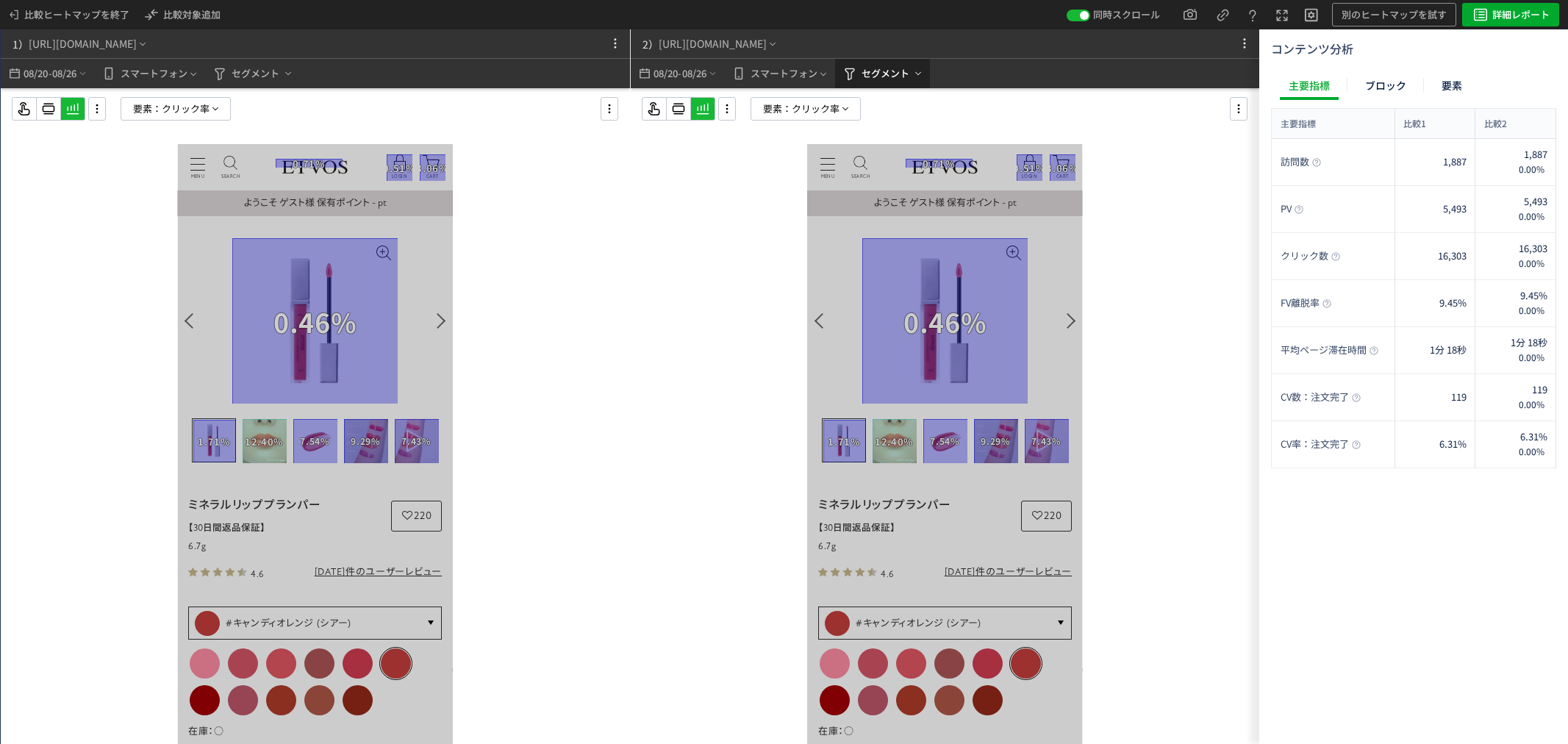
click at [871, 78] on span "セグメント" at bounding box center [885, 73] width 47 height 24
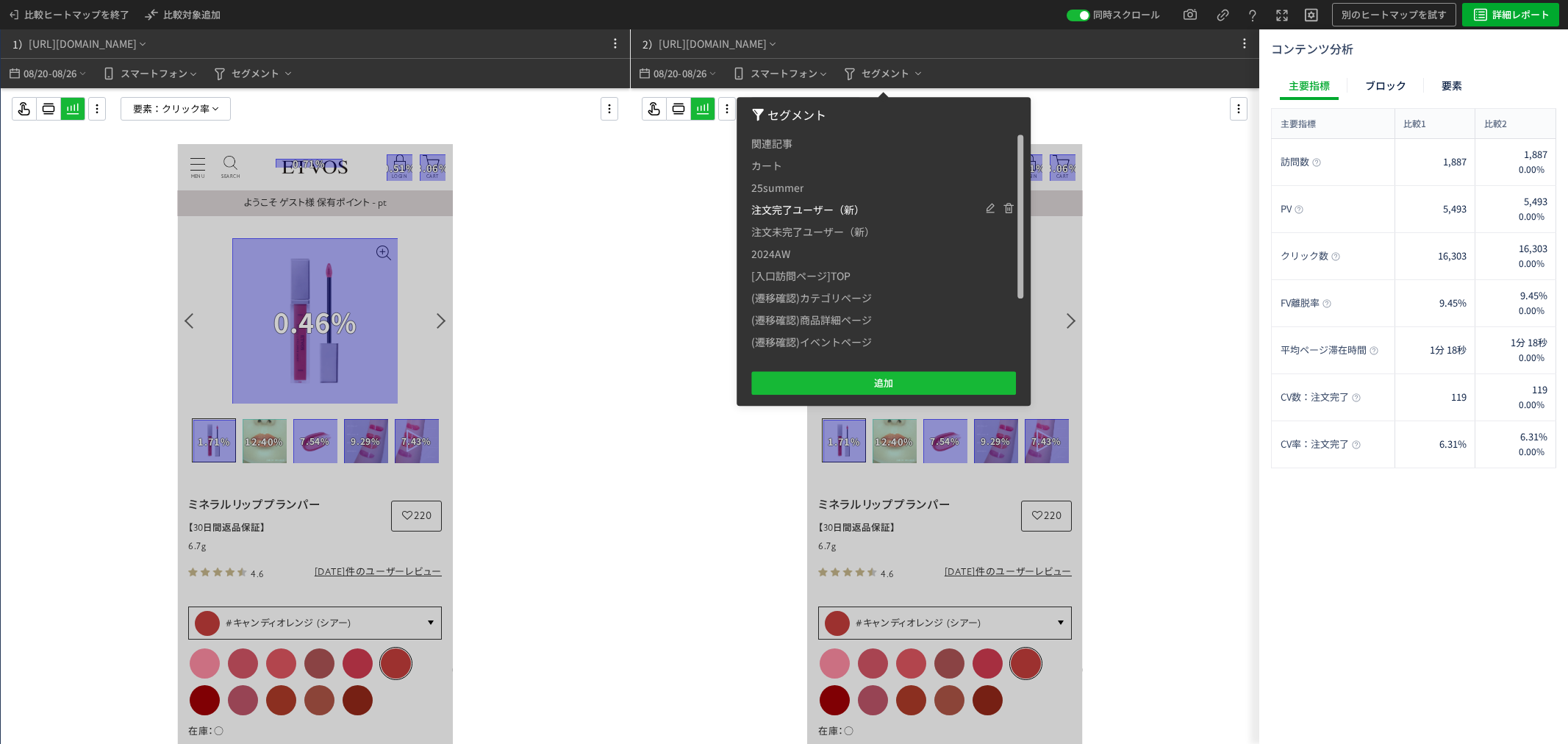
click at [816, 209] on span "注文完了ユーザー（新）" at bounding box center [807, 209] width 114 height 22
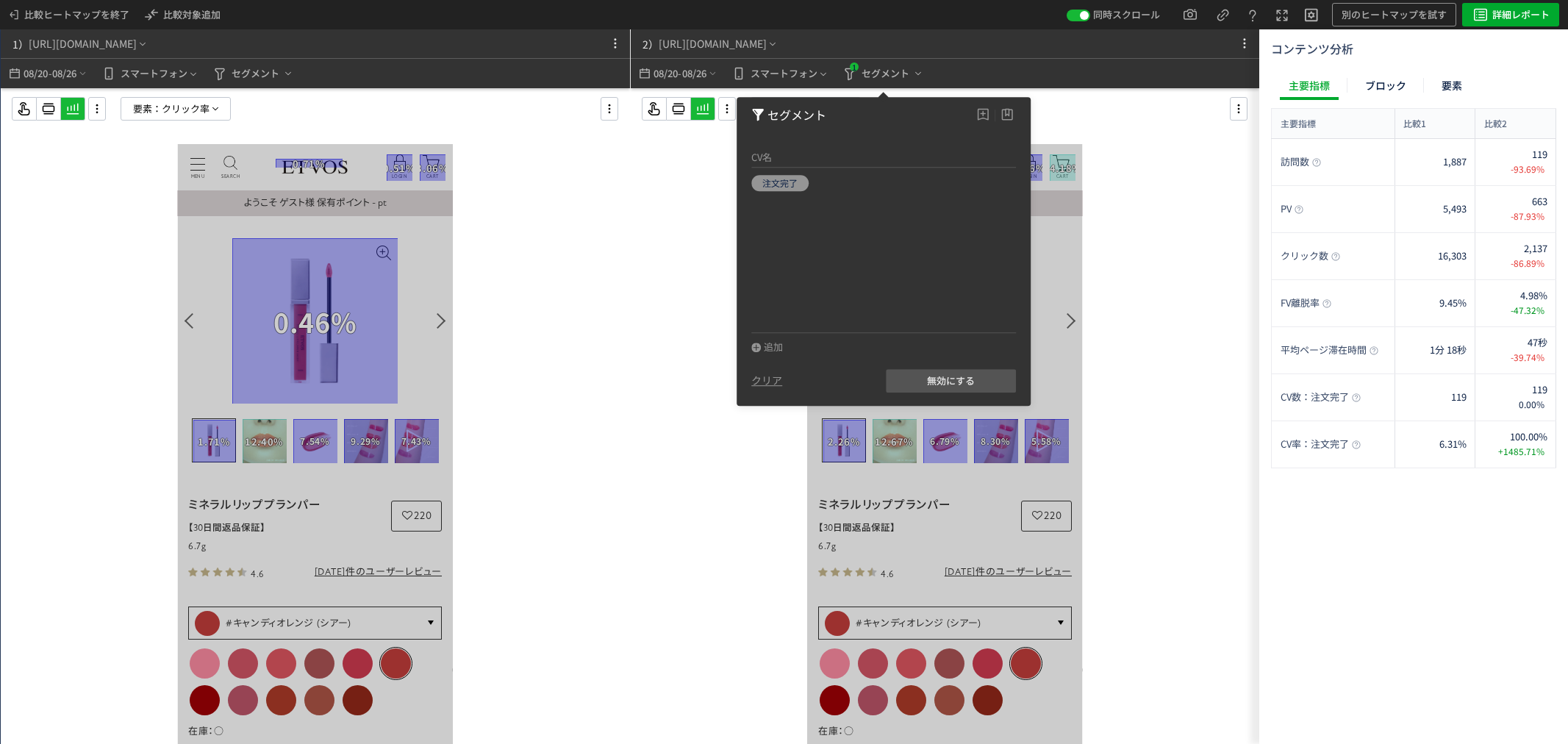
click at [650, 350] on div at bounding box center [945, 445] width 629 height 714
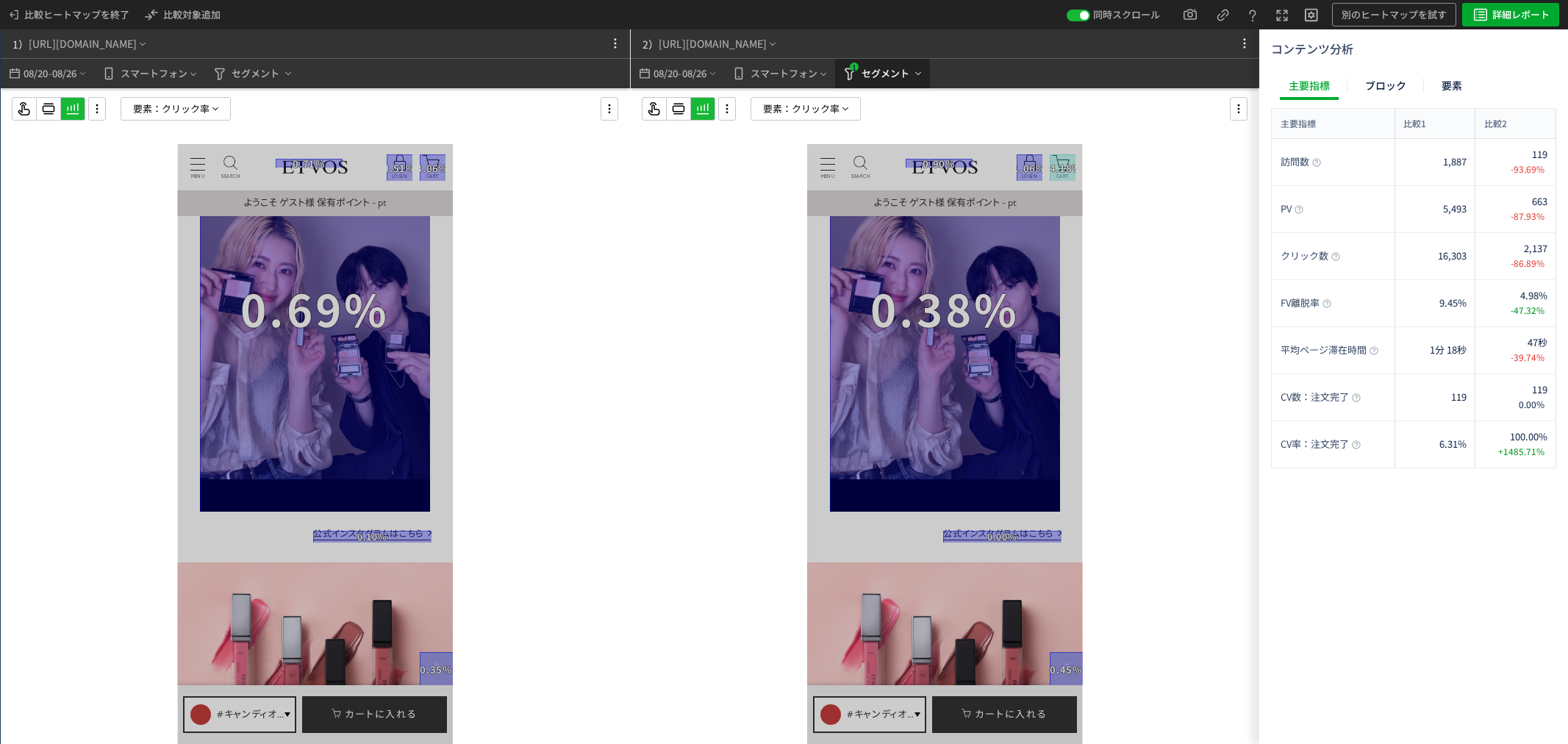
click at [892, 79] on span "セグメント" at bounding box center [885, 73] width 47 height 24
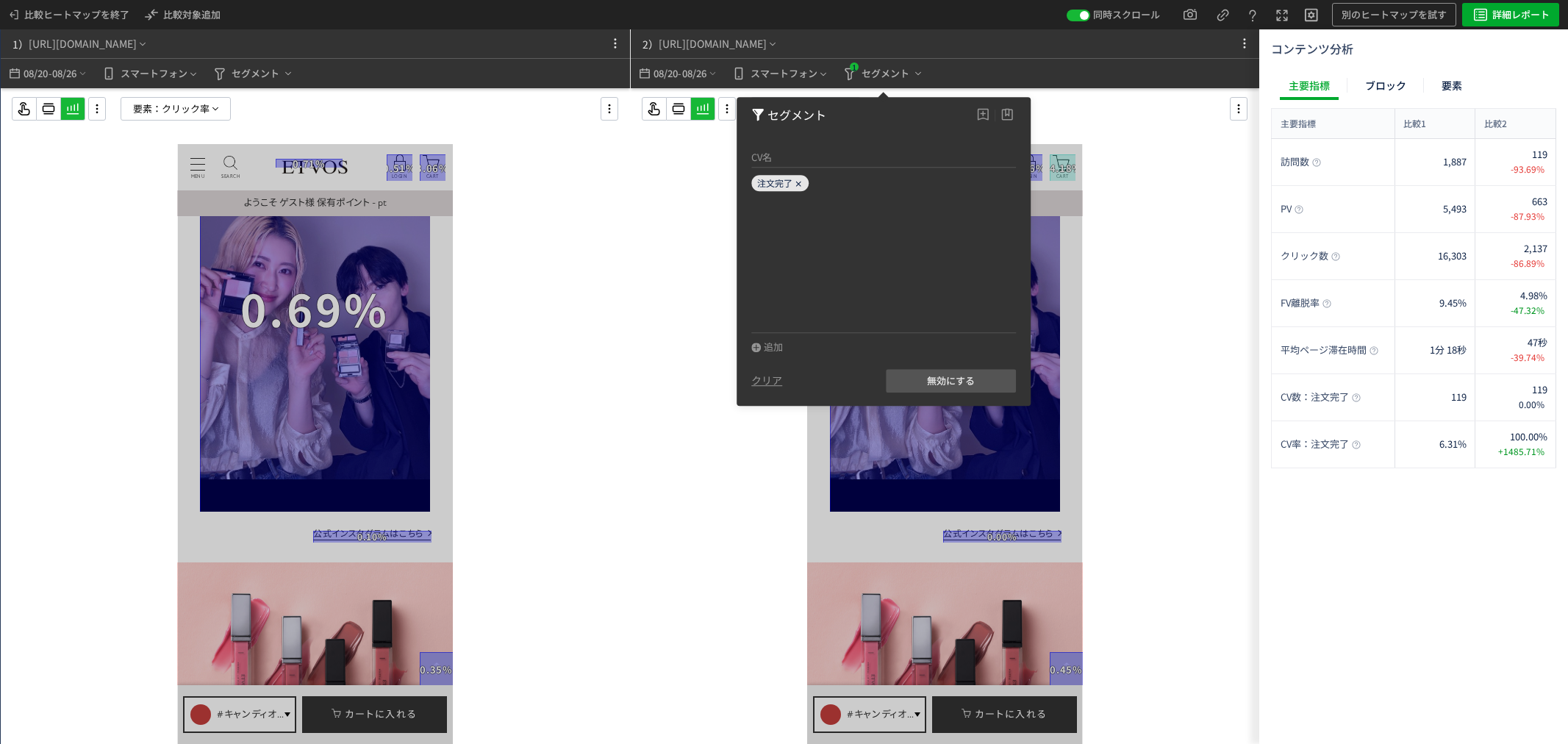
click at [798, 183] on use at bounding box center [798, 184] width 5 height 5
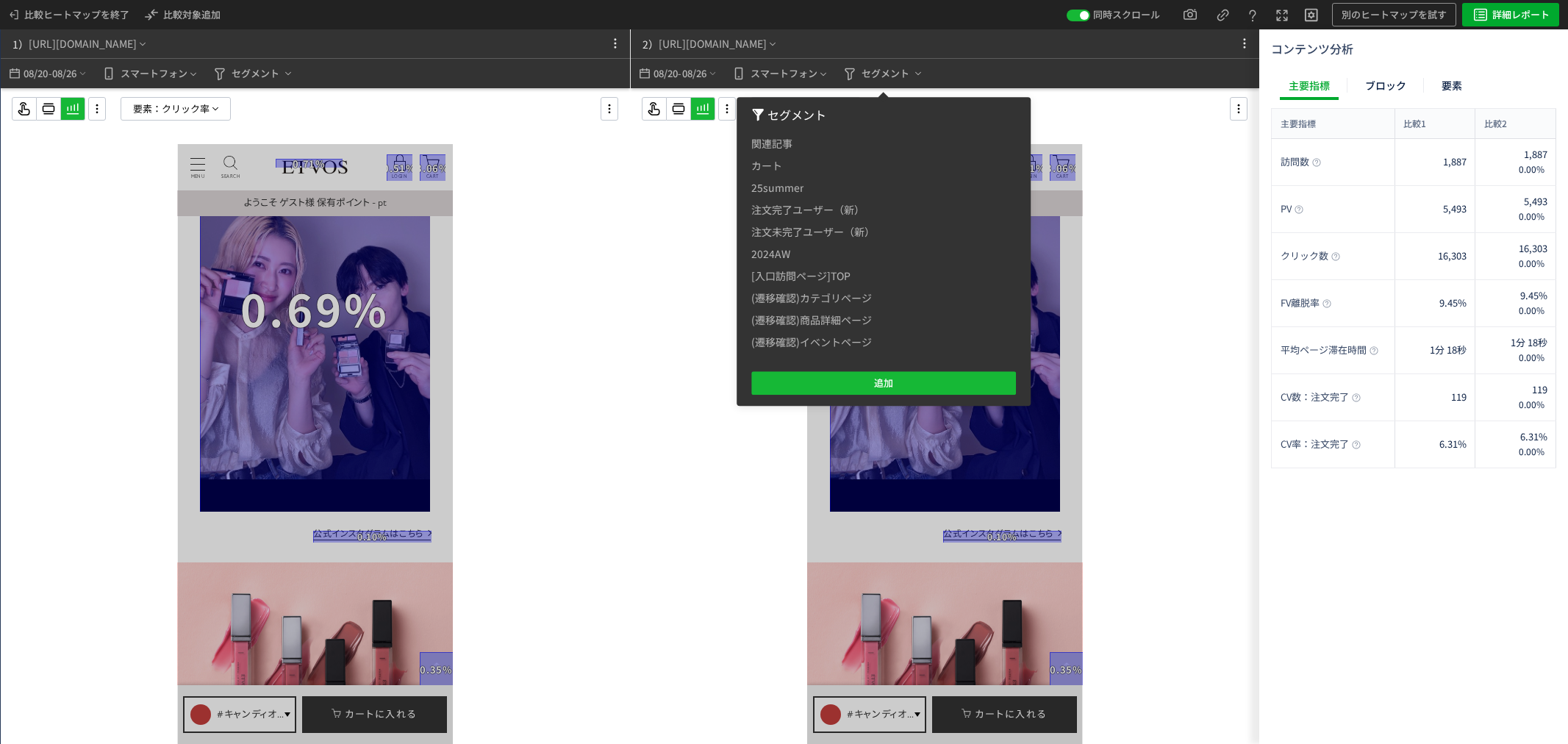
click at [657, 225] on div at bounding box center [945, 445] width 629 height 714
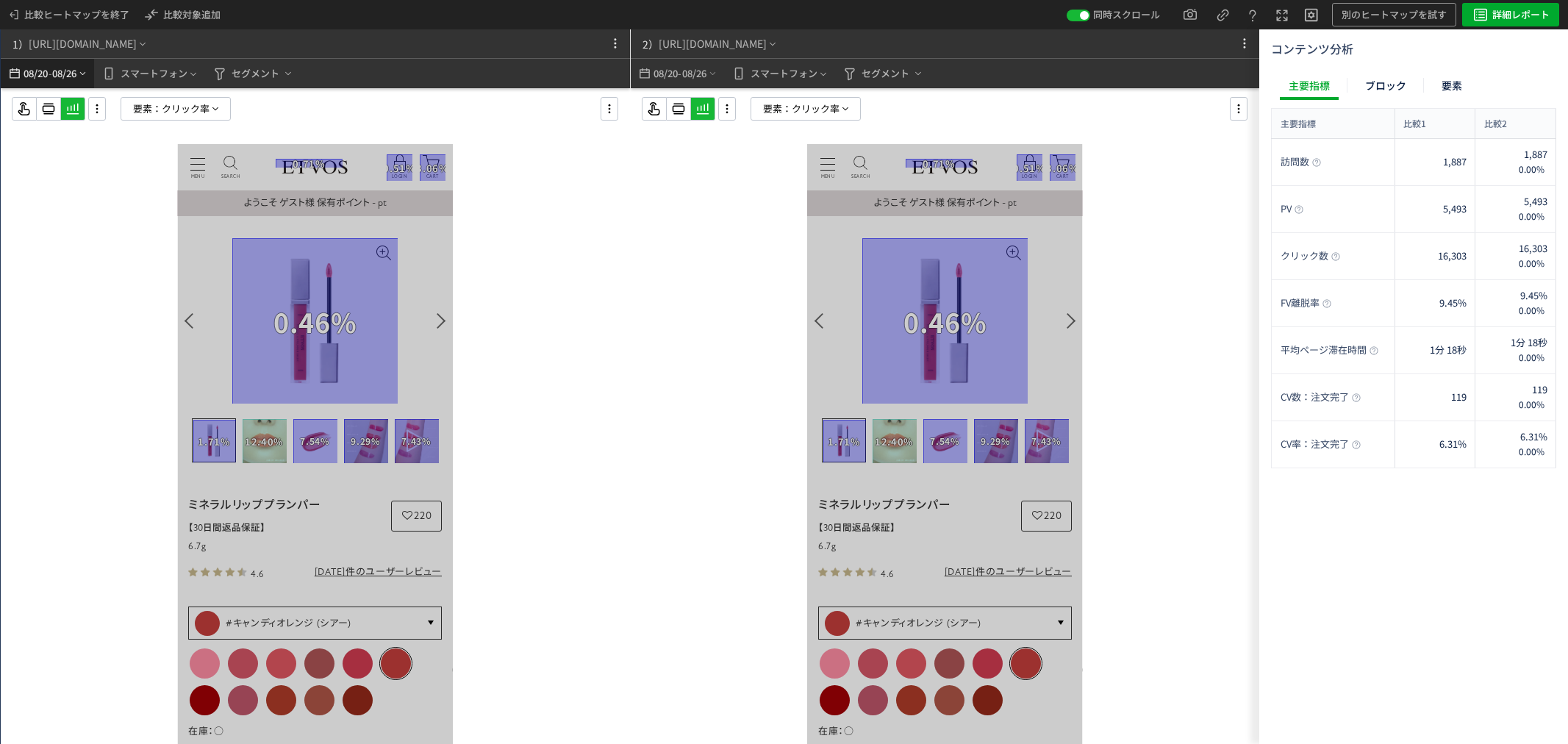
click at [76, 70] on span "08/26" at bounding box center [64, 74] width 25 height 30
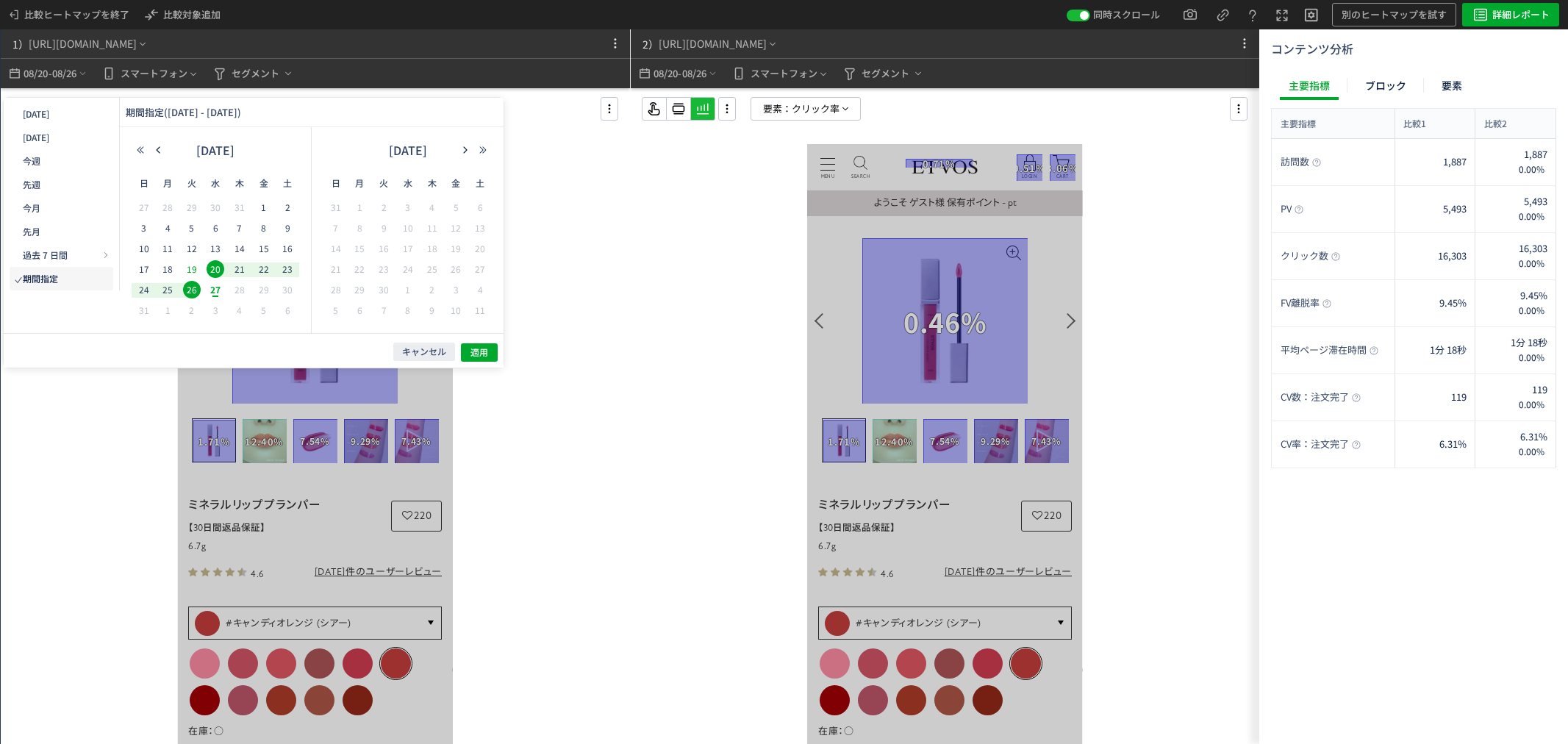
click at [197, 273] on span "19" at bounding box center [192, 269] width 18 height 18
click at [166, 151] on button "button" at bounding box center [158, 150] width 18 height 10
click at [199, 204] on span "1" at bounding box center [192, 207] width 18 height 18
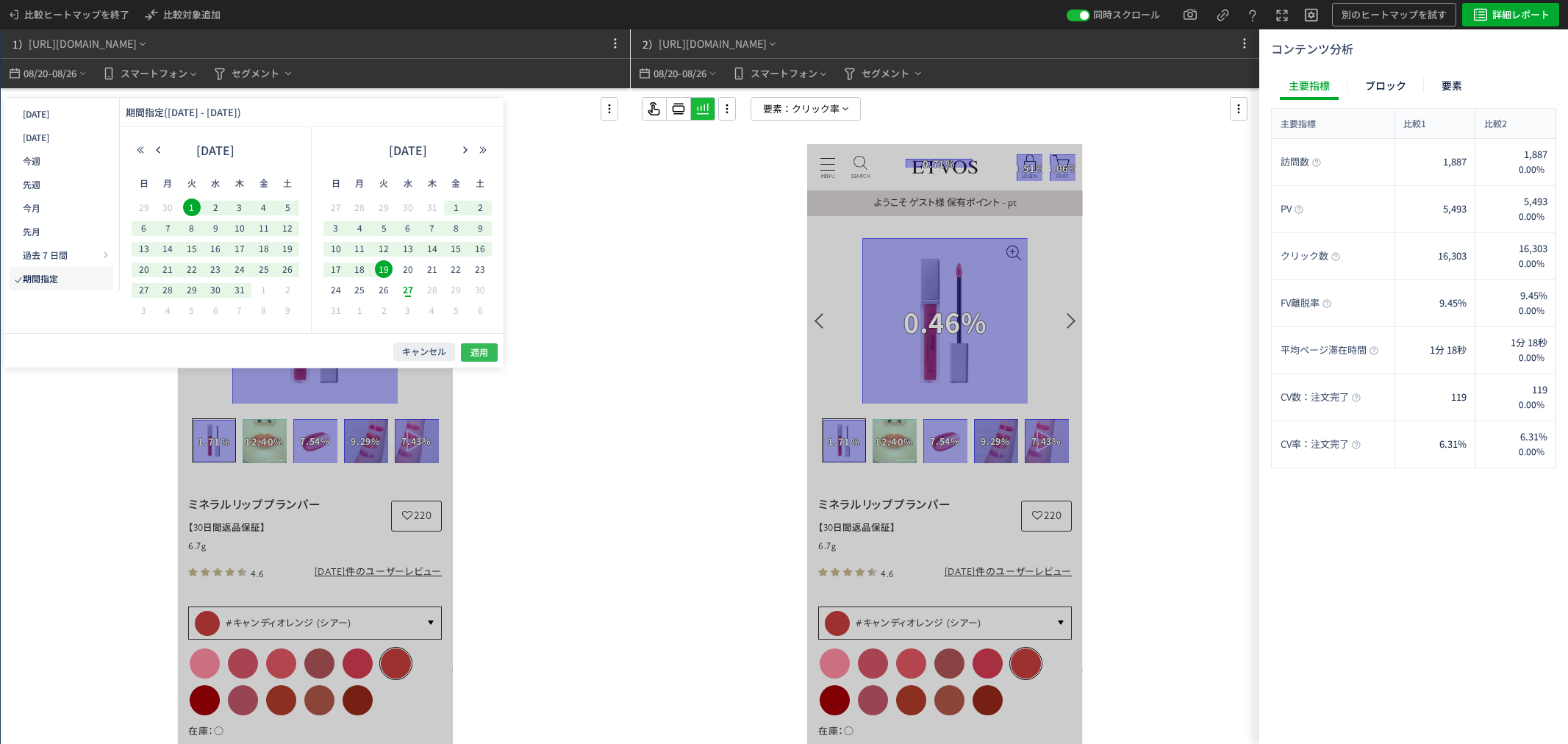
click at [468, 355] on button "適用" at bounding box center [478, 352] width 37 height 19
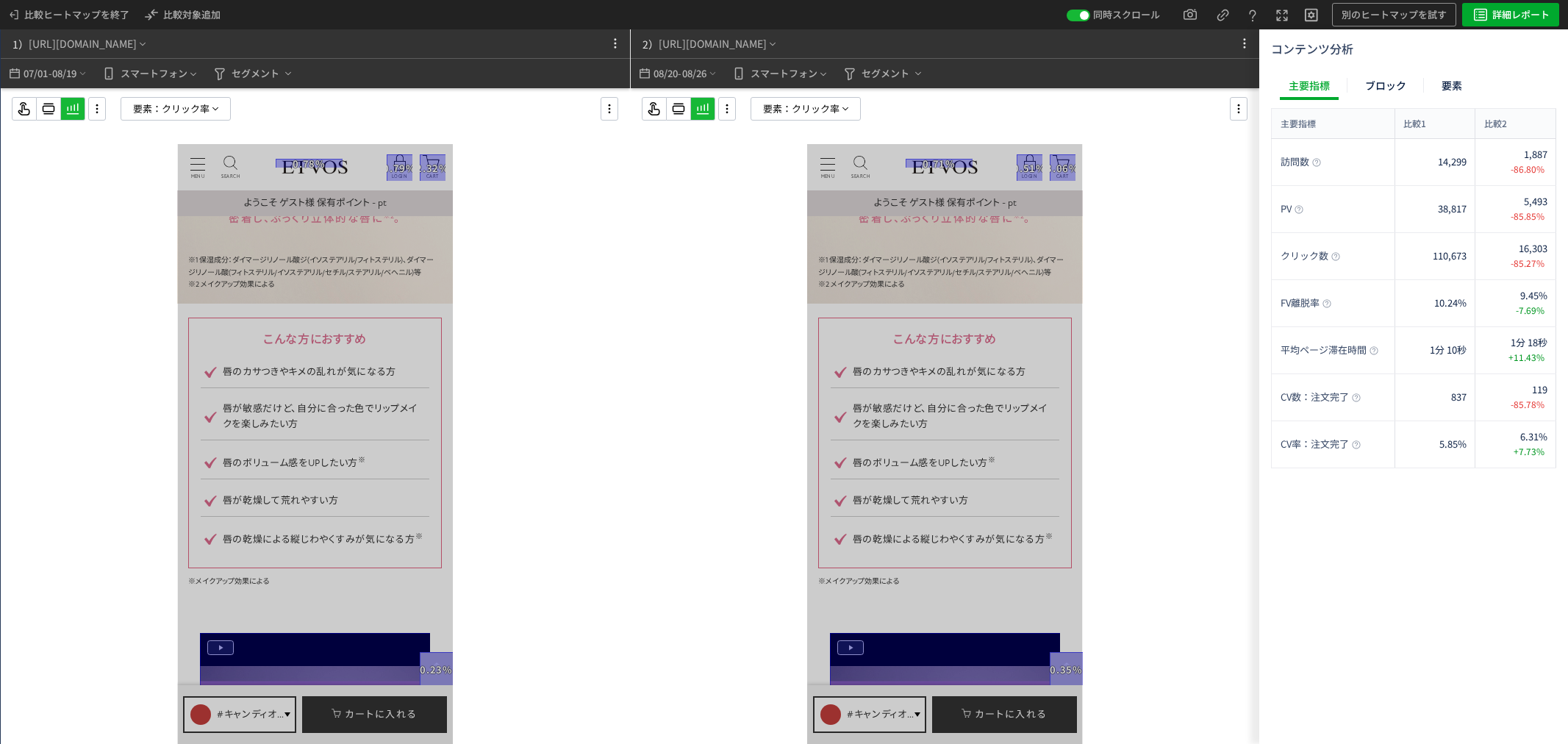
scroll to position [1470, 0]
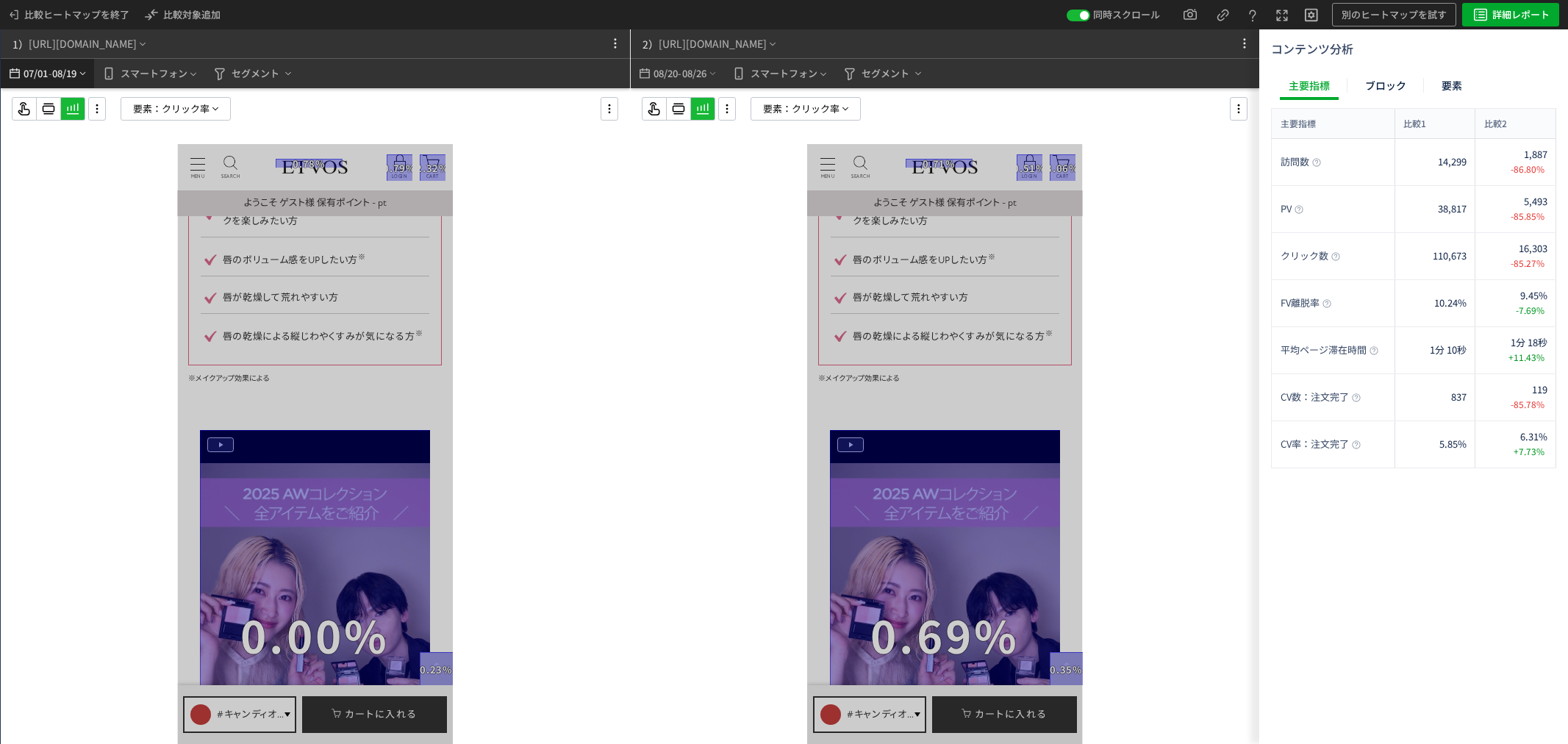
click at [67, 74] on span "08/19" at bounding box center [64, 74] width 25 height 30
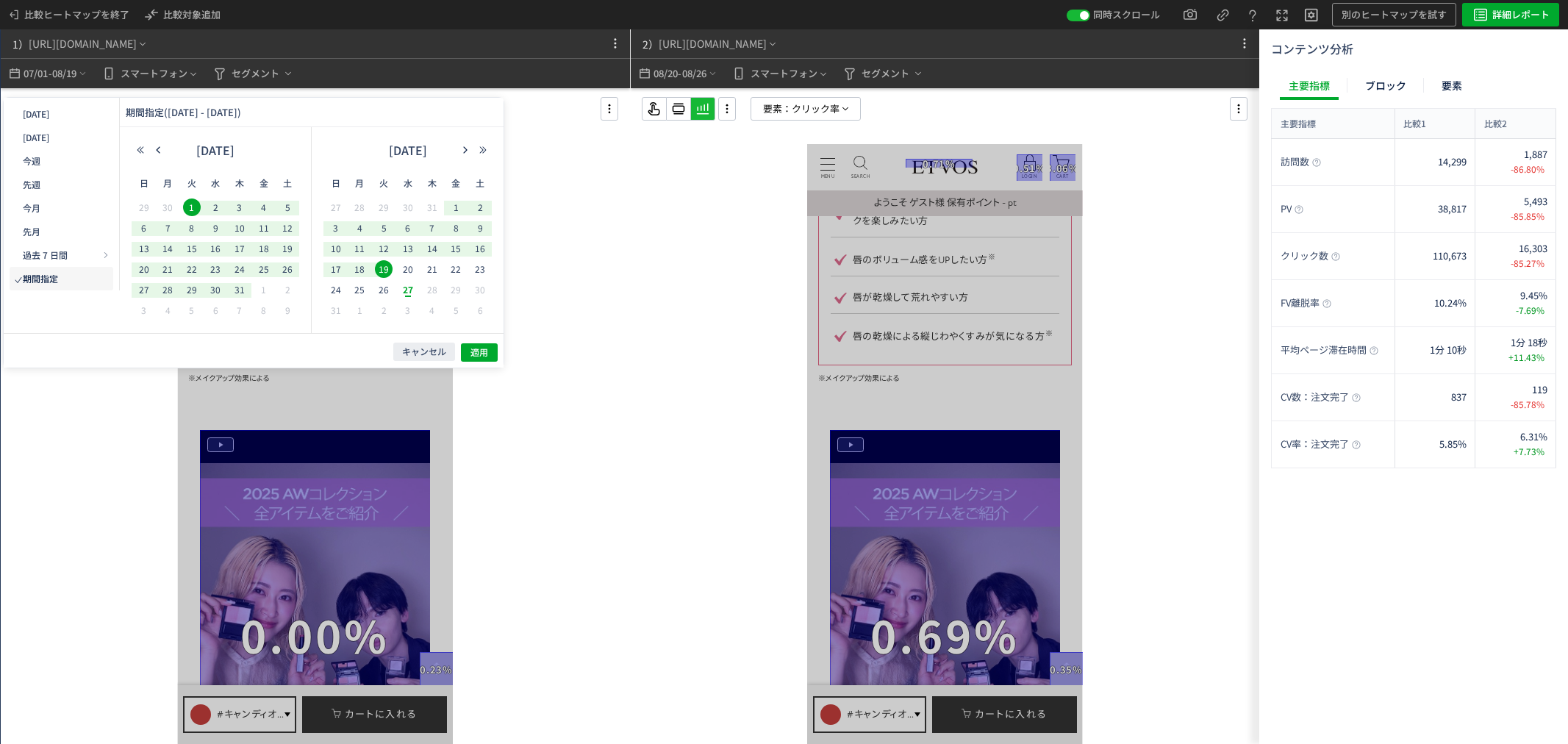
click at [385, 267] on span "19" at bounding box center [383, 269] width 18 height 18
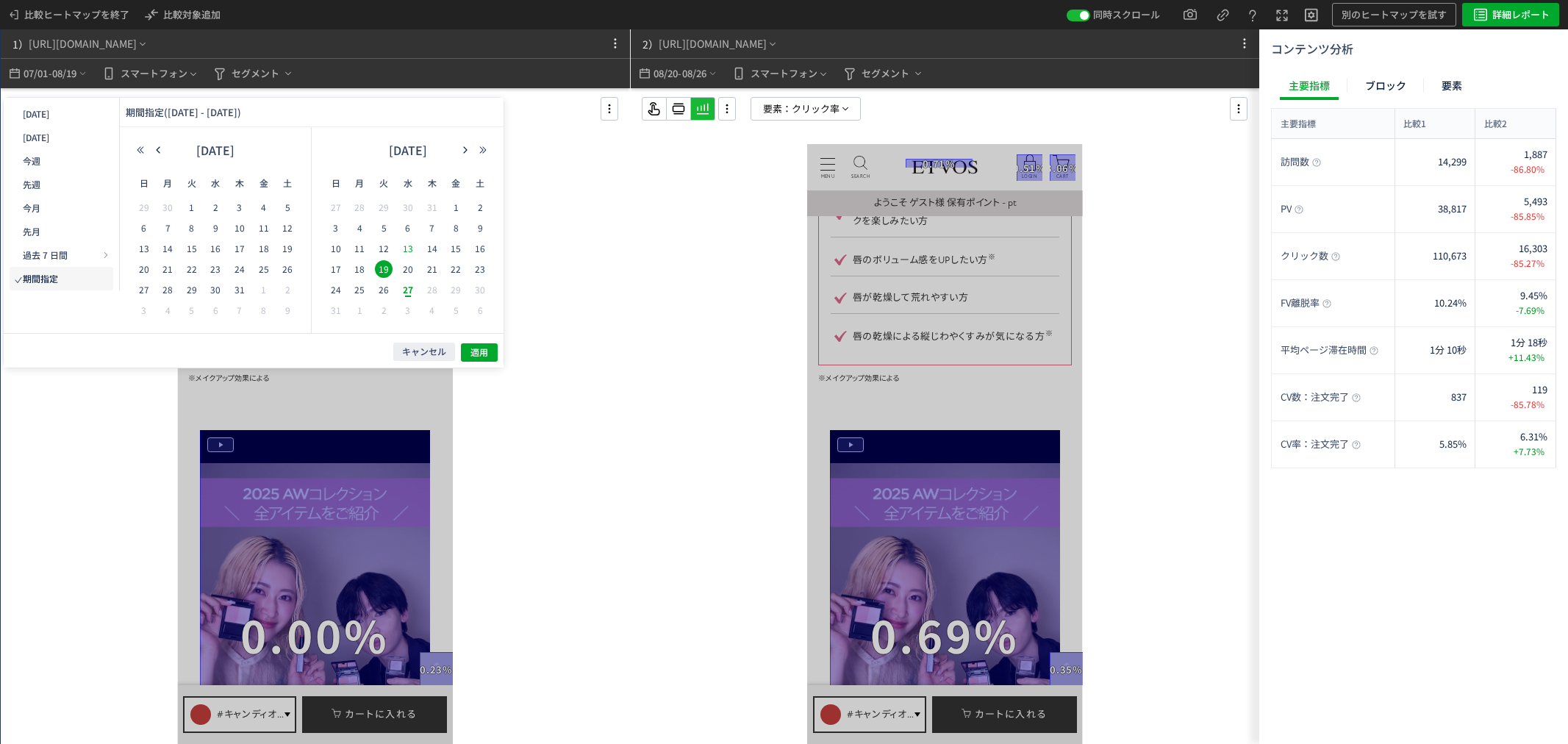
click at [406, 246] on span "13" at bounding box center [408, 249] width 18 height 18
click at [476, 357] on span "適用" at bounding box center [479, 352] width 18 height 13
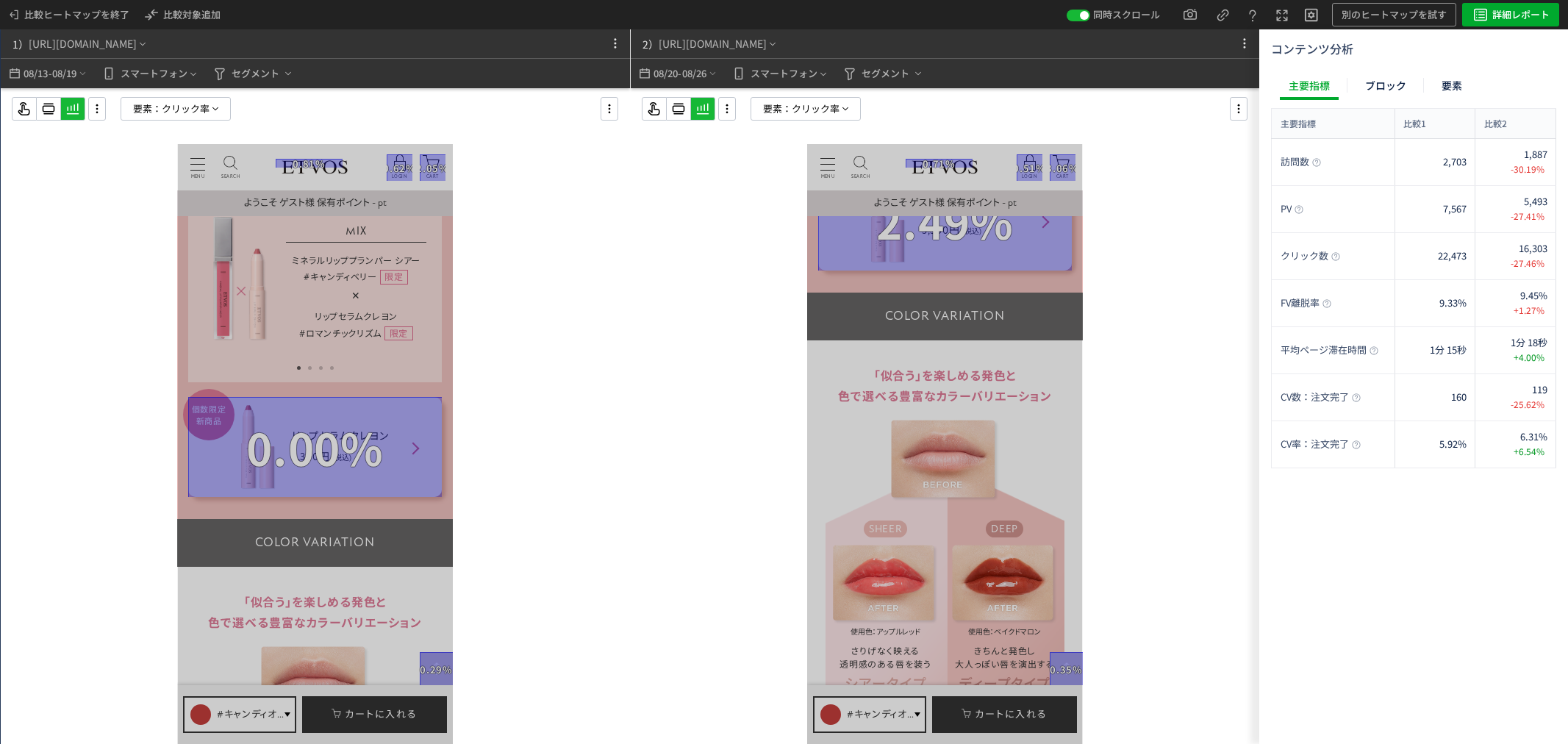
scroll to position [2839, 0]
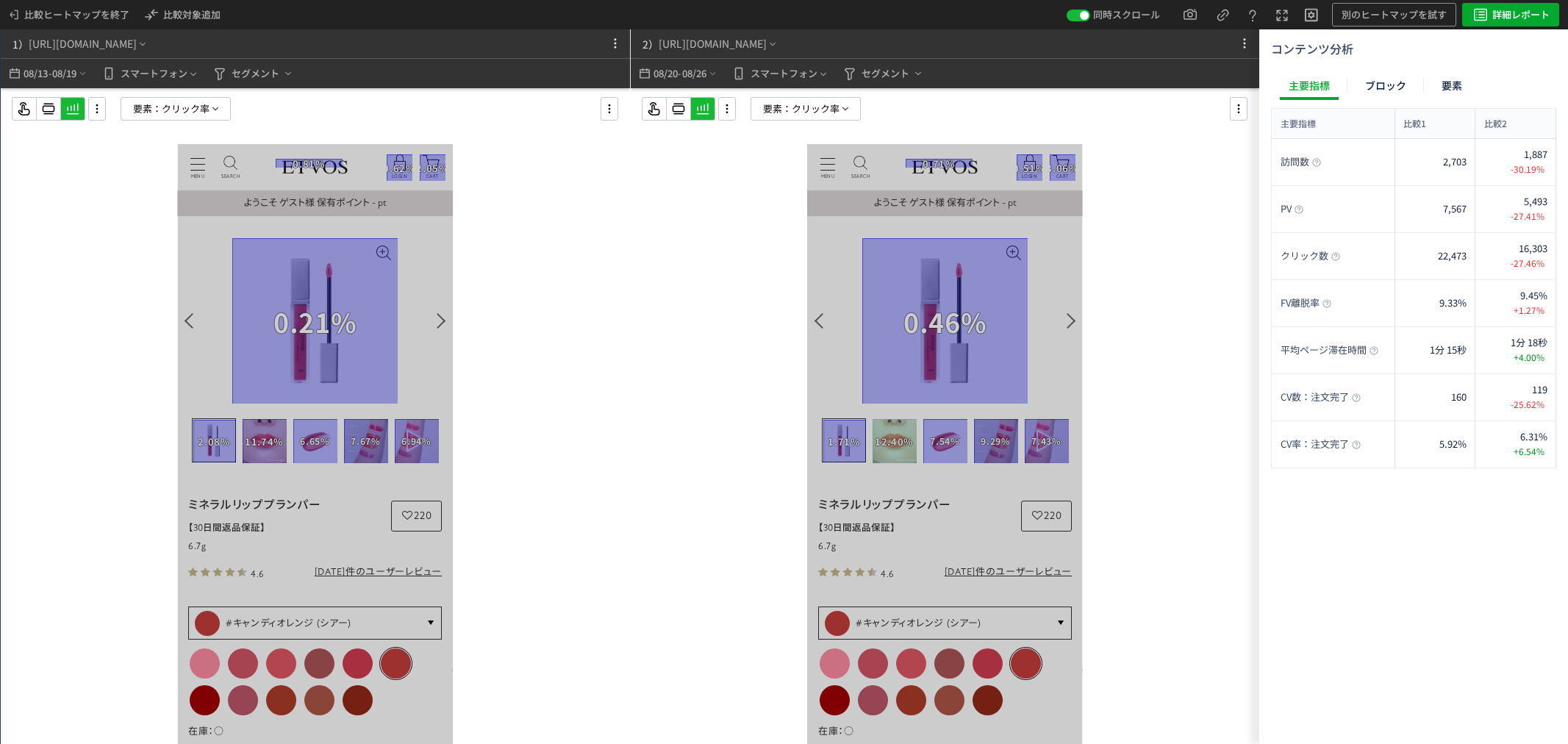
drag, startPoint x: 541, startPoint y: 449, endPoint x: 544, endPoint y: 439, distance: 10.4
click at [541, 449] on div at bounding box center [315, 445] width 629 height 714
click at [0, 0] on span "08/26" at bounding box center [0, 0] width 0 height 0
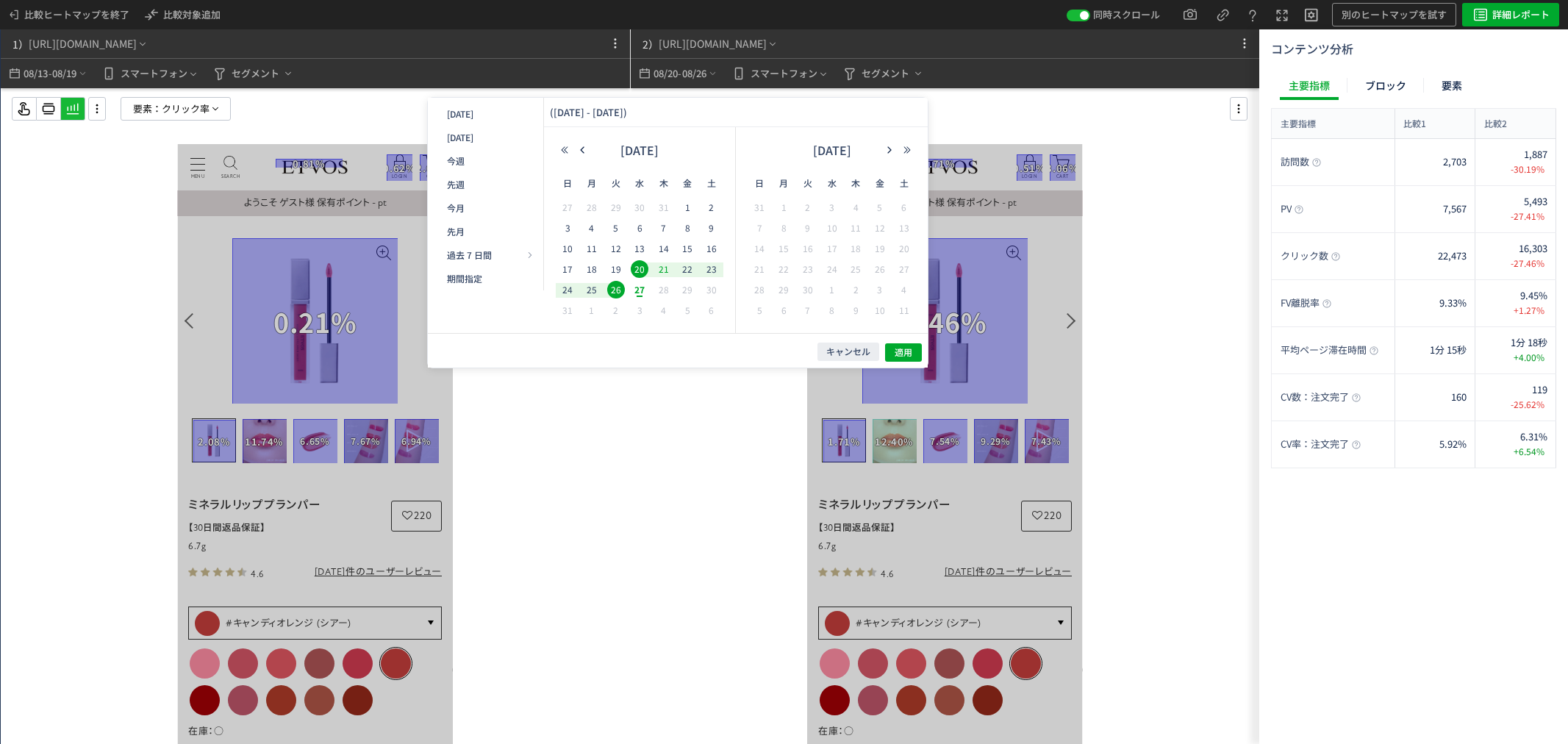
click at [654, 266] on div "21" at bounding box center [663, 270] width 25 height 15
click at [647, 289] on span "27" at bounding box center [639, 289] width 18 height 18
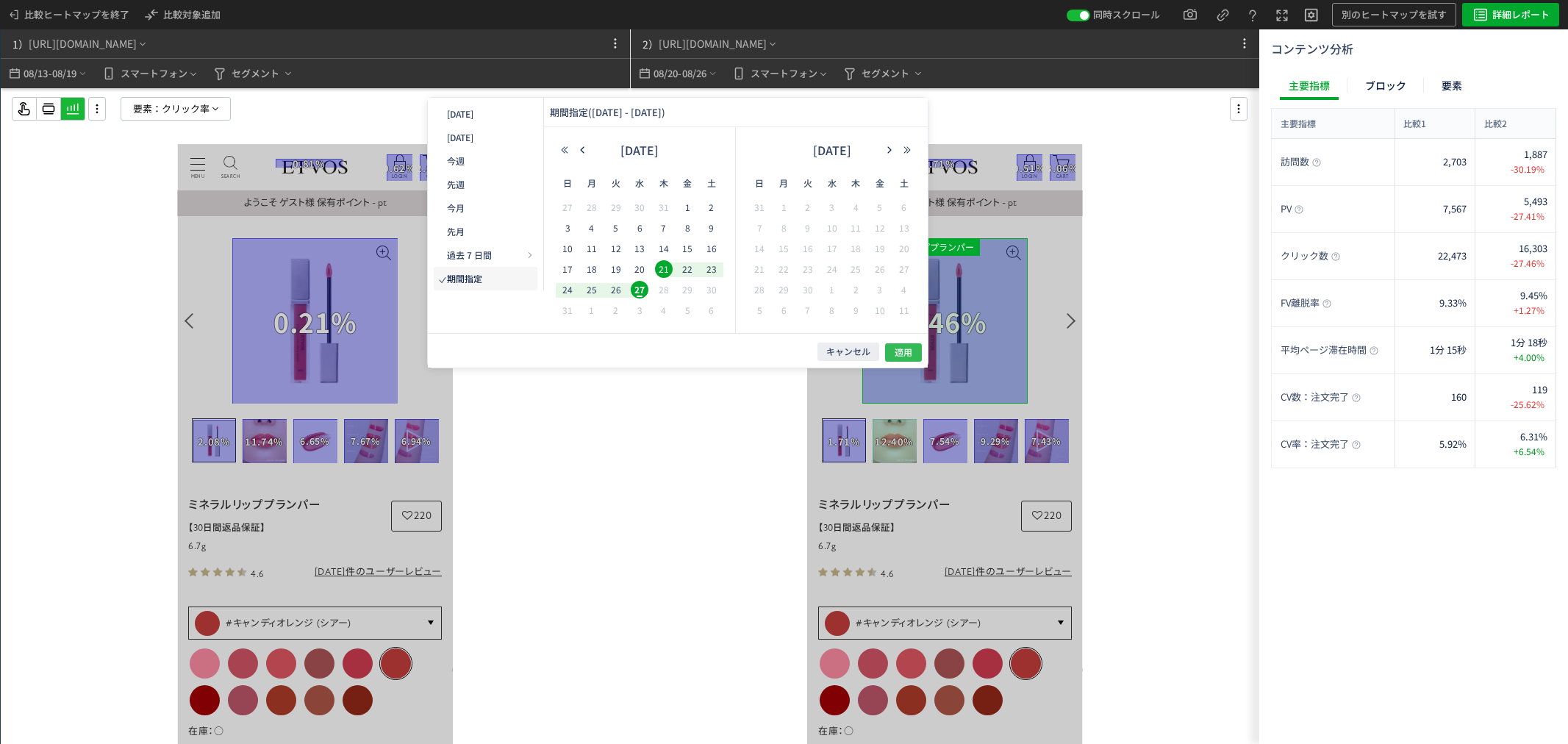
click at [907, 359] on button "適用" at bounding box center [903, 352] width 37 height 19
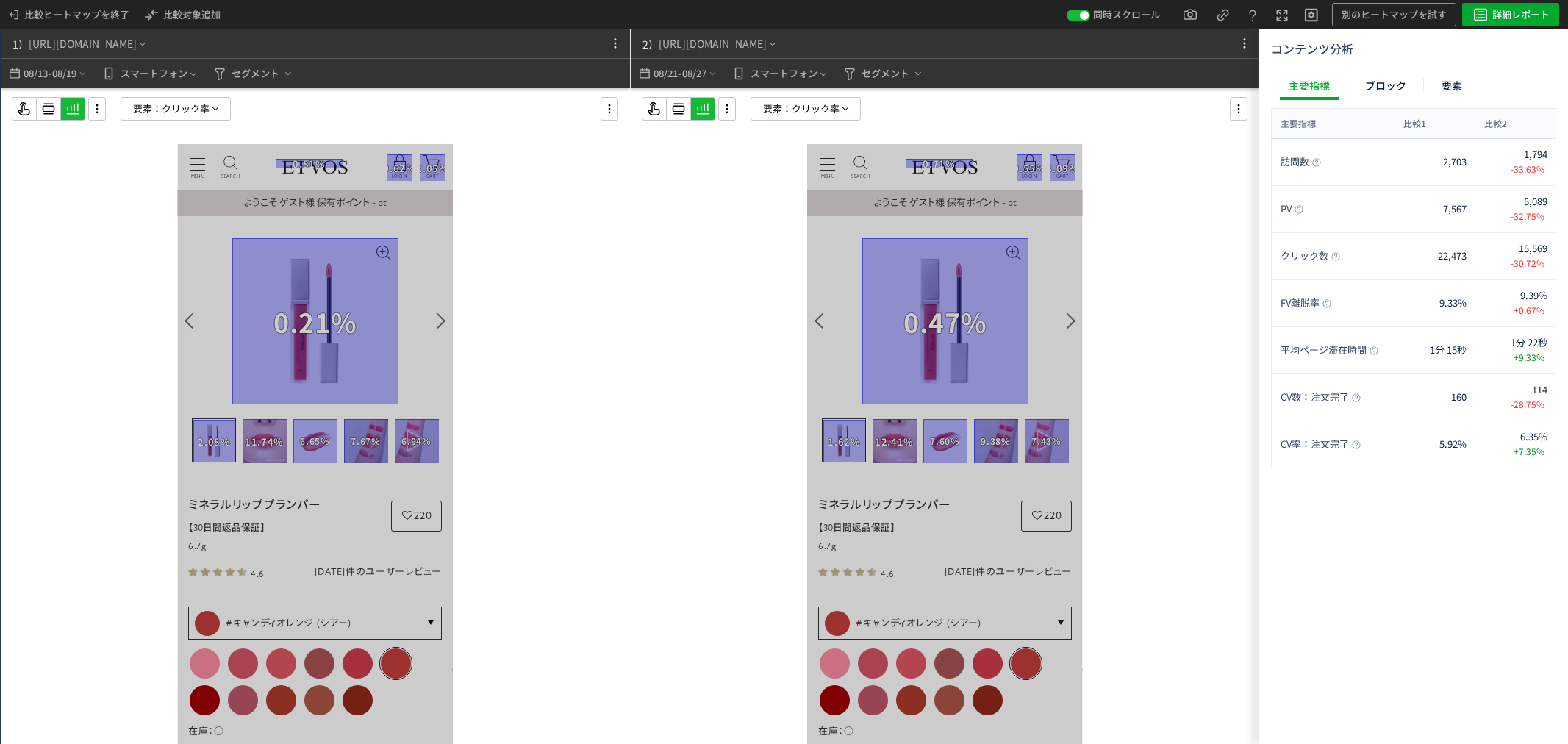
click at [615, 331] on div at bounding box center [315, 445] width 629 height 714
drag, startPoint x: 663, startPoint y: 309, endPoint x: 671, endPoint y: 321, distance: 14.4
click at [671, 321] on div at bounding box center [945, 445] width 629 height 714
click at [0, 0] on span "要素：" at bounding box center [0, 0] width 0 height 0
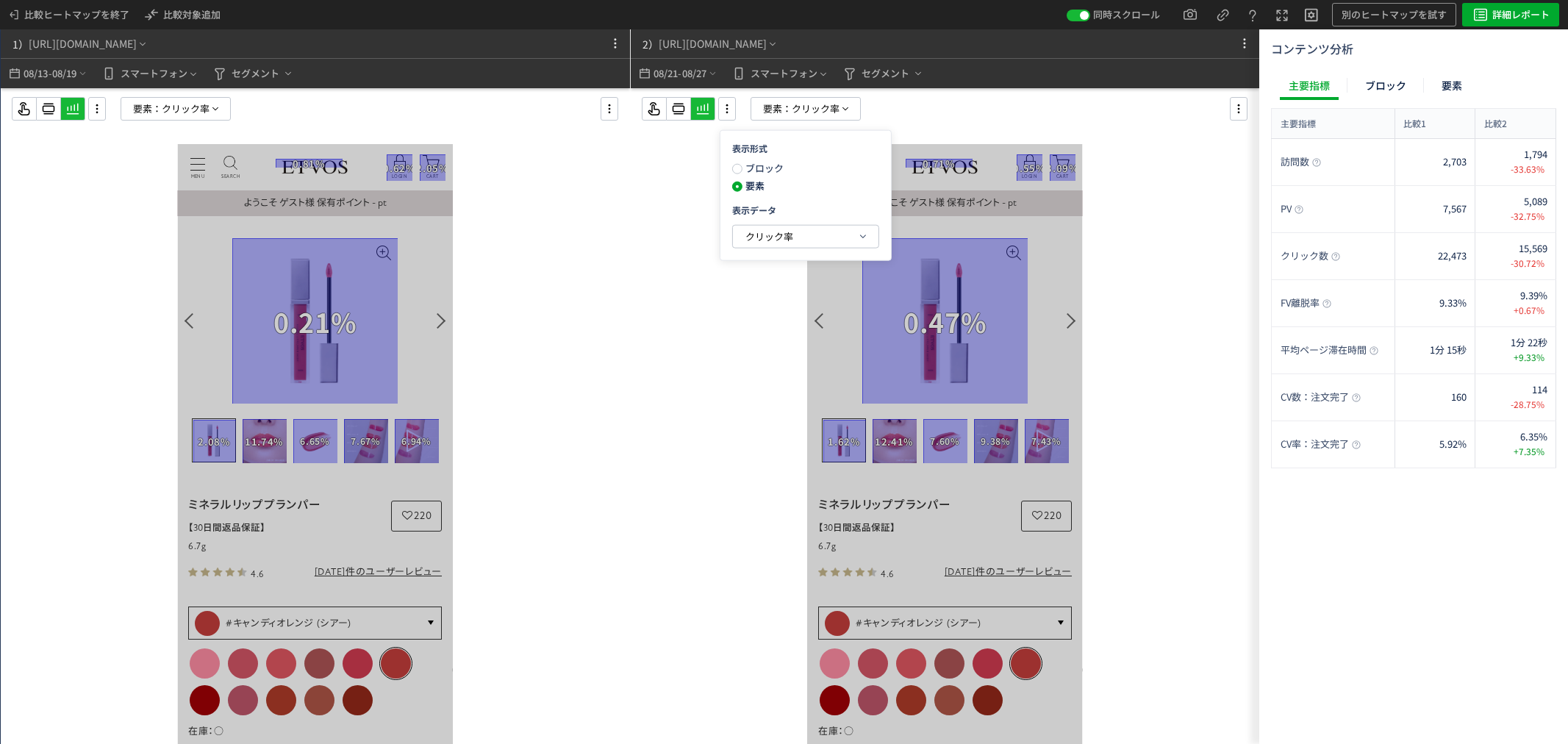
click at [643, 142] on div at bounding box center [945, 445] width 629 height 714
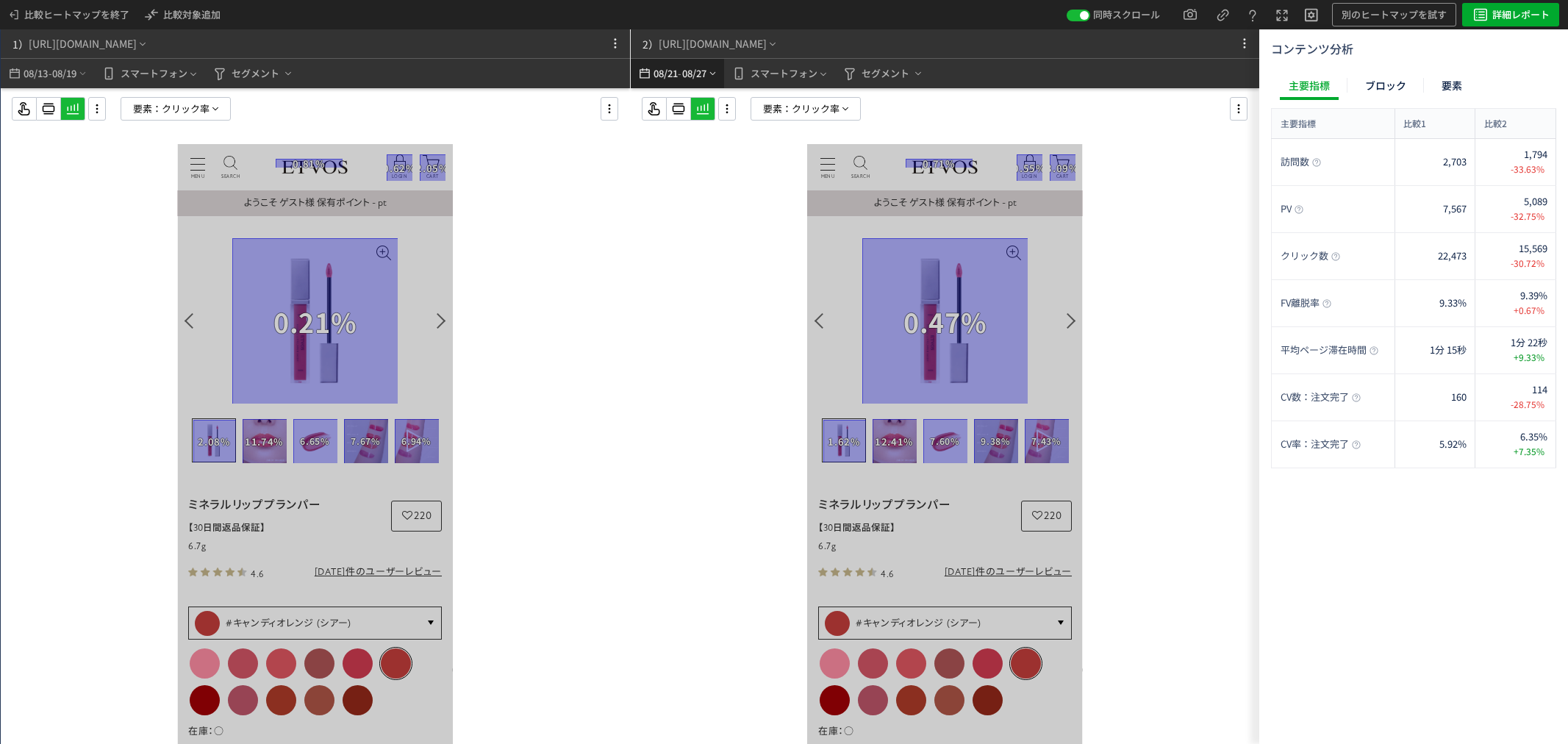
click at [0, 0] on span "08/27" at bounding box center [0, 0] width 0 height 0
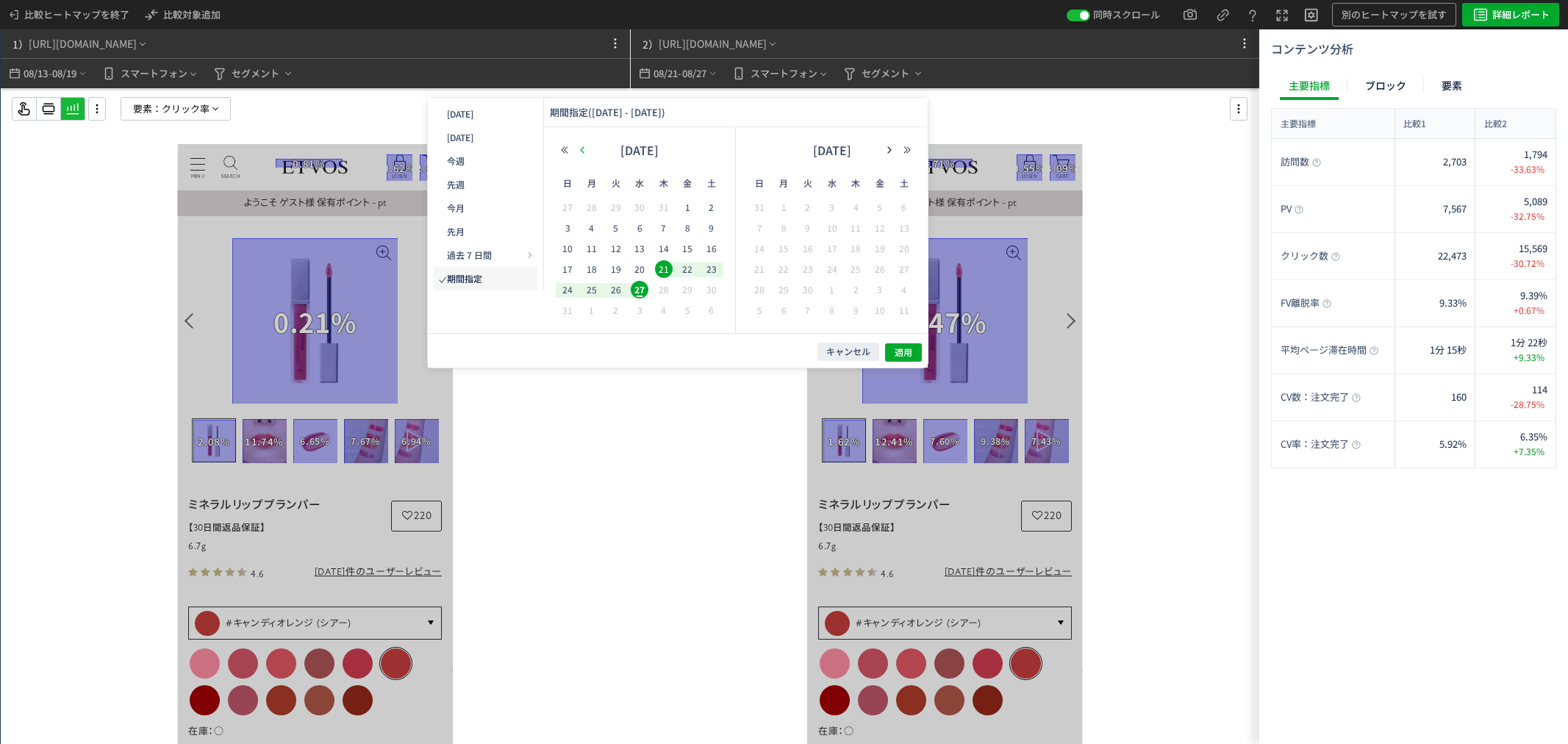
click at [582, 145] on icon "button" at bounding box center [582, 149] width 9 height 9
click at [665, 231] on span "10" at bounding box center [664, 228] width 18 height 18
click at [642, 251] on span "16" at bounding box center [639, 249] width 18 height 18
drag, startPoint x: 828, startPoint y: 346, endPoint x: 811, endPoint y: 338, distance: 18.8
click at [828, 346] on span "キャンセル" at bounding box center [848, 352] width 44 height 13
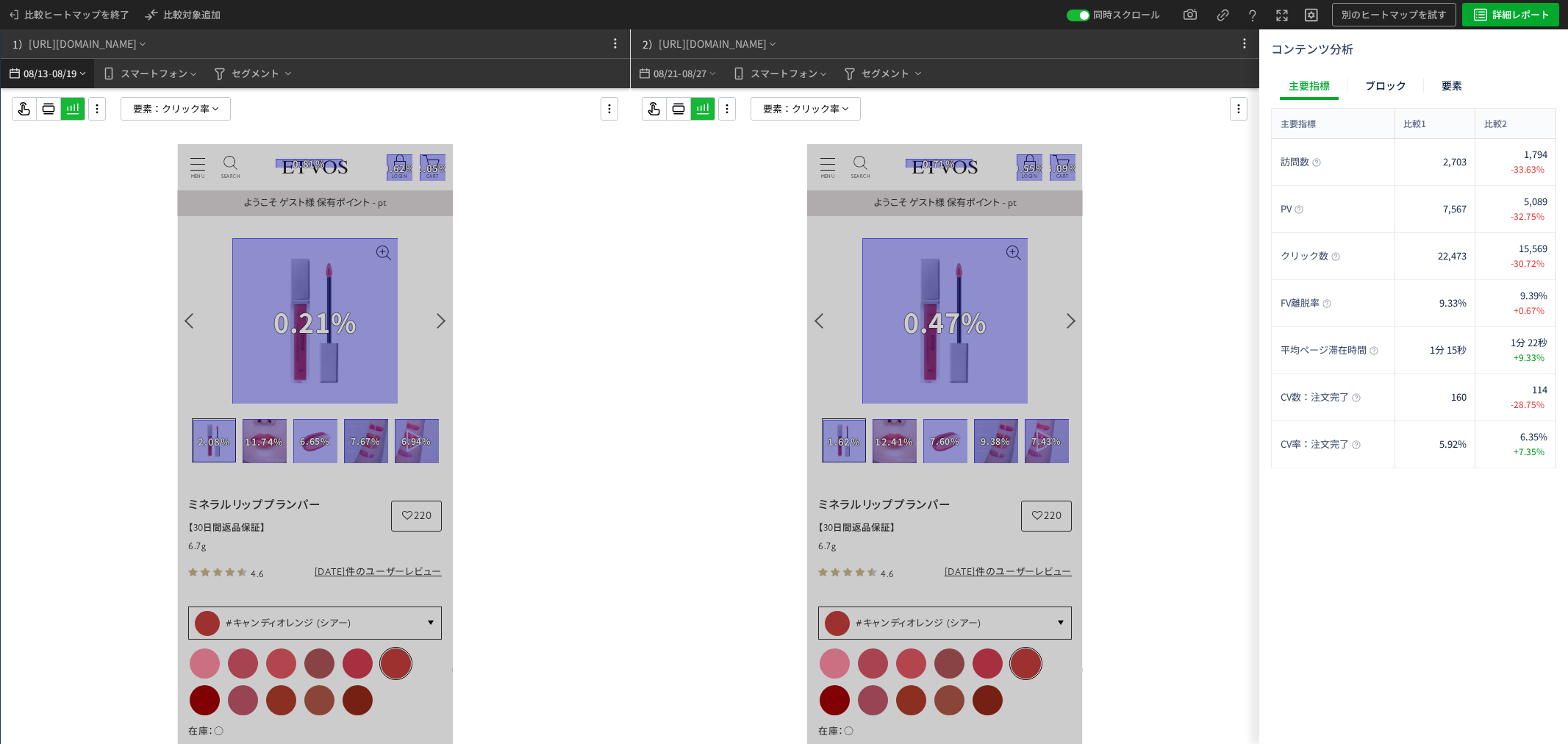
click at [82, 73] on icon "heatmap-top-bar" at bounding box center [82, 73] width 11 height 12
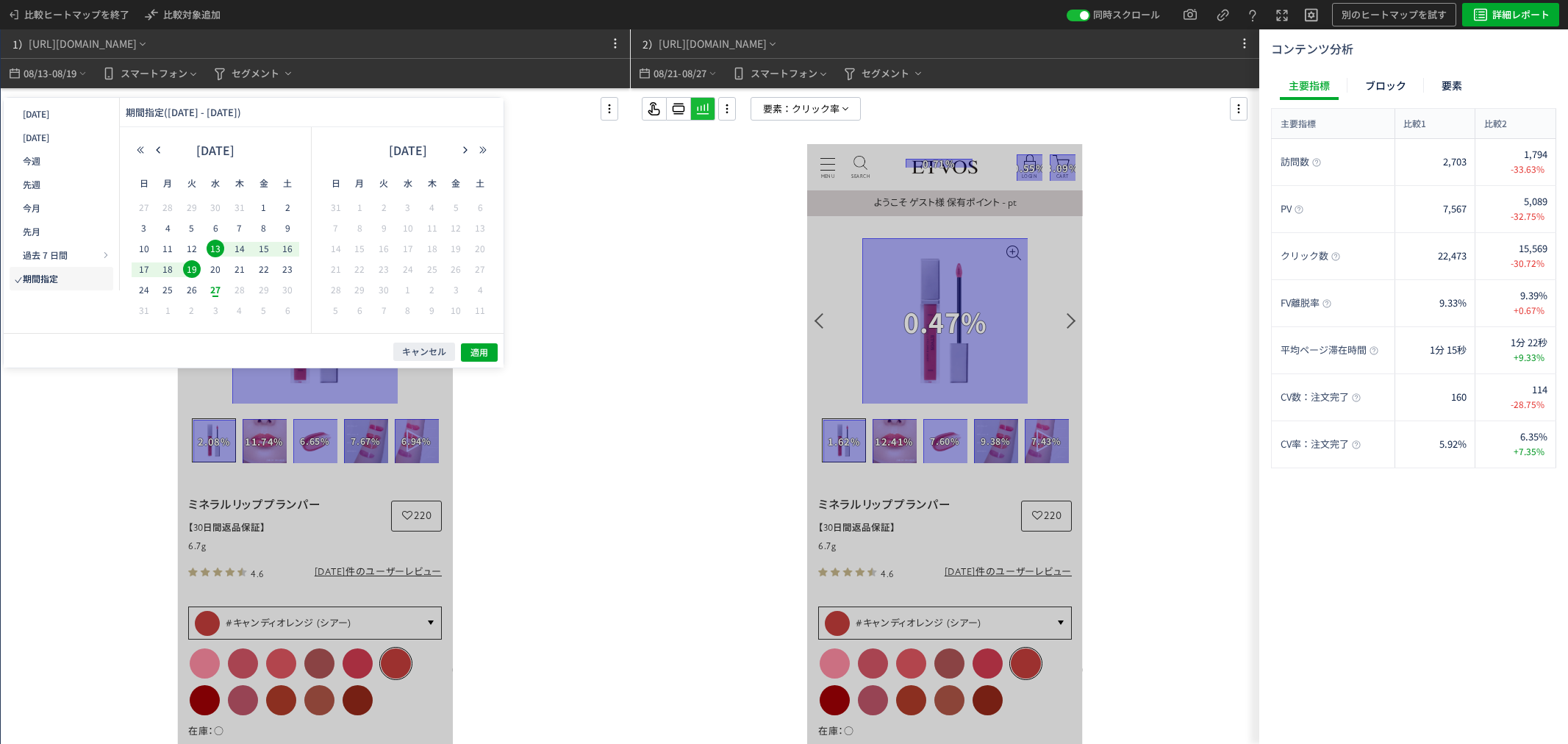
click at [235, 228] on span "7" at bounding box center [240, 228] width 18 height 18
click at [165, 156] on div "[DATE]" at bounding box center [215, 154] width 168 height 30
click at [159, 154] on icon "button" at bounding box center [157, 149] width 9 height 9
click at [232, 225] on span "10" at bounding box center [240, 228] width 18 height 18
click at [211, 247] on span "16" at bounding box center [215, 249] width 18 height 18
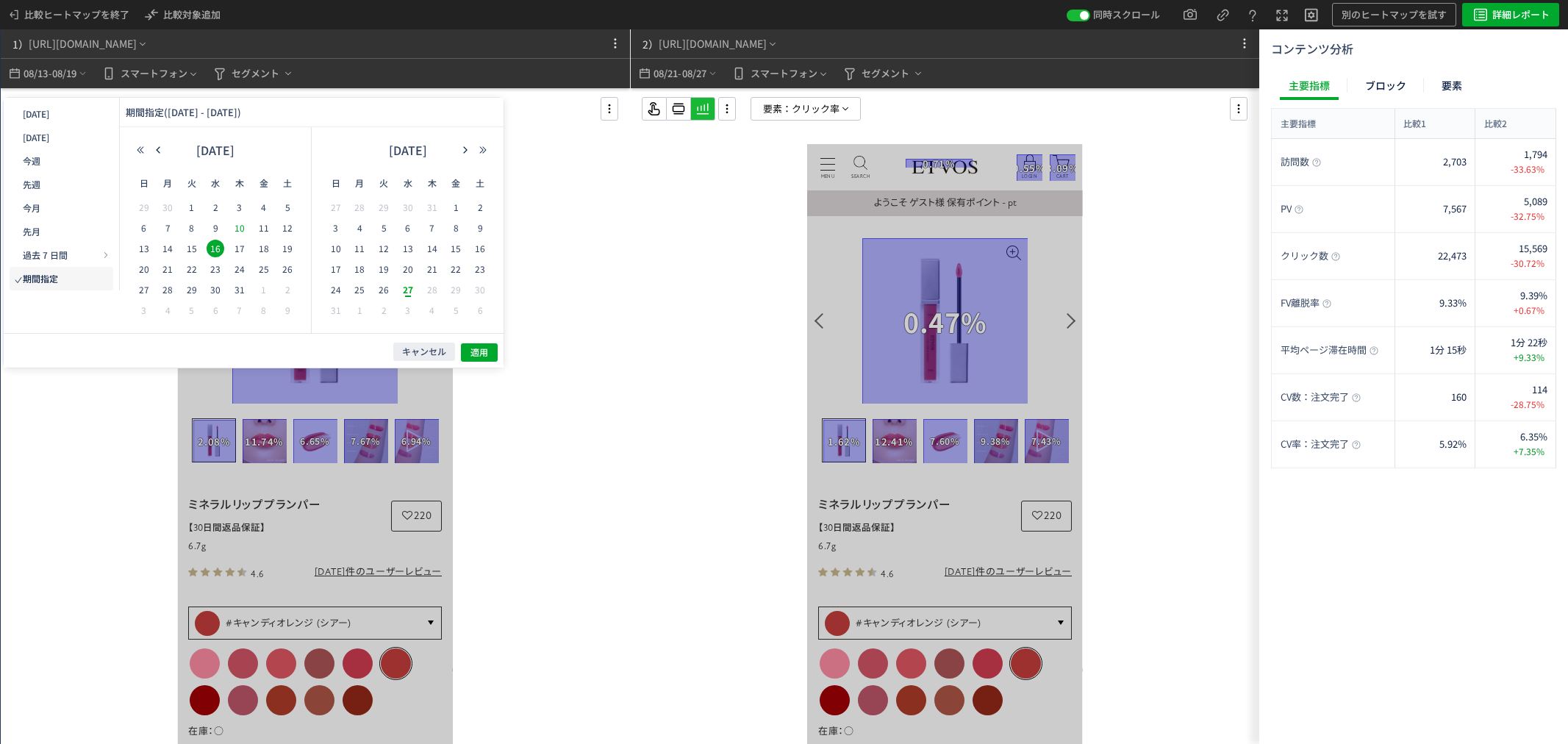
click at [243, 232] on span "10" at bounding box center [240, 228] width 18 height 18
click at [473, 355] on span "適用" at bounding box center [479, 352] width 18 height 13
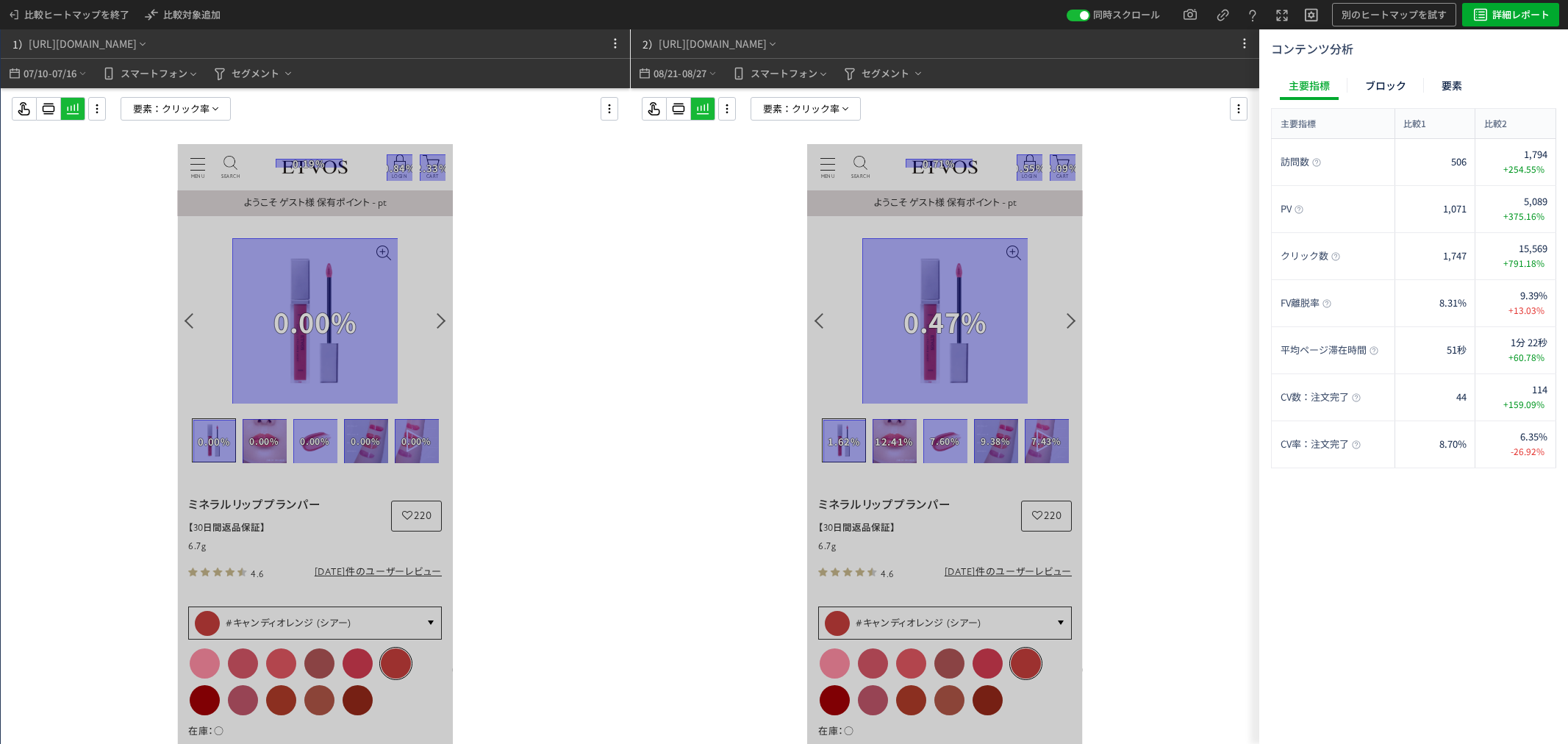
click at [530, 335] on div at bounding box center [315, 445] width 629 height 714
click at [76, 83] on span "07/16" at bounding box center [64, 74] width 25 height 30
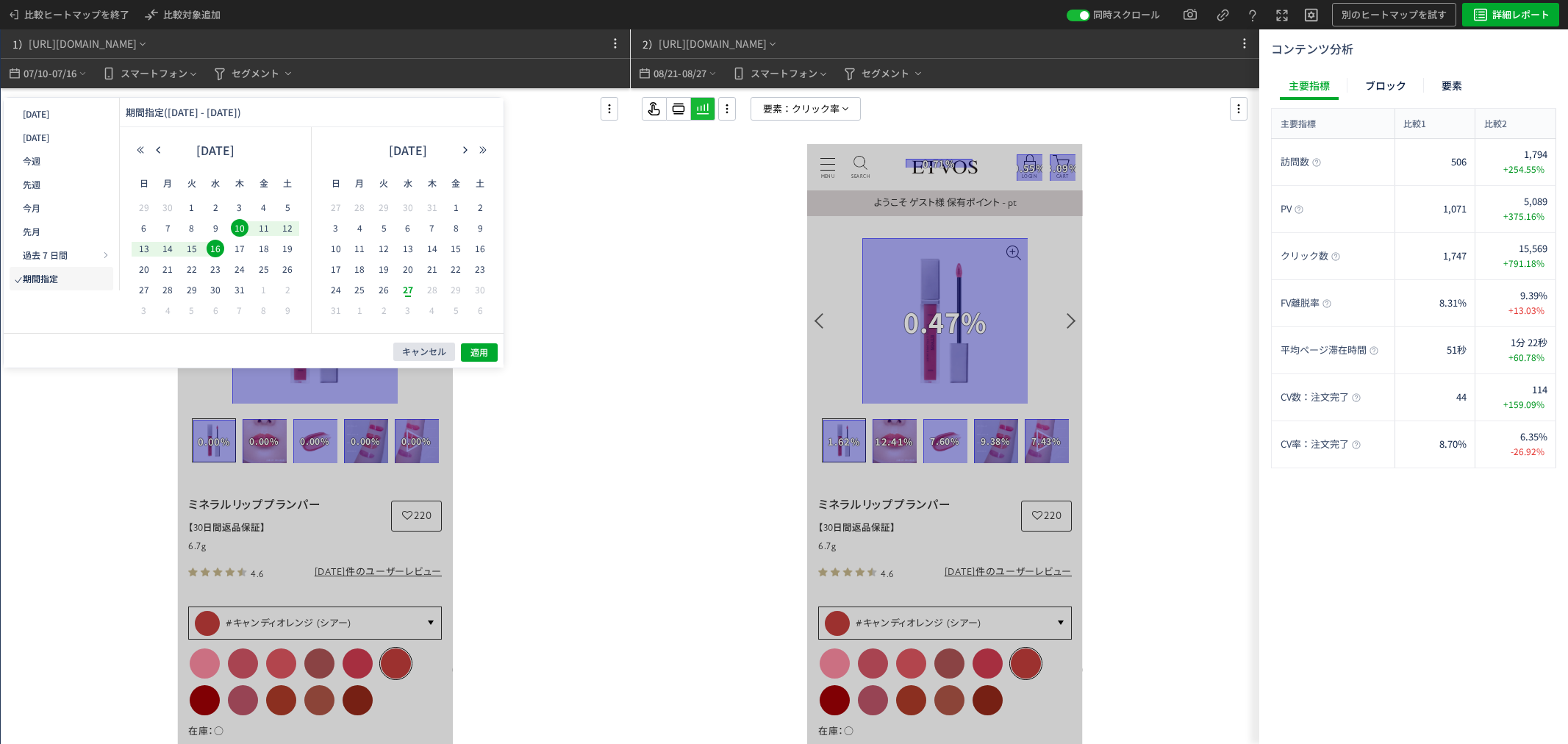
click at [415, 353] on span "キャンセル" at bounding box center [424, 352] width 44 height 13
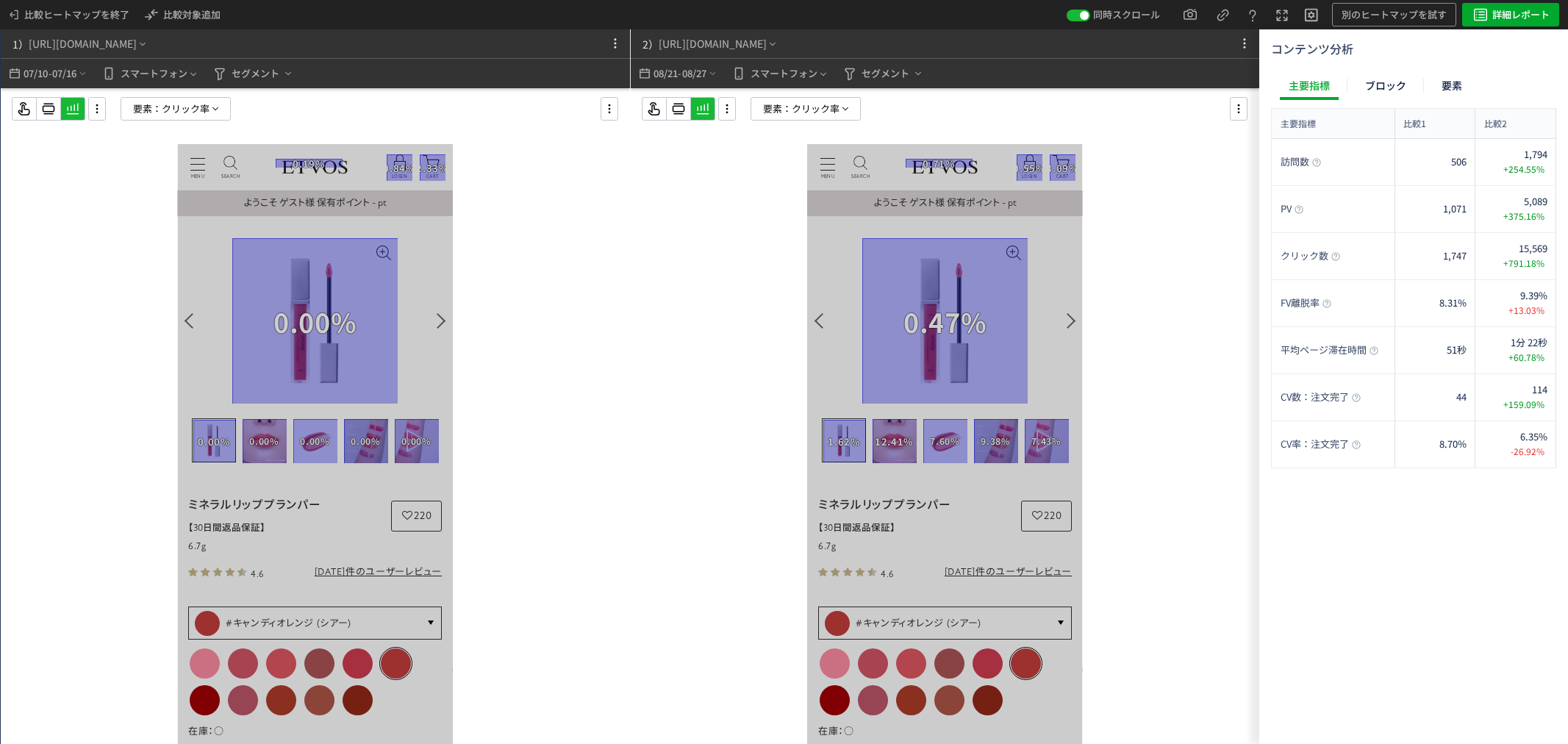
click at [593, 320] on div at bounding box center [315, 445] width 629 height 714
